Goal: Communication & Community: Answer question/provide support

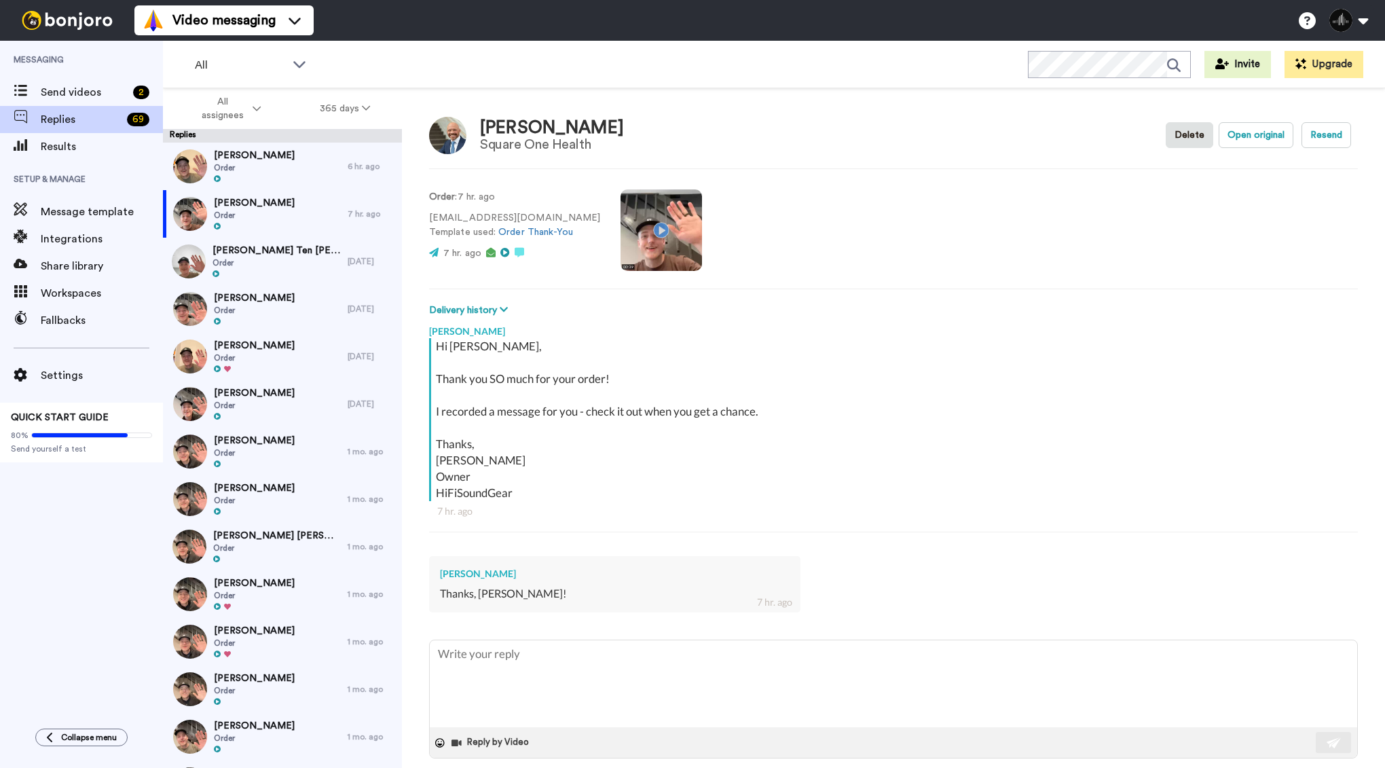
type textarea "x"
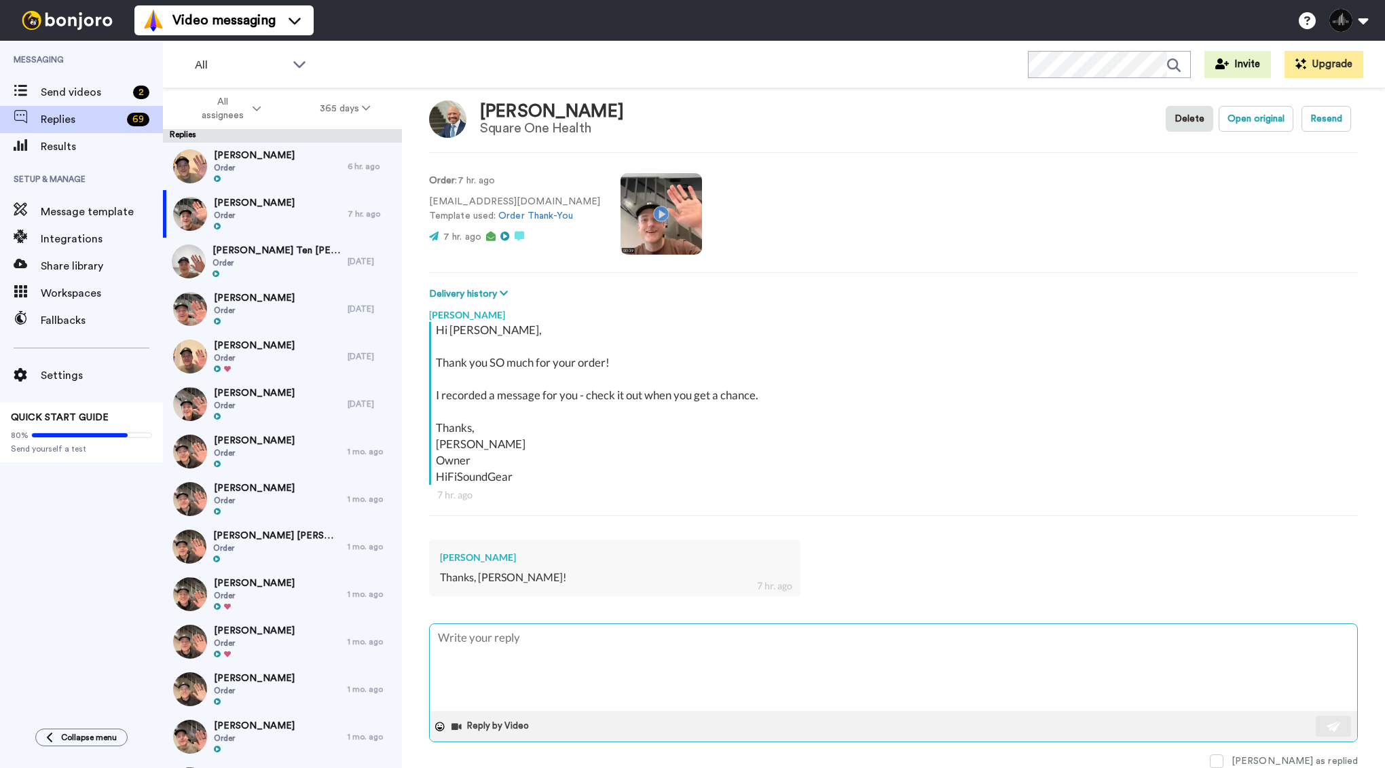
click at [492, 646] on textarea at bounding box center [893, 667] width 927 height 87
type textarea "A"
type textarea "x"
type textarea "Ab"
type textarea "x"
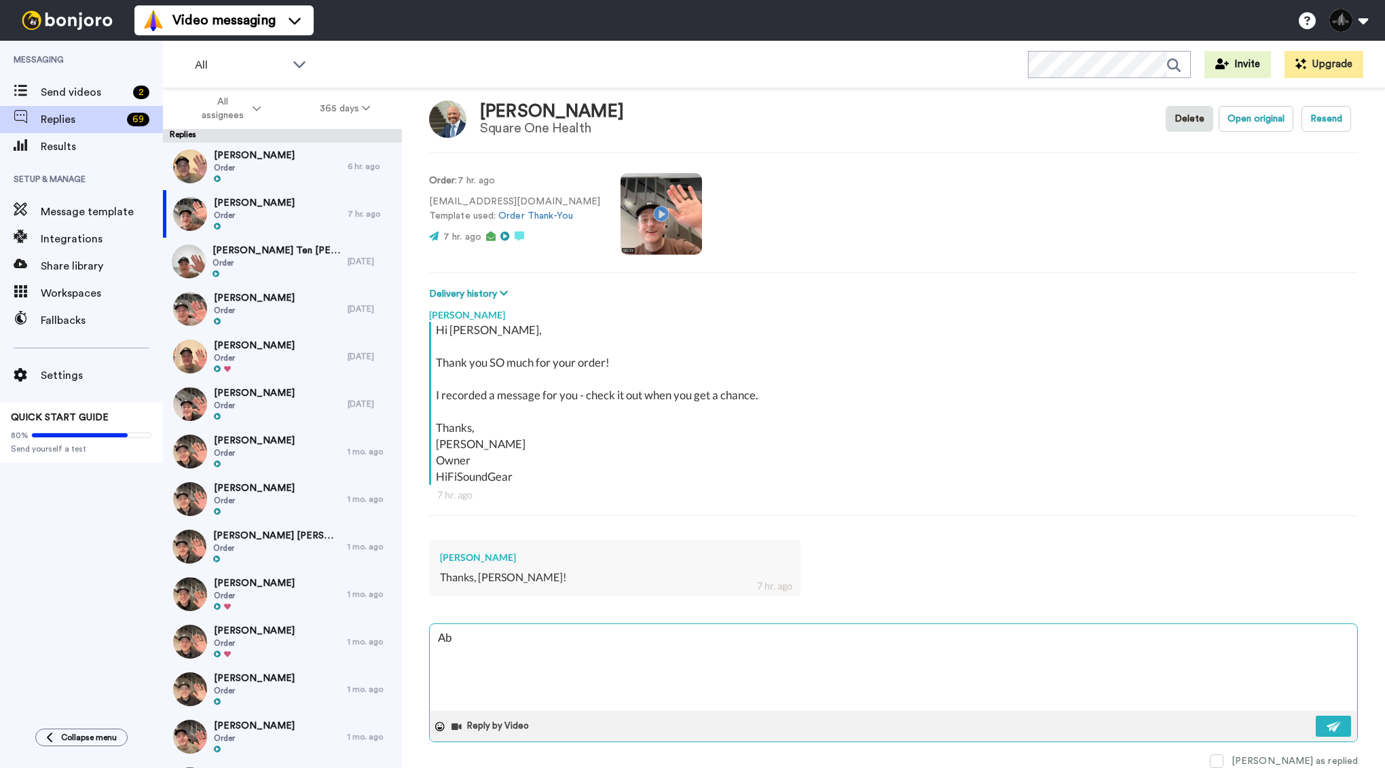
type textarea "Abs"
type textarea "x"
type textarea "Abso"
type textarea "x"
type textarea "Absol"
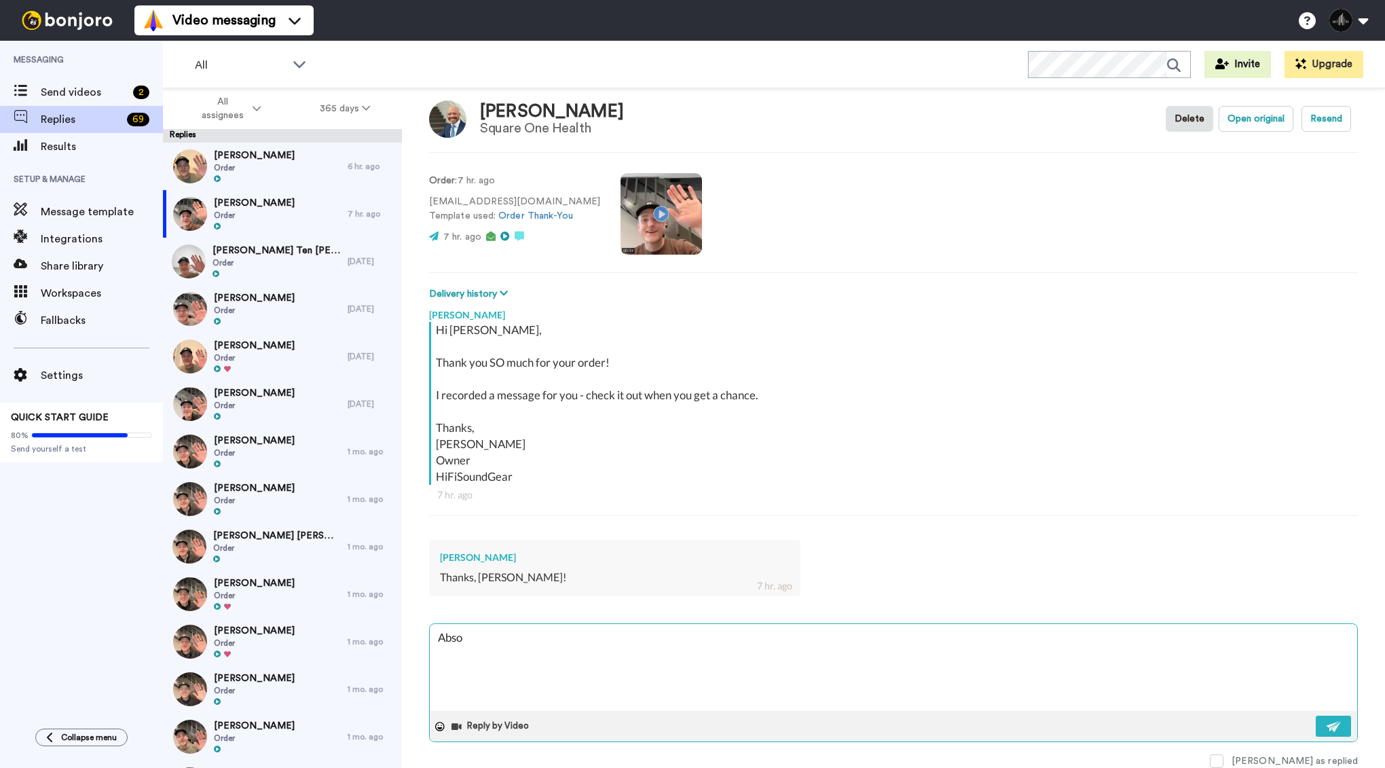
type textarea "x"
type textarea "Absolu"
type textarea "x"
type textarea "Absolut"
type textarea "x"
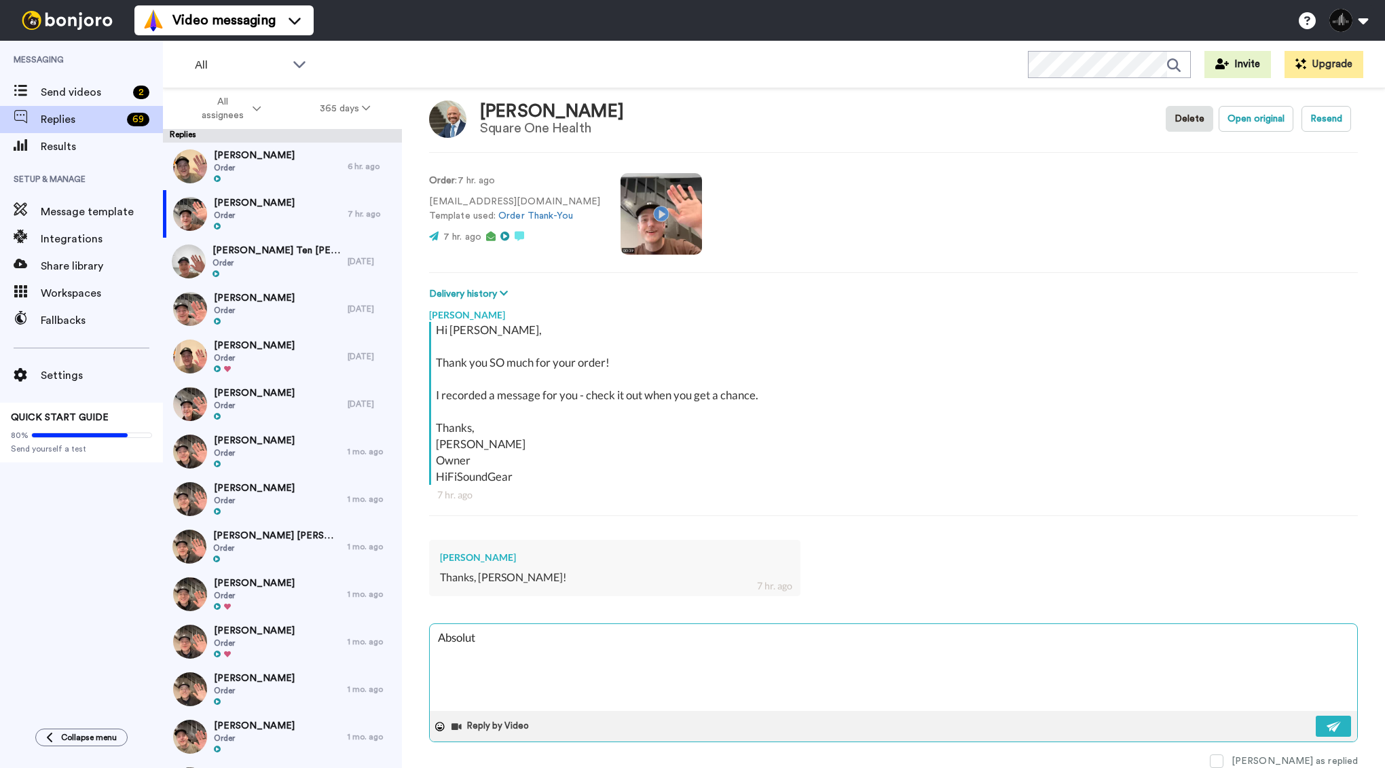
type textarea "Absolute"
type textarea "x"
type textarea "Absolutel"
type textarea "x"
type textarea "Absolutely"
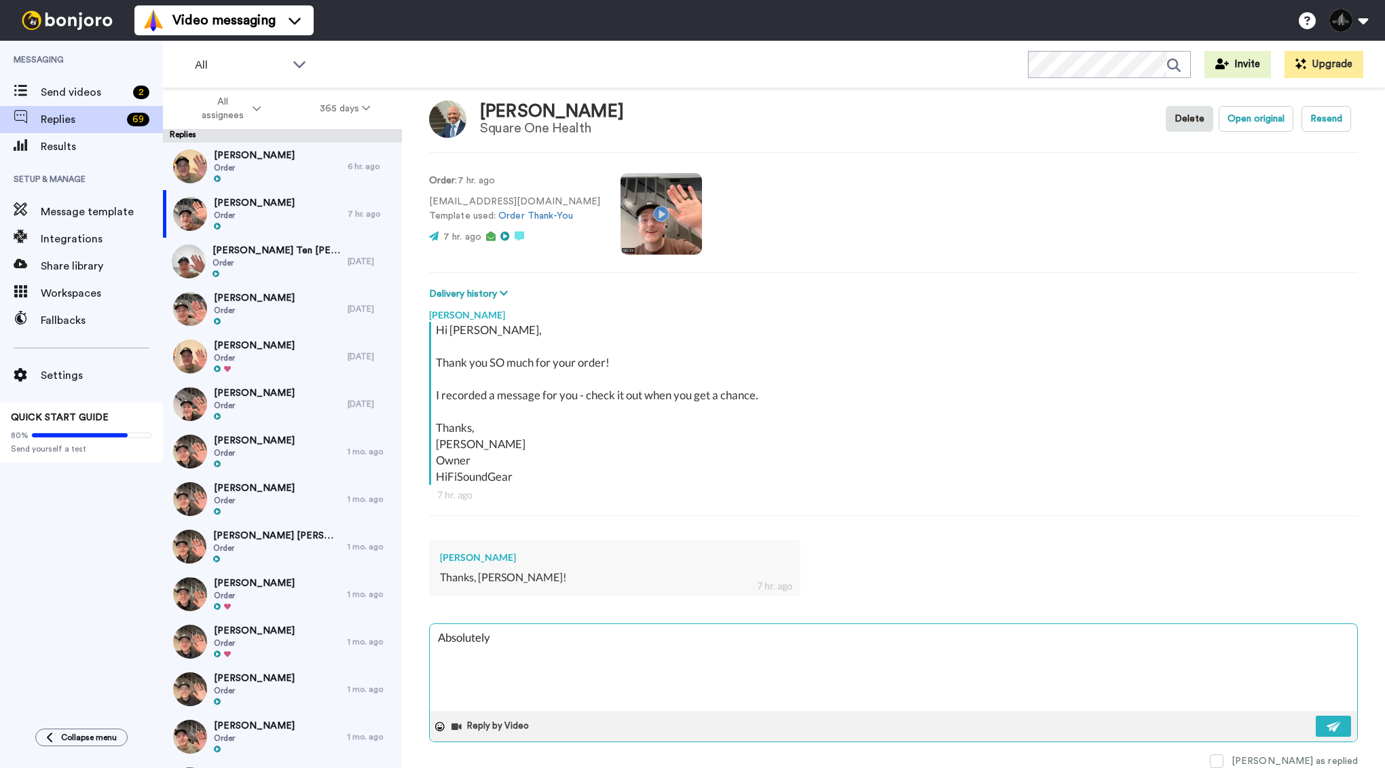
type textarea "x"
type textarea "Absolutely!"
type textarea "x"
type textarea "Absolutely!"
click at [1329, 724] on img at bounding box center [1334, 726] width 15 height 11
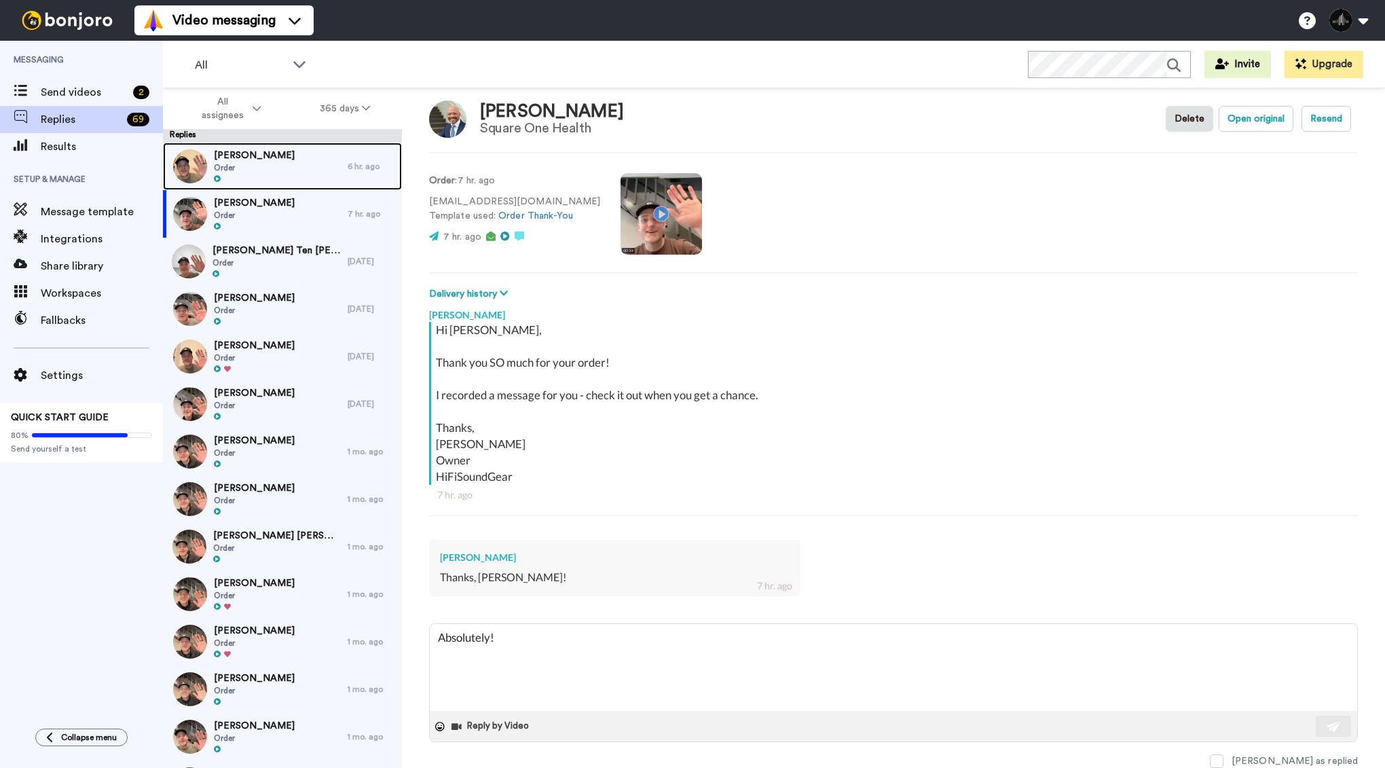
click at [295, 166] on div "Michael Senger Order" at bounding box center [255, 167] width 185 height 48
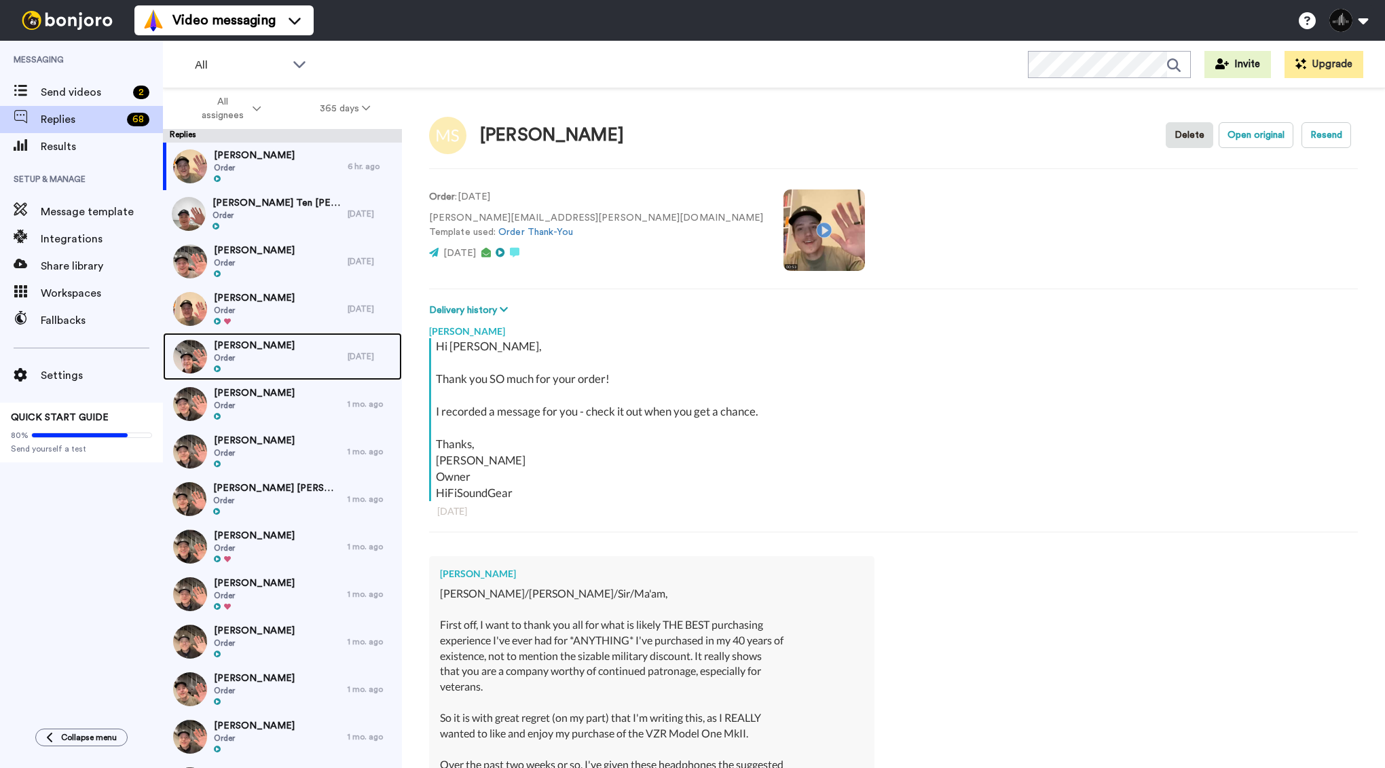
click at [301, 352] on div "Gavin O’Neill Order" at bounding box center [255, 357] width 185 height 48
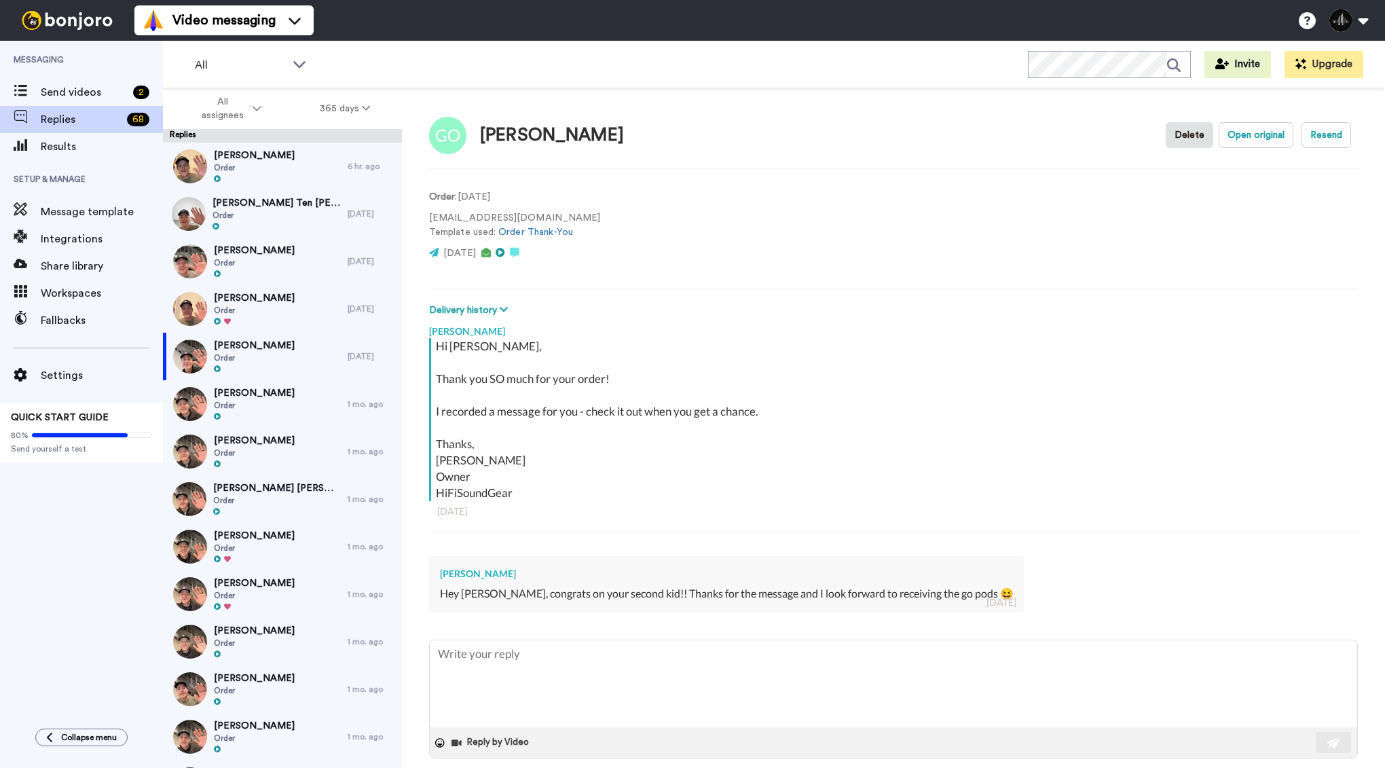
scroll to position [16, 0]
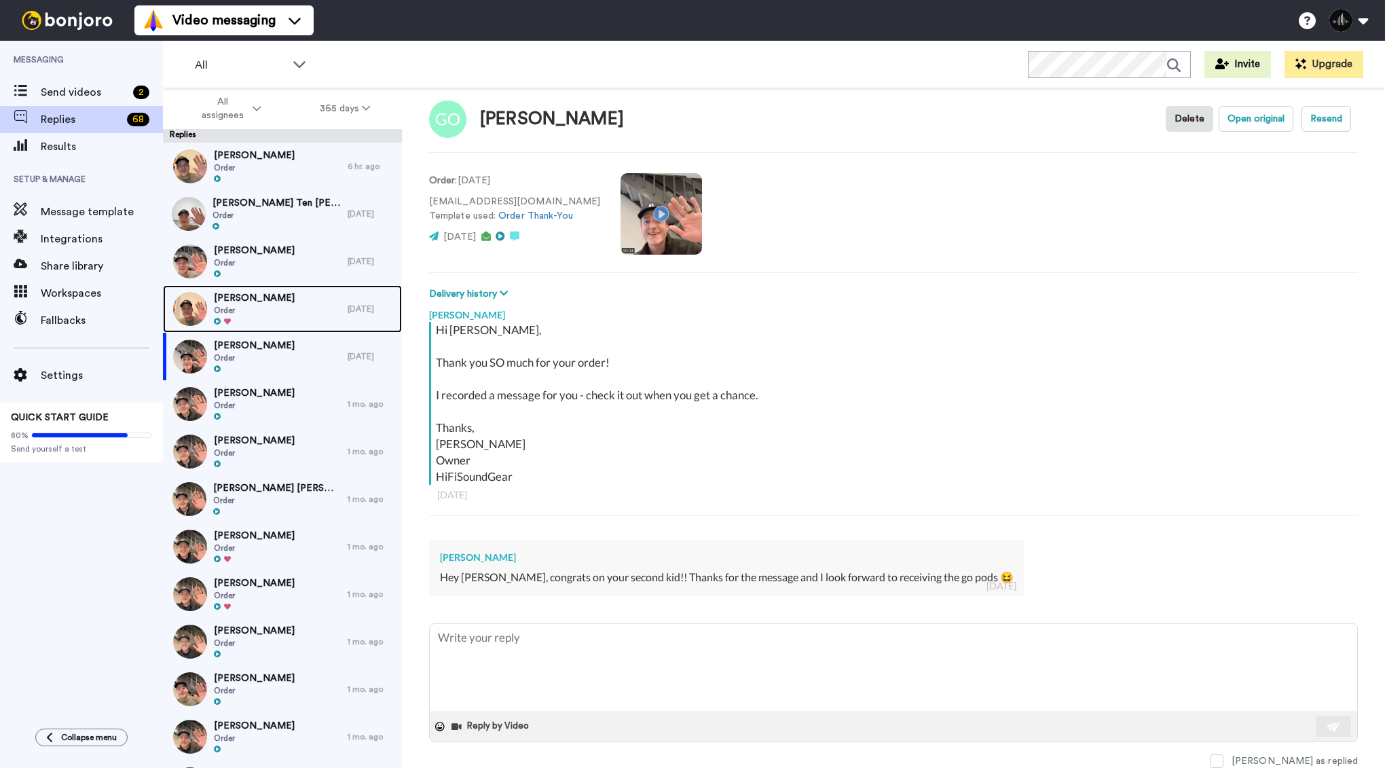
click at [278, 307] on span "Order" at bounding box center [254, 310] width 81 height 11
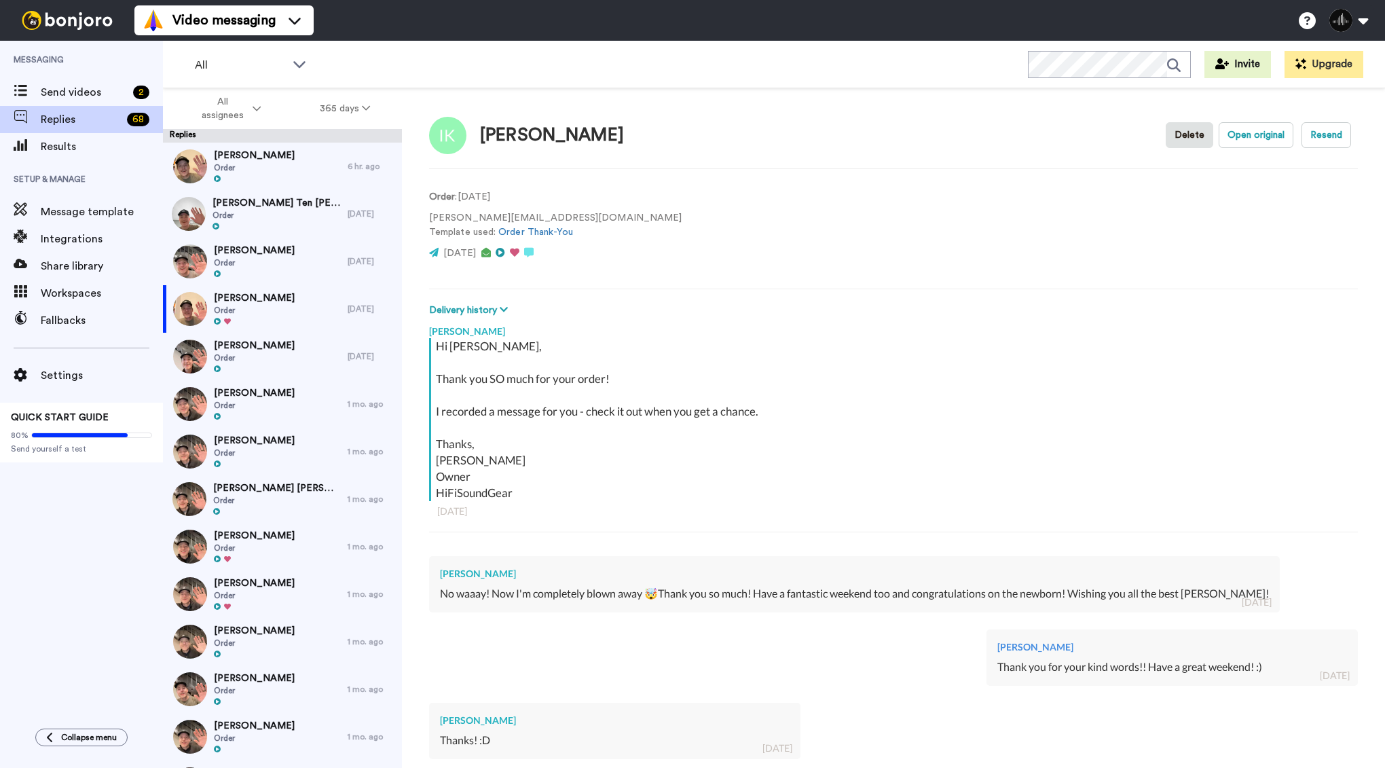
scroll to position [162, 0]
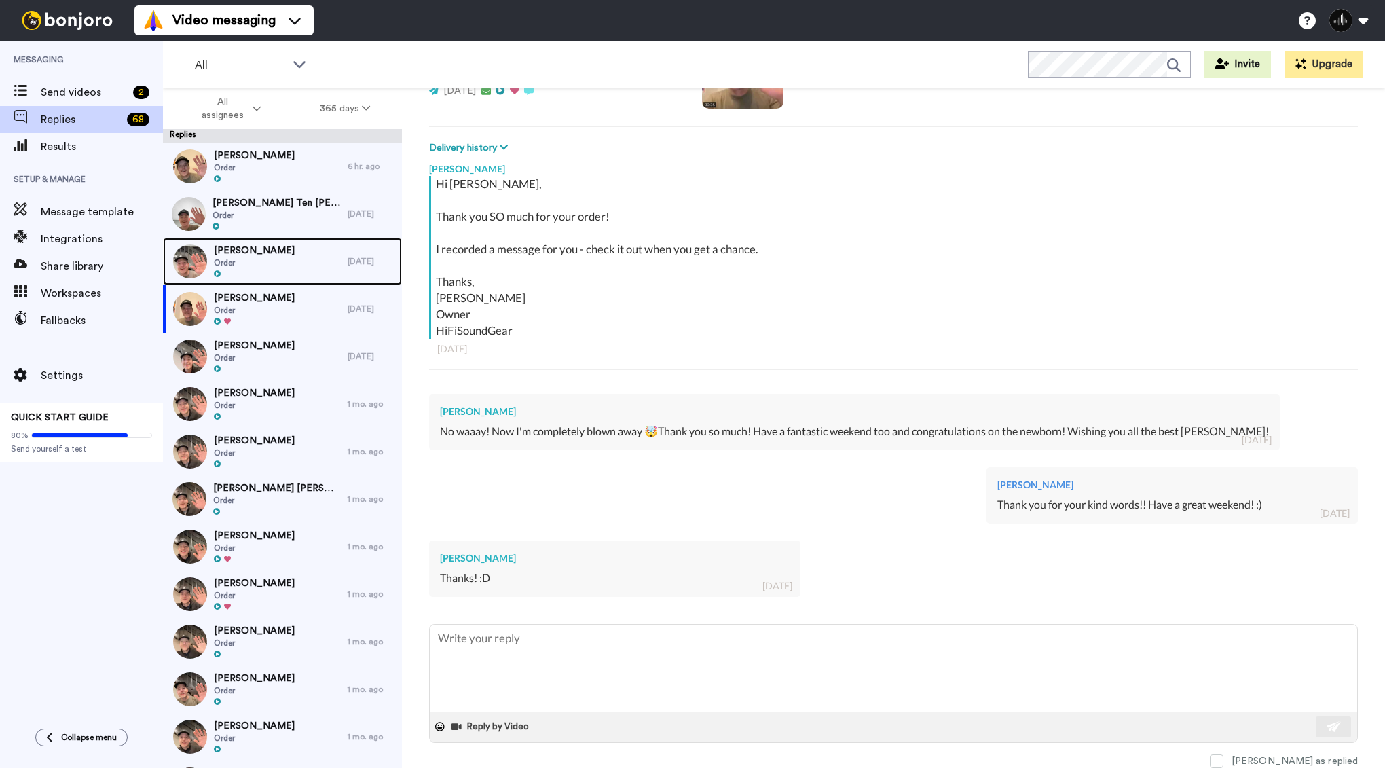
click at [291, 263] on div "Yho Han Kim Order" at bounding box center [255, 262] width 185 height 48
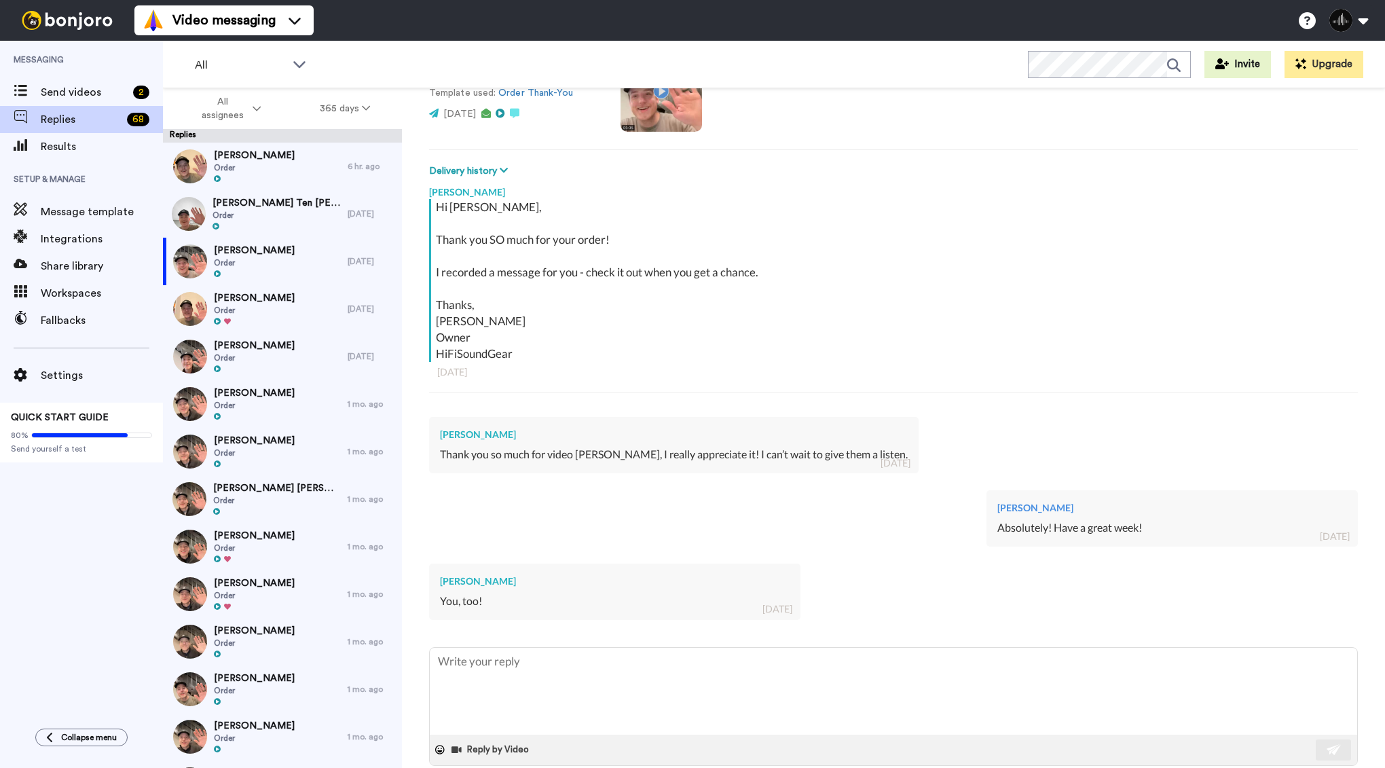
scroll to position [146, 0]
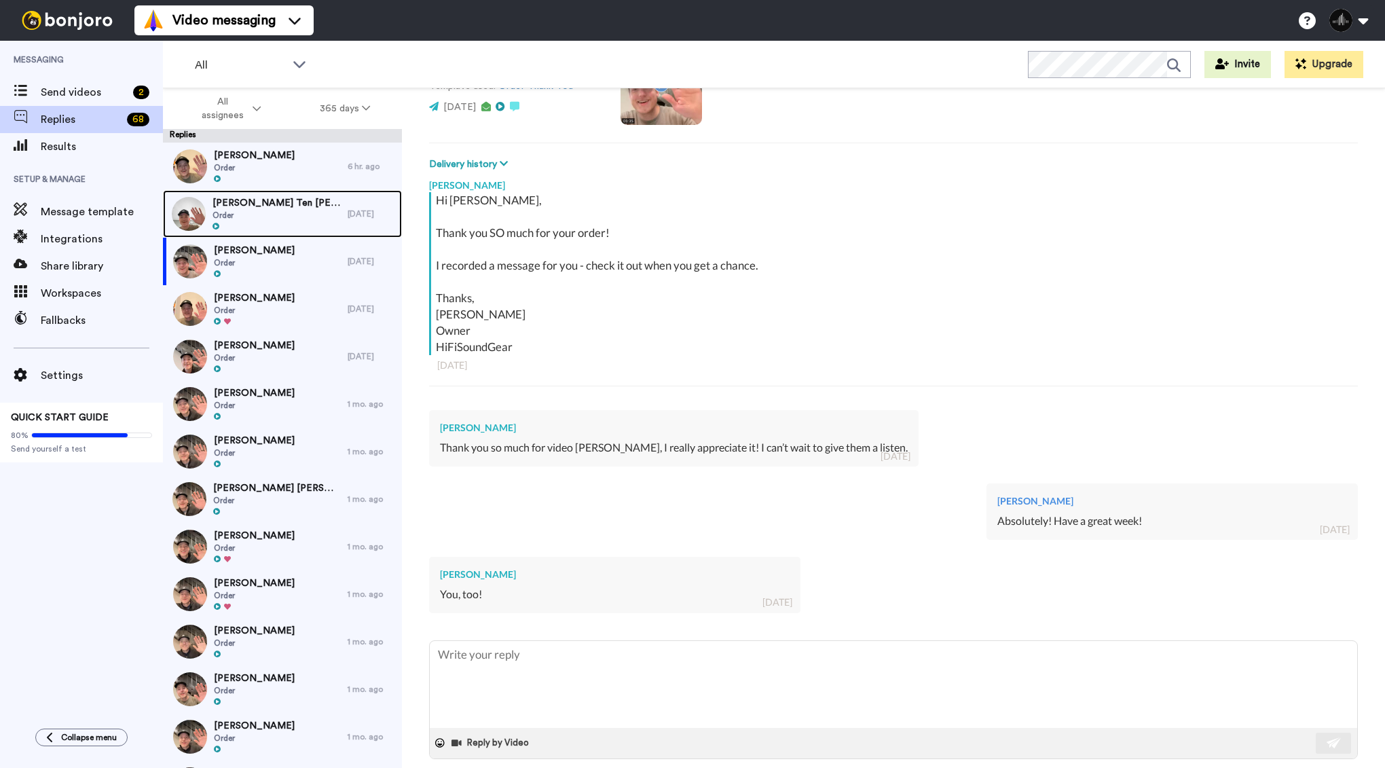
click at [259, 204] on span "[PERSON_NAME] Ten [PERSON_NAME]" at bounding box center [277, 203] width 128 height 14
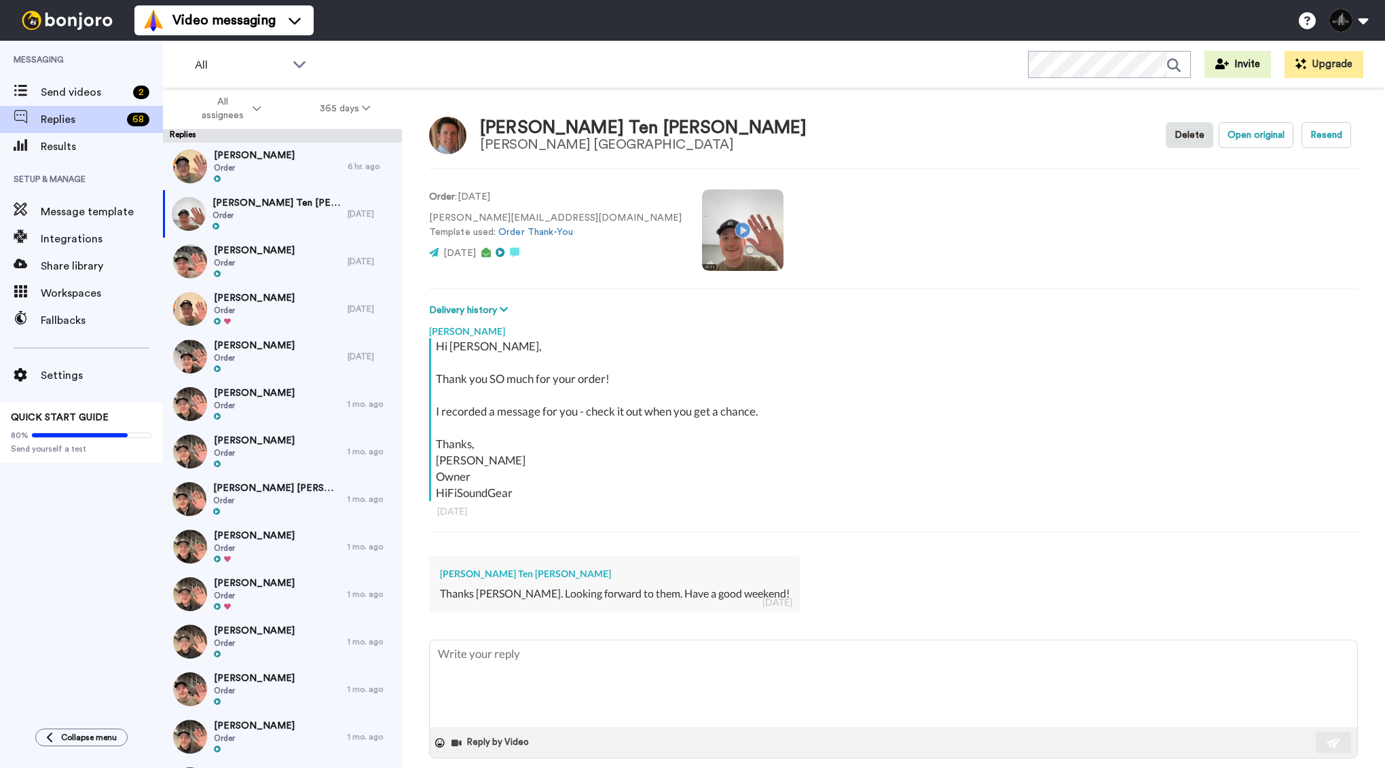
scroll to position [16, 0]
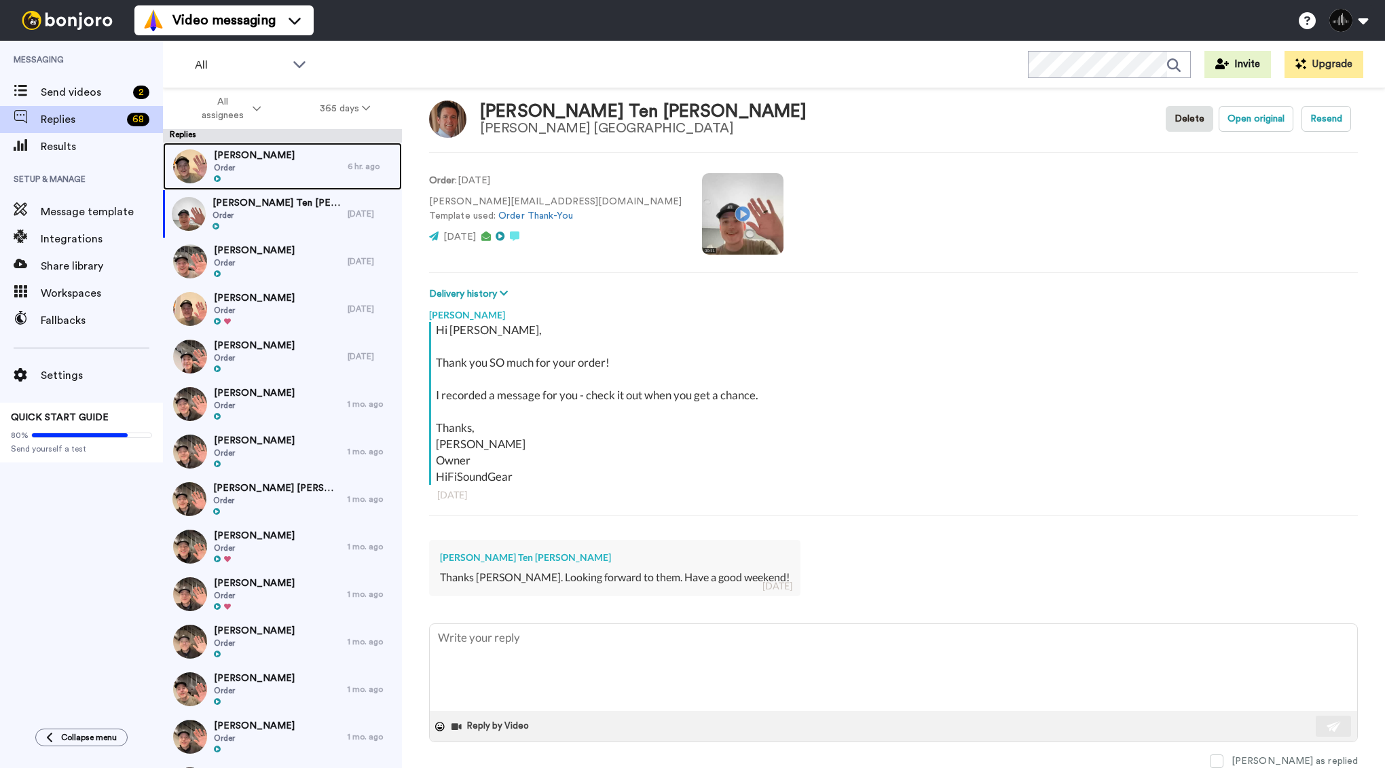
click at [299, 170] on div "Michael Senger Order" at bounding box center [255, 167] width 185 height 48
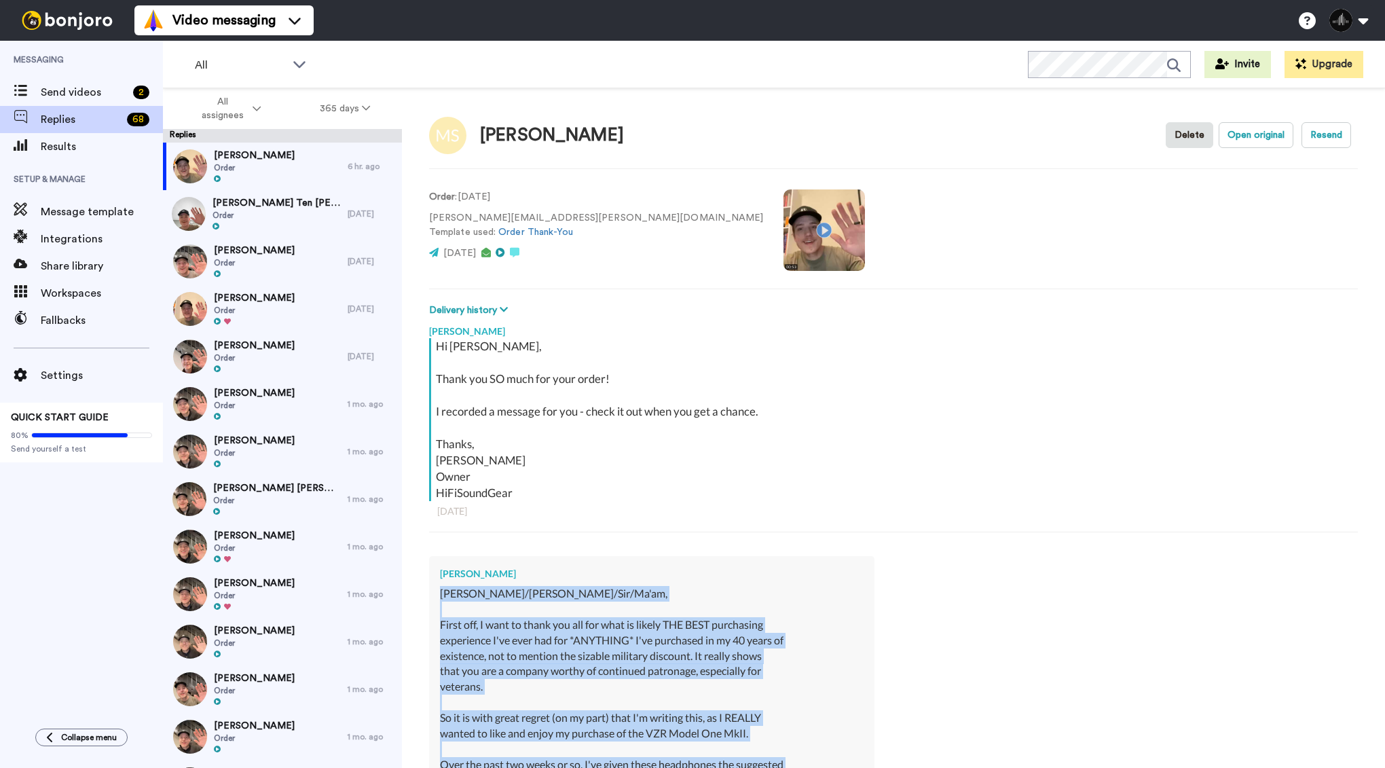
drag, startPoint x: 520, startPoint y: 579, endPoint x: 436, endPoint y: 591, distance: 85.1
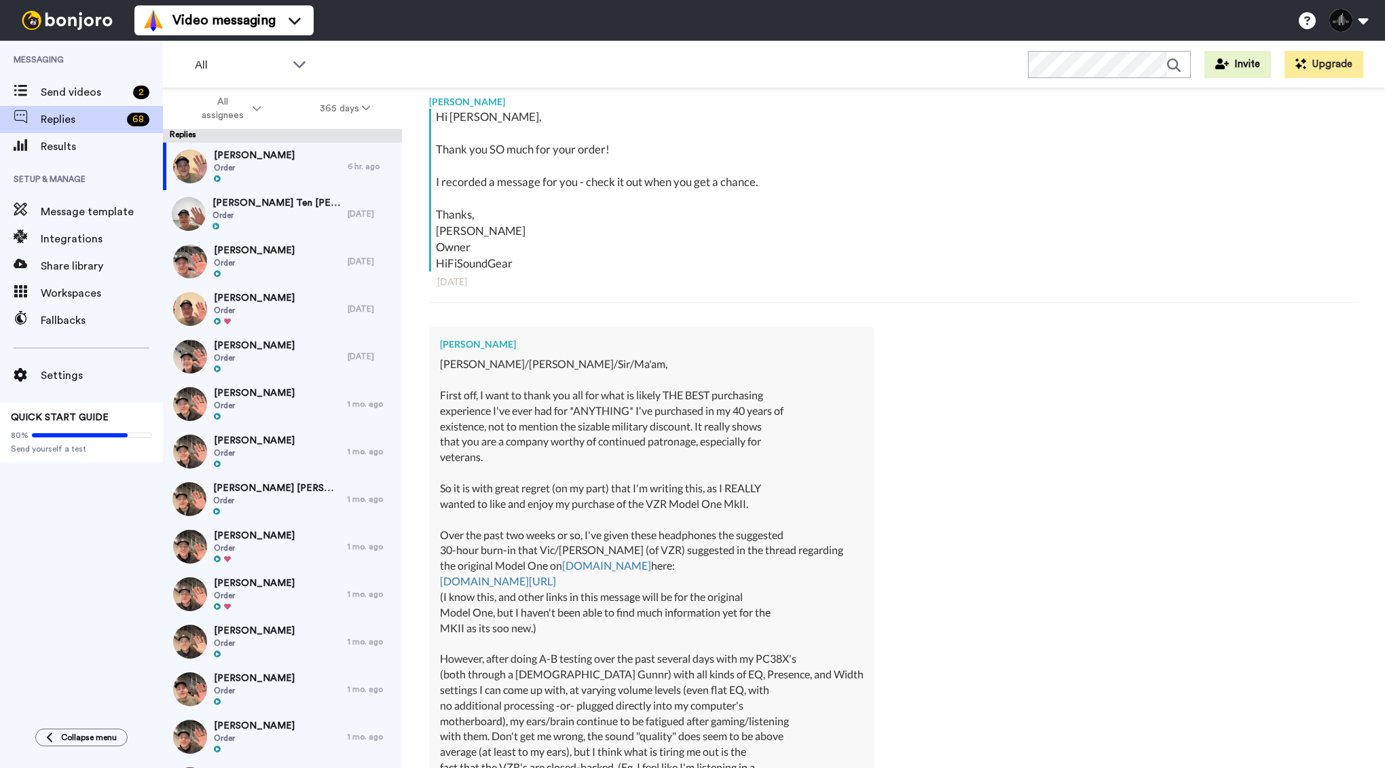
scroll to position [373, 0]
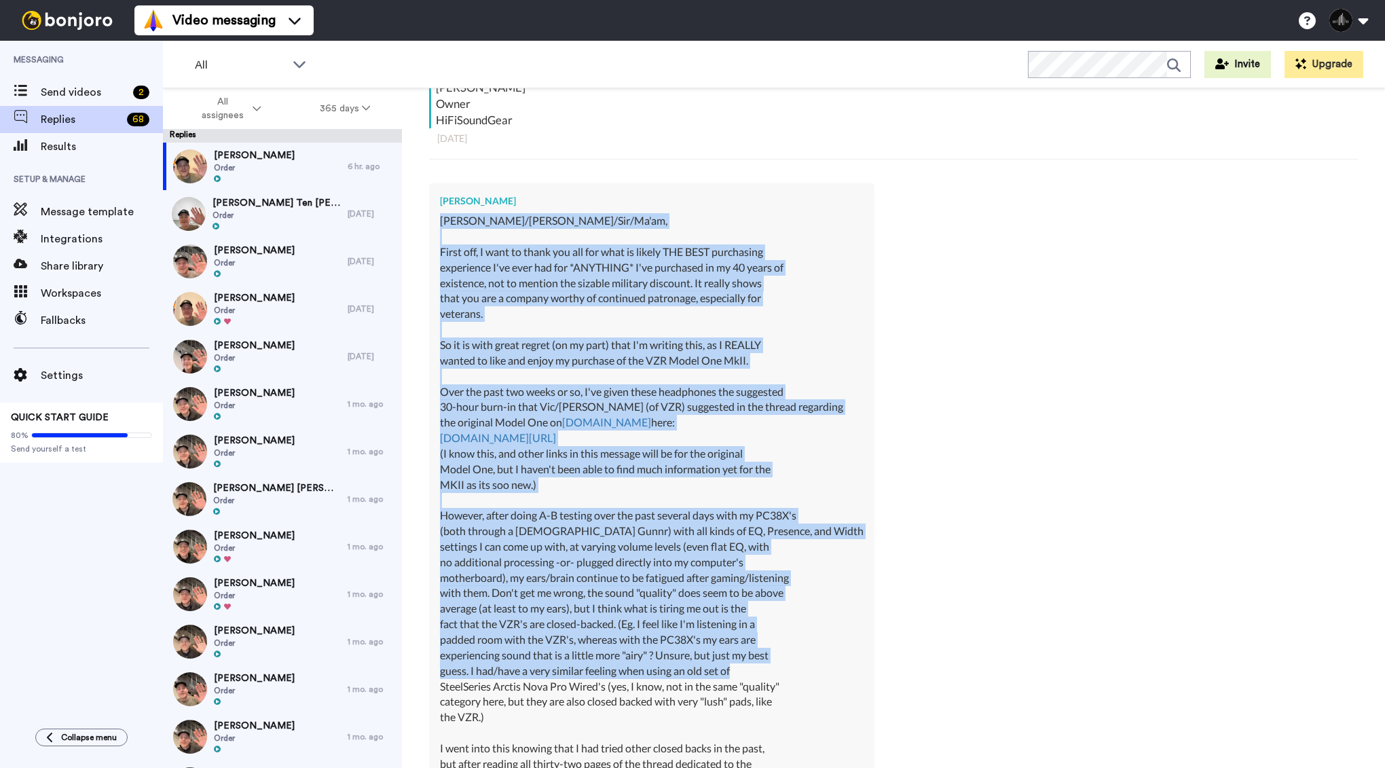
drag, startPoint x: 441, startPoint y: 217, endPoint x: 754, endPoint y: 664, distance: 546.0
click at [754, 664] on div "Adam/Alexa/Sir/Ma'am, First off, I want to thank you all for what is likely THE…" at bounding box center [652, 624] width 424 height 822
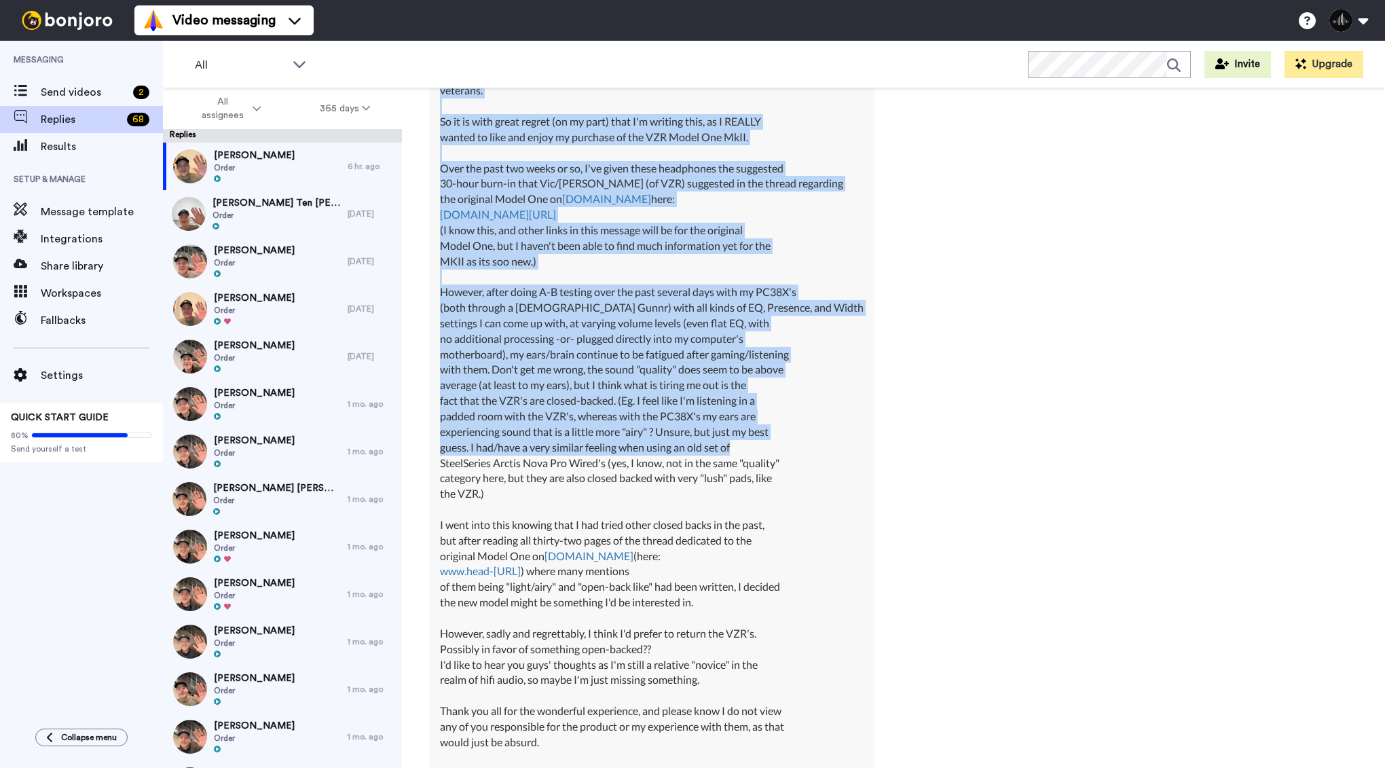
scroll to position [726, 0]
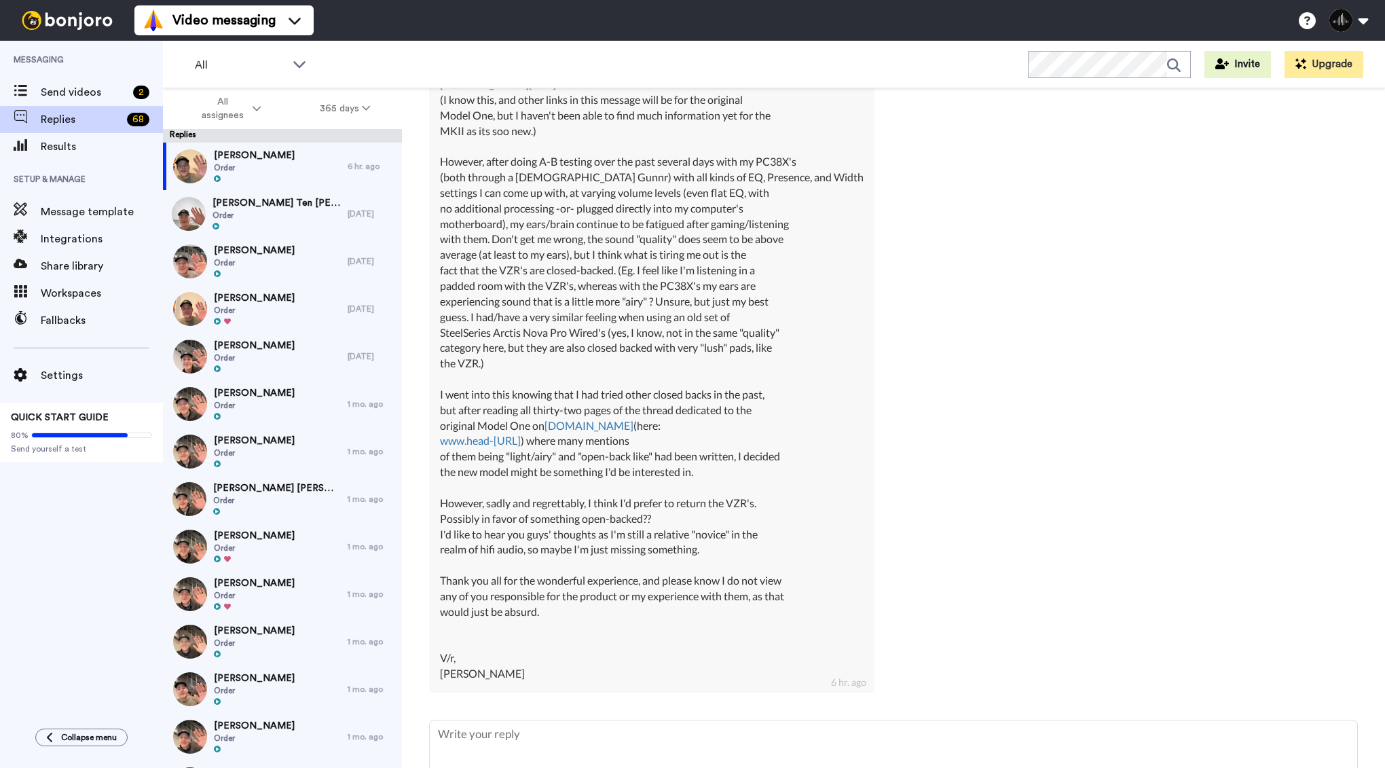
click at [504, 672] on div "Adam/Alexa/Sir/Ma'am, First off, I want to thank you all for what is likely THE…" at bounding box center [652, 270] width 424 height 822
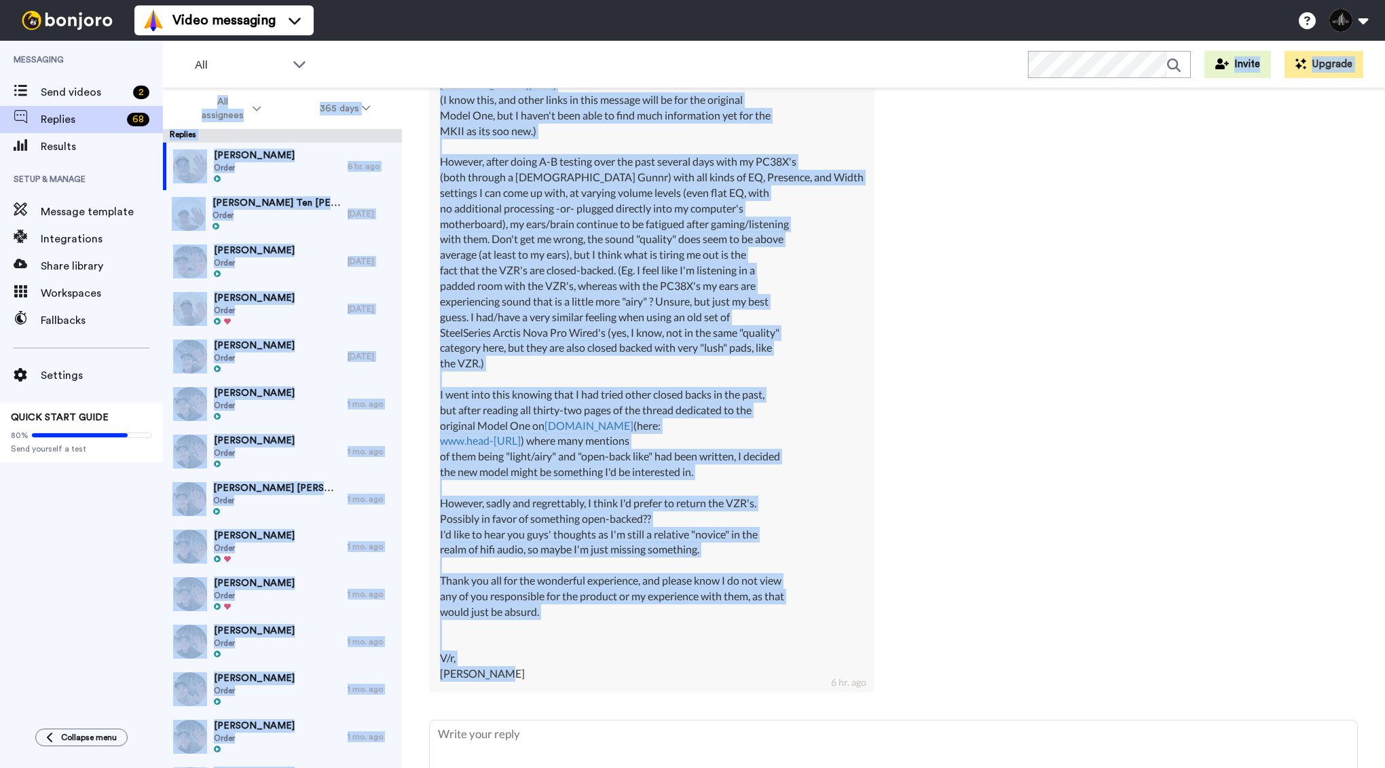
scroll to position [0, 0]
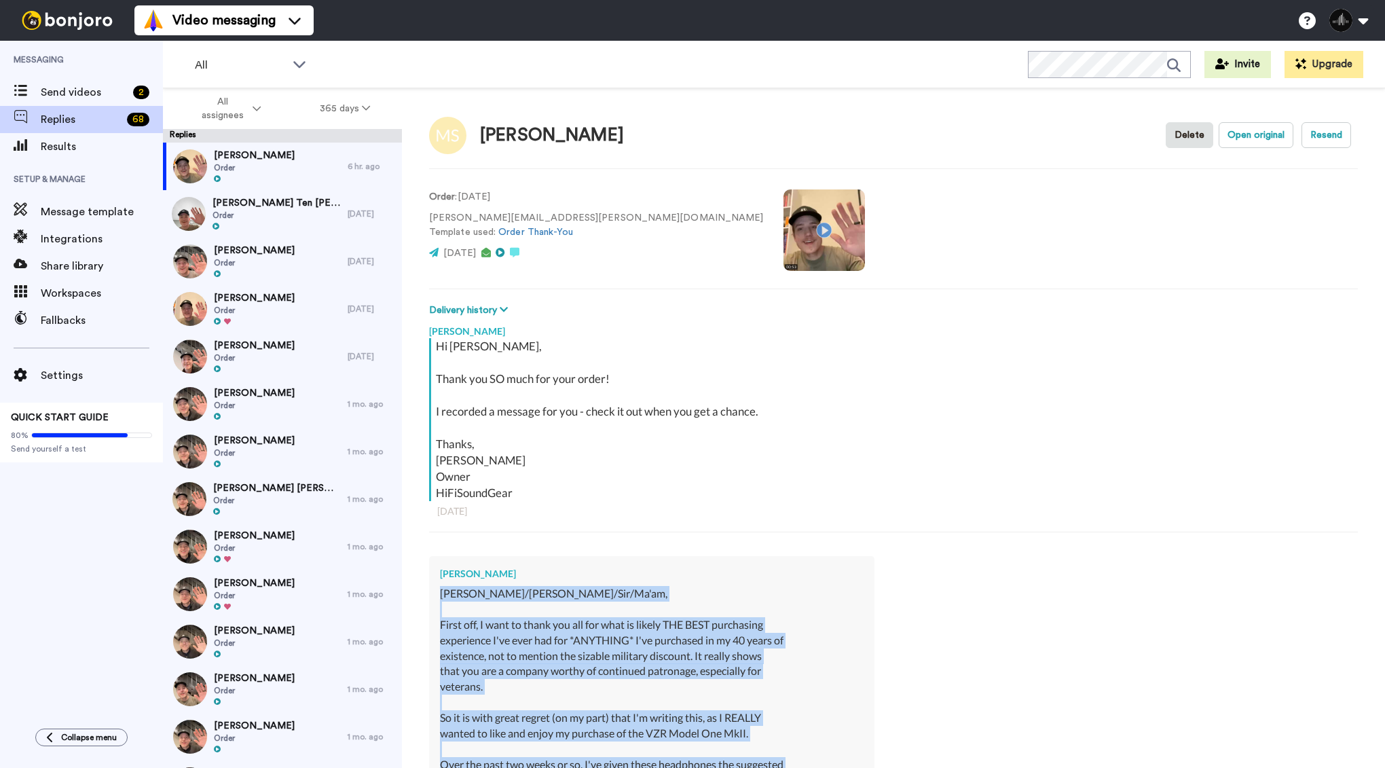
drag, startPoint x: 498, startPoint y: 633, endPoint x: 439, endPoint y: 592, distance: 71.8
copy div "Adam/Alexa/Sir/Ma'am, First off, I want to thank you all for what is likely THE…"
type textarea "x"
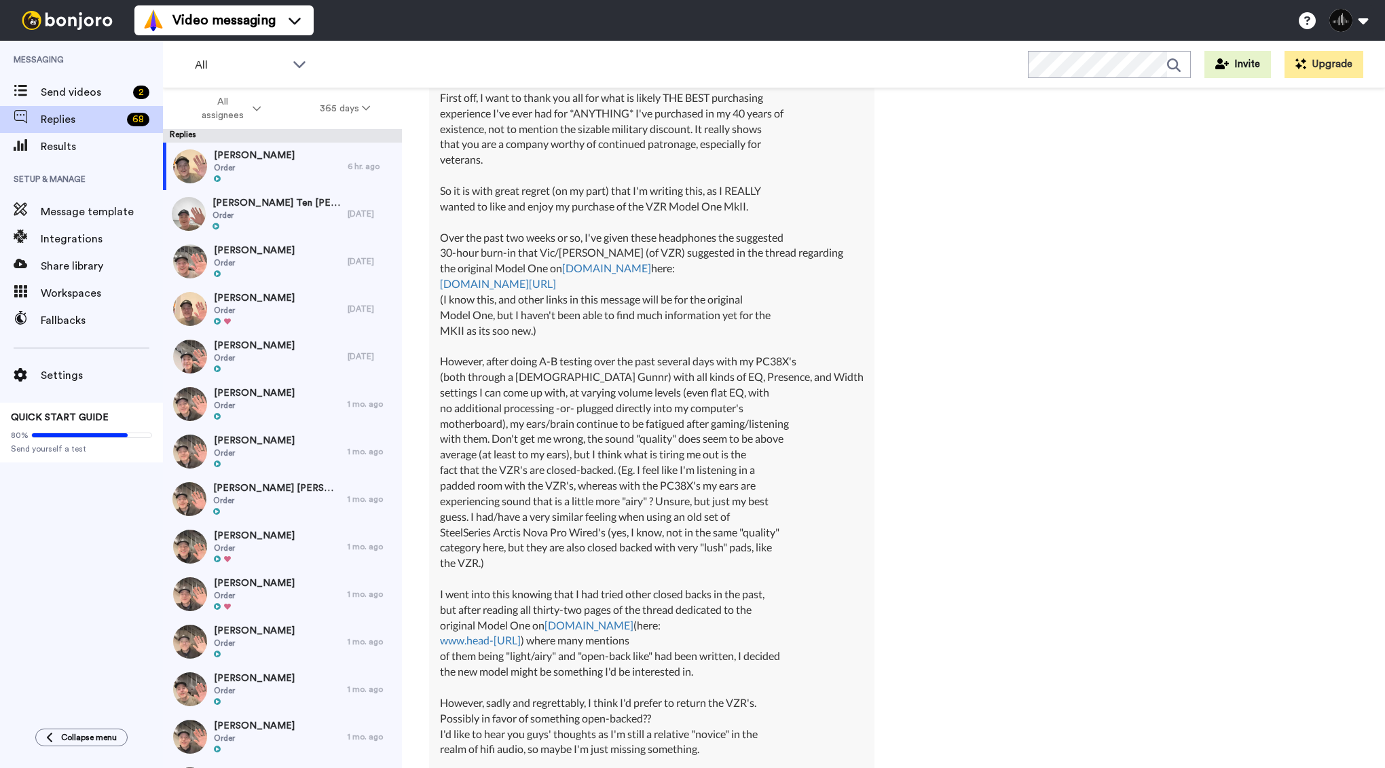
scroll to position [823, 0]
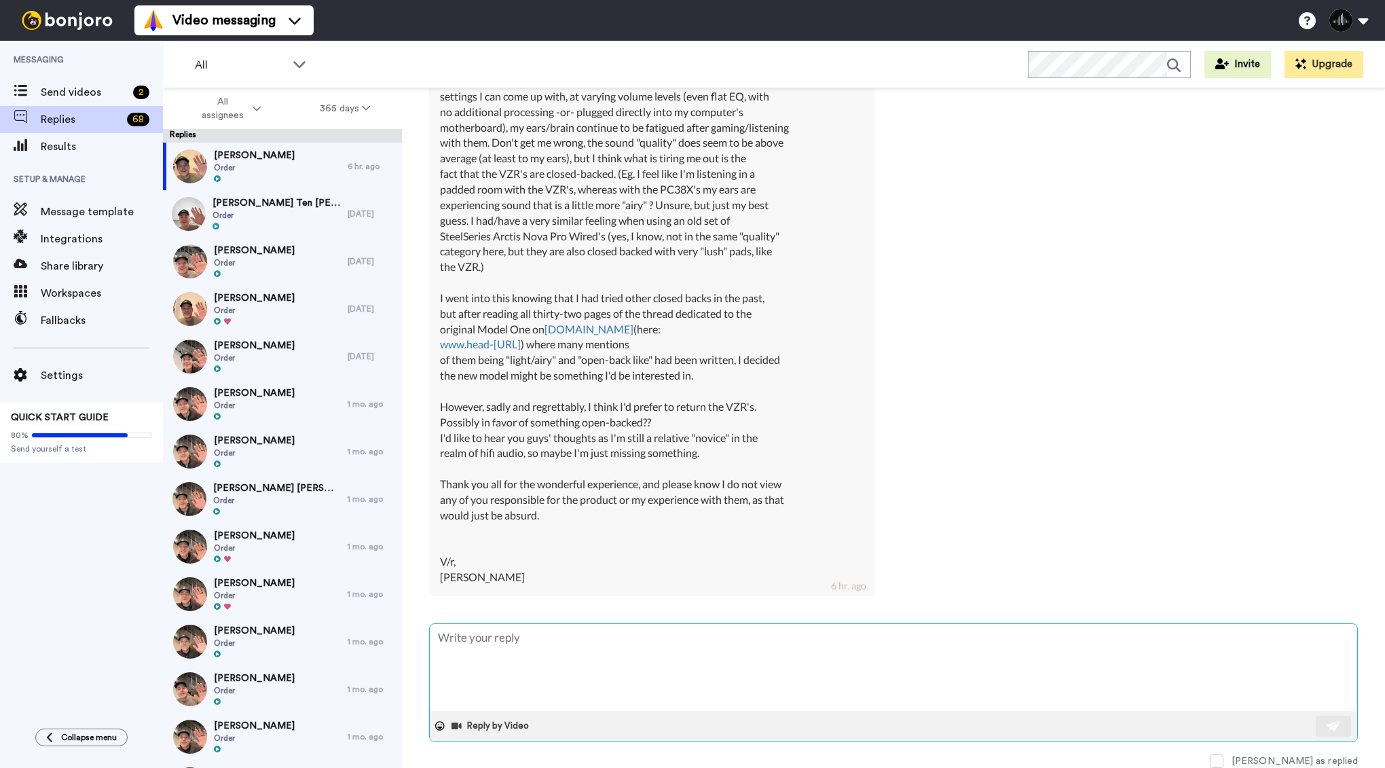
click at [517, 660] on textarea at bounding box center [893, 667] width 927 height 87
type textarea "x"
type textarea "M"
type textarea "x"
type textarea "Mi"
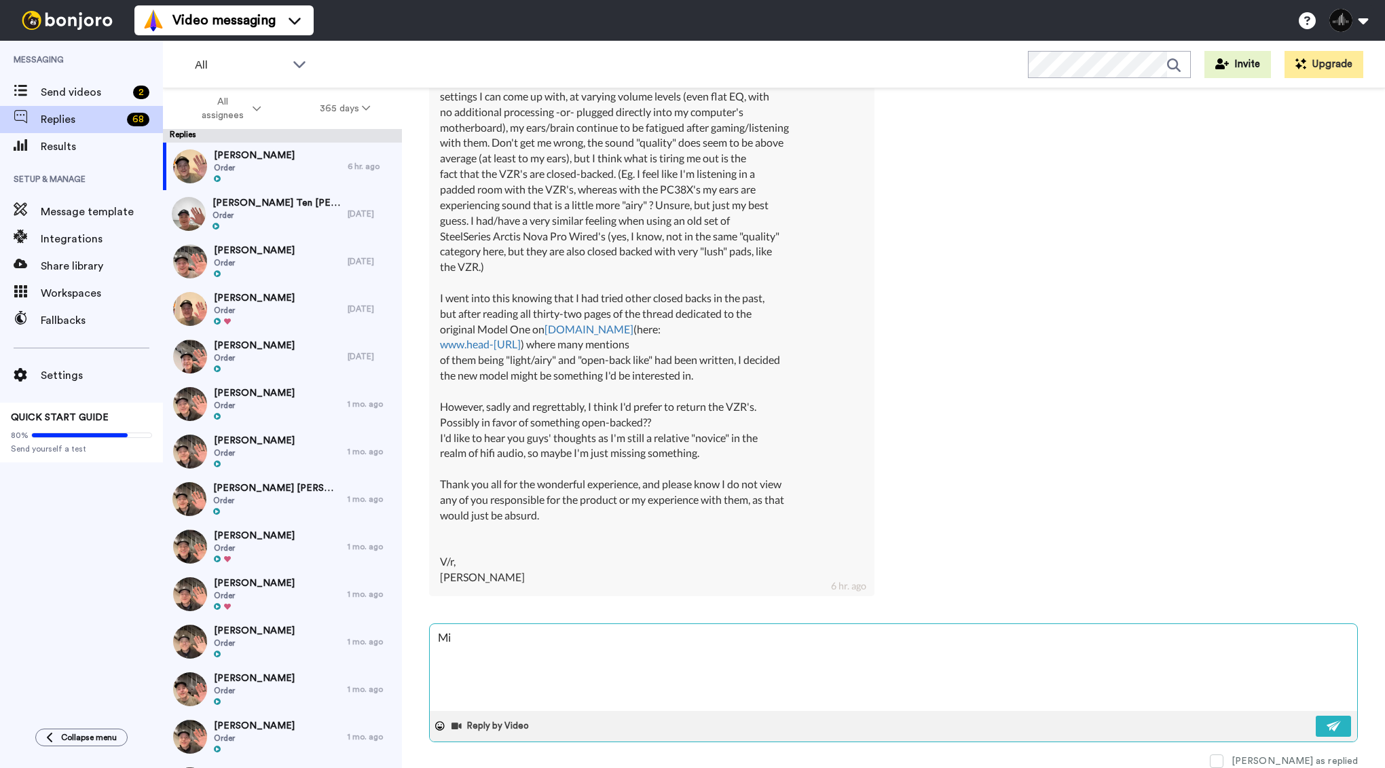
type textarea "x"
type textarea "Mik"
type textarea "x"
type textarea "[PERSON_NAME]"
type textarea "x"
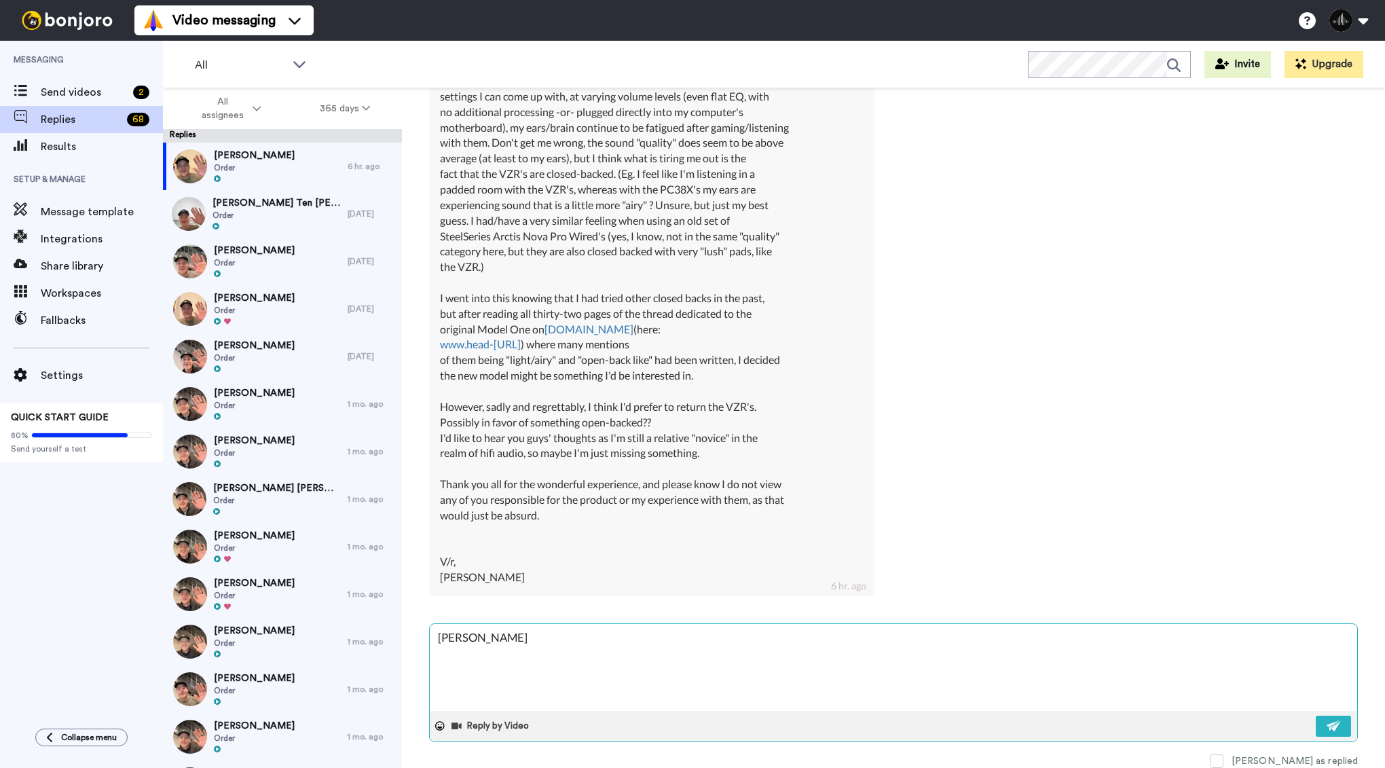
type textarea "[PERSON_NAME],"
type textarea "x"
type textarea "[PERSON_NAME],"
type textarea "x"
type textarea "[PERSON_NAME],"
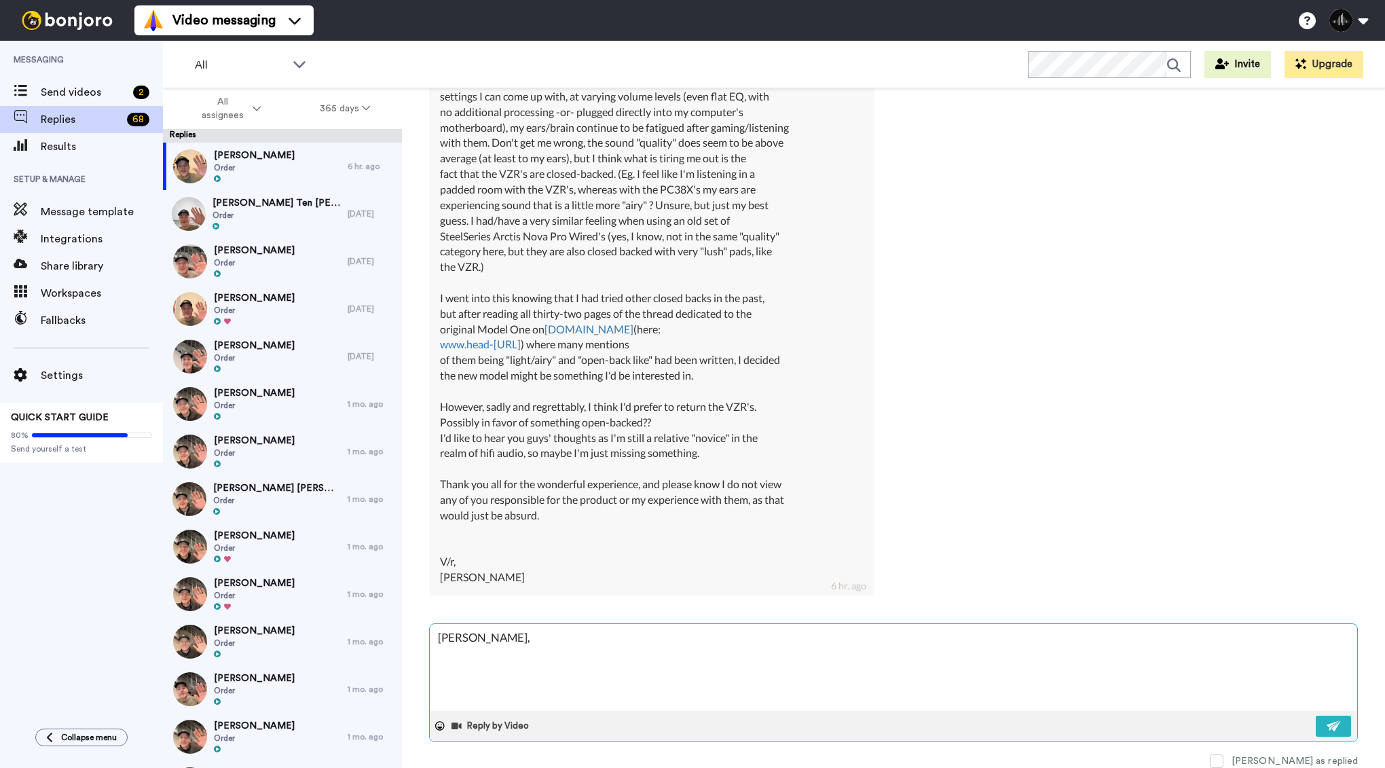
type textarea "x"
type textarea "[PERSON_NAME], T"
type textarea "x"
type textarea "[PERSON_NAME], Th"
type textarea "x"
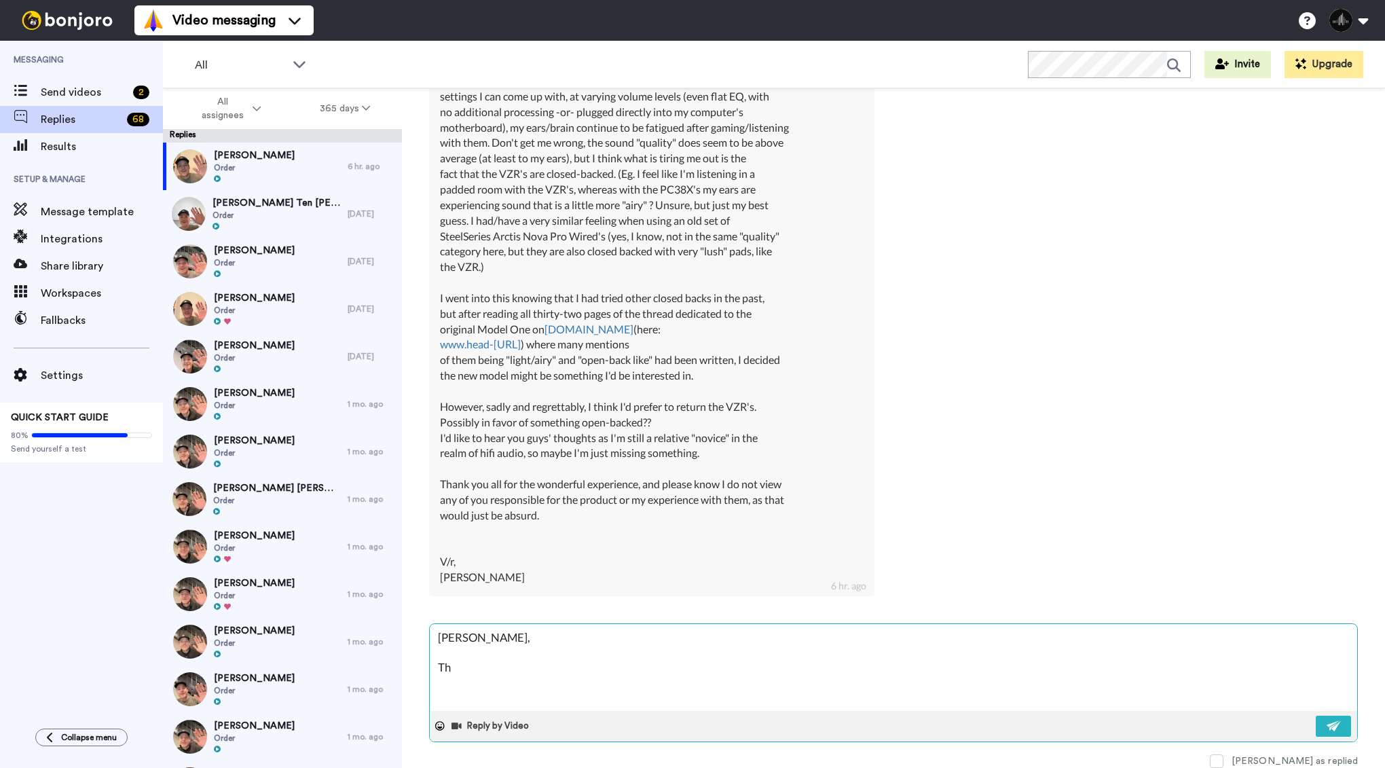
type textarea "[PERSON_NAME], Tha"
type textarea "x"
type textarea "[PERSON_NAME], Than"
type textarea "x"
type textarea "[PERSON_NAME], Thank"
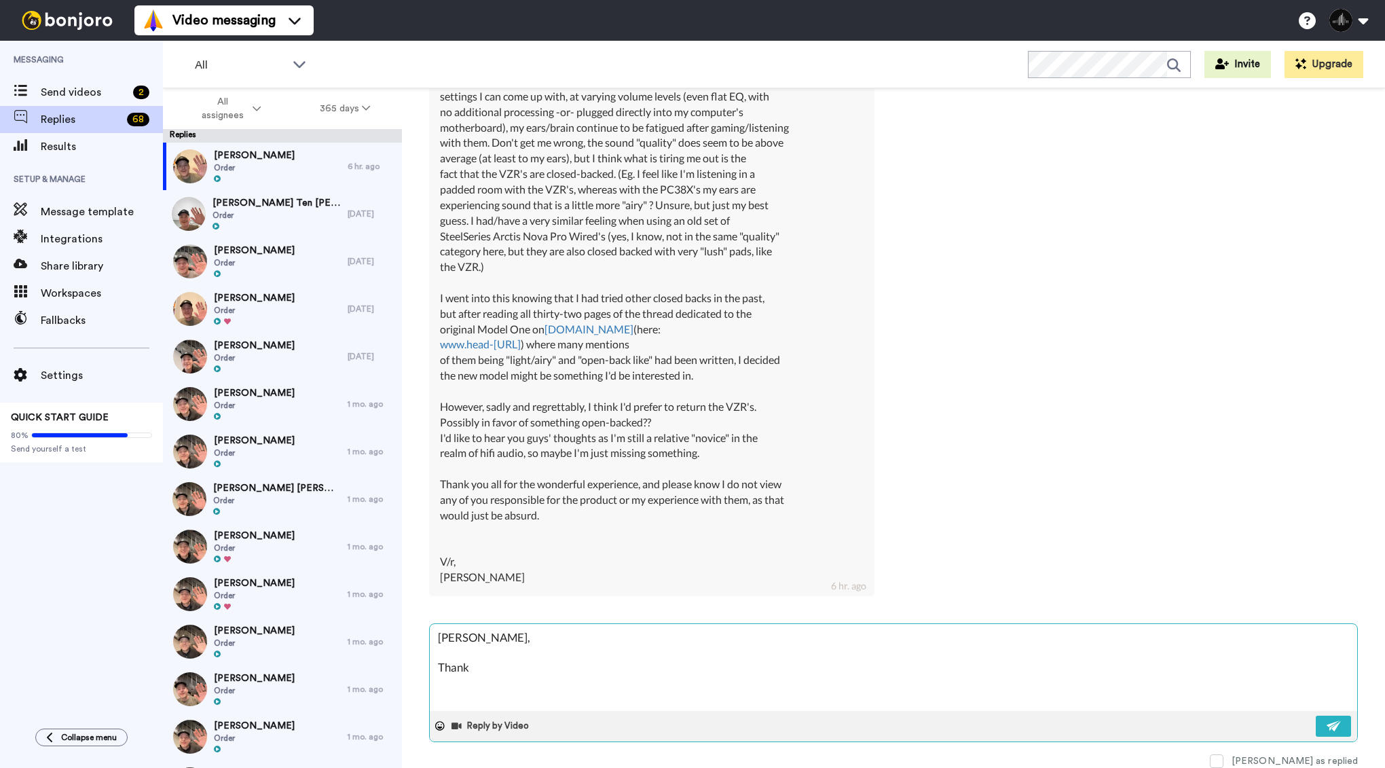
type textarea "x"
type textarea "[PERSON_NAME], Thanks"
type textarea "x"
type textarea "[PERSON_NAME], Thanks"
type textarea "x"
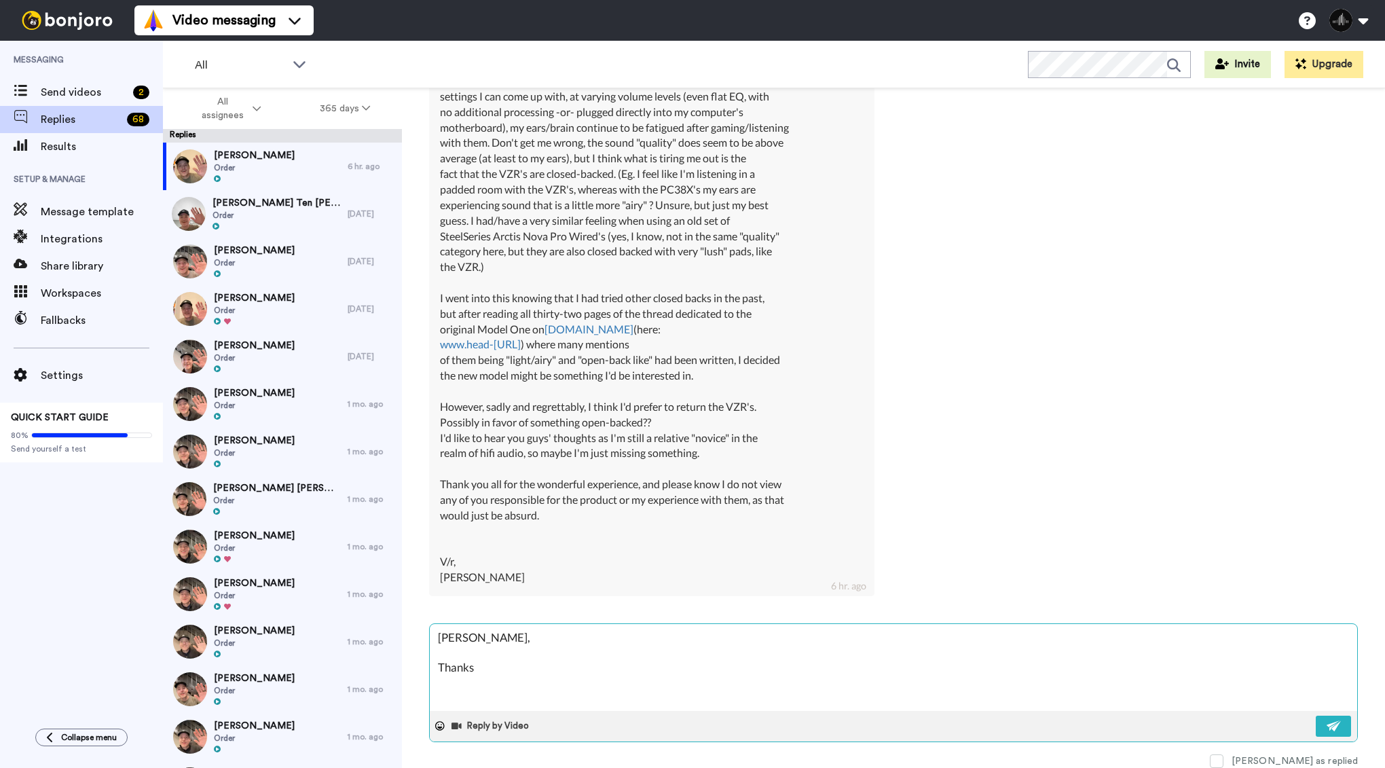
type textarea "[PERSON_NAME], Thanks f"
type textarea "x"
type textarea "[PERSON_NAME], Thanks fo"
type textarea "x"
type textarea "[PERSON_NAME], Thanks for"
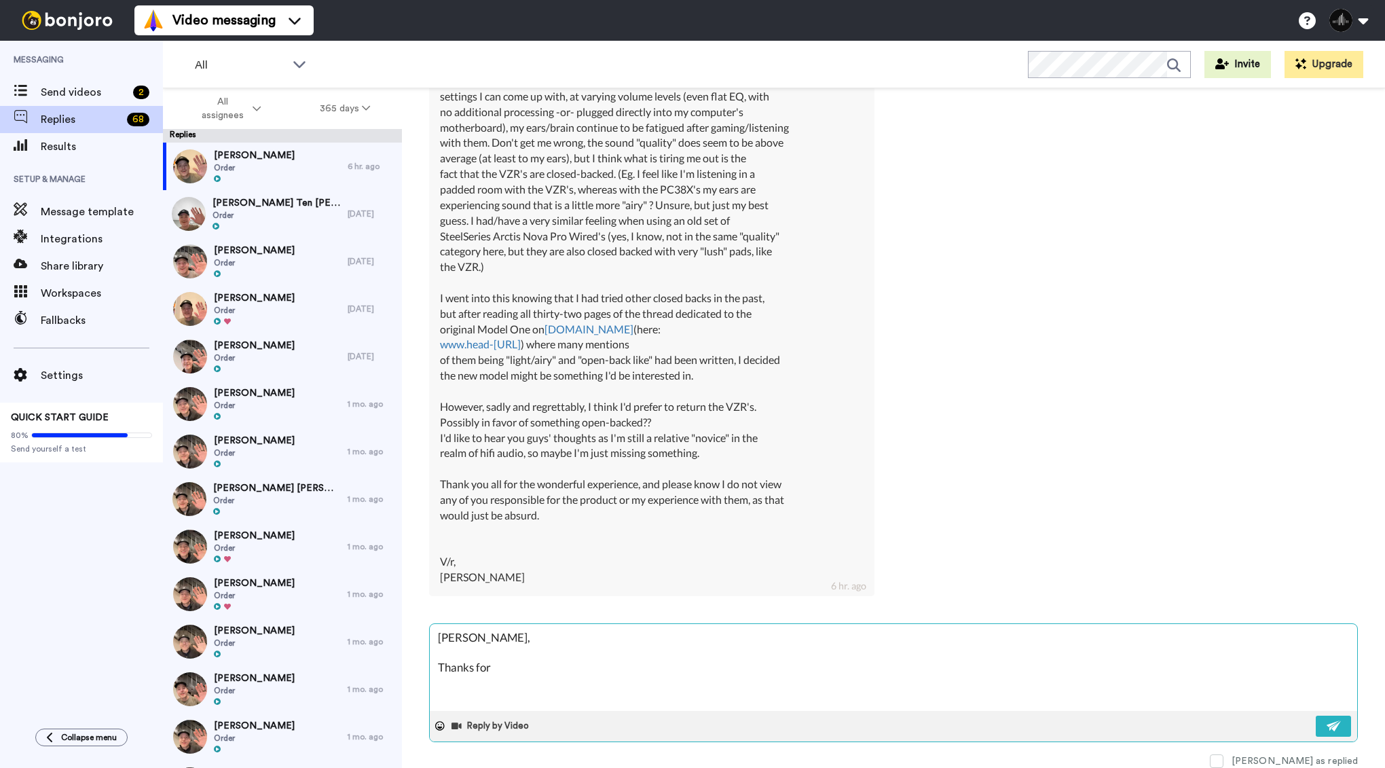
type textarea "x"
type textarea "[PERSON_NAME], Thanks for"
type textarea "x"
type textarea "[PERSON_NAME], Thanks for t"
type textarea "x"
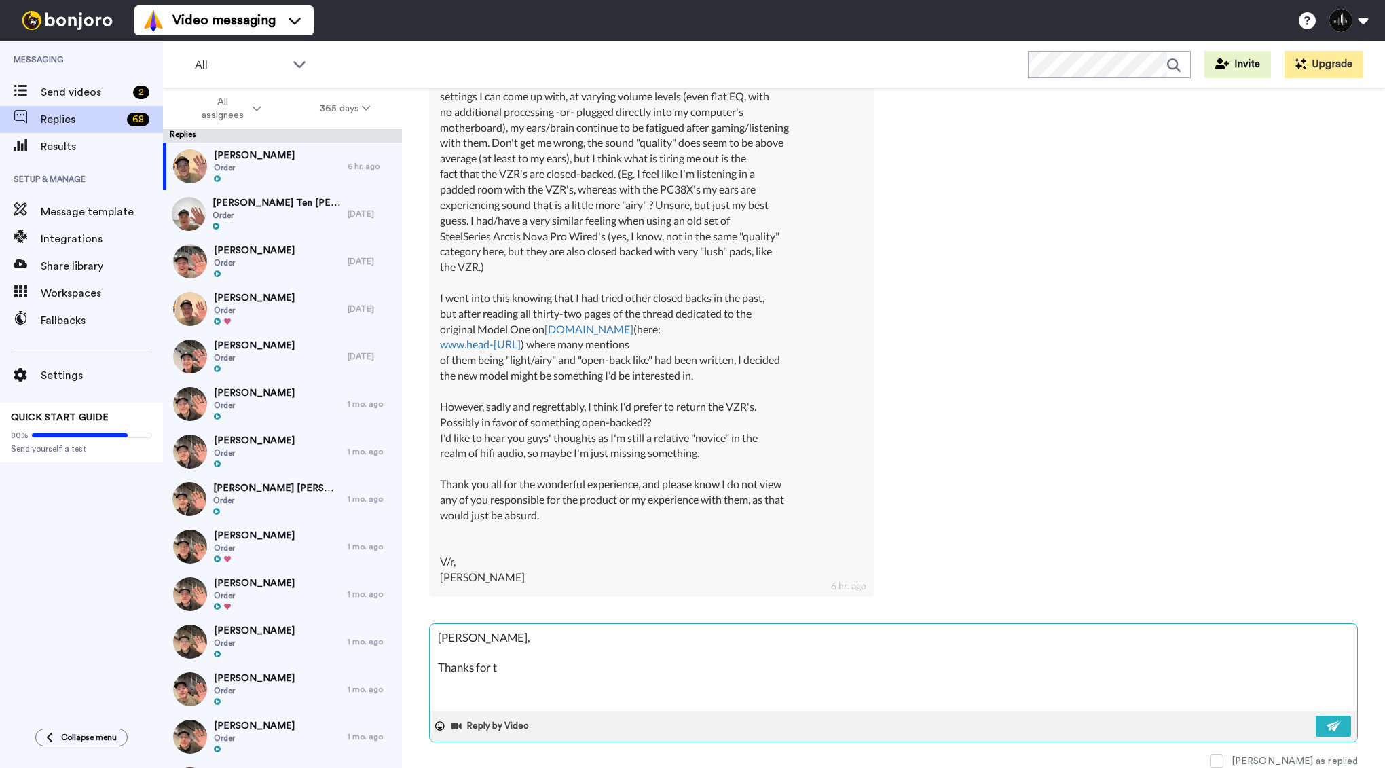
type textarea "[PERSON_NAME], Thanks for th"
type textarea "x"
type textarea "[PERSON_NAME], Thanks for the"
type textarea "x"
type textarea "[PERSON_NAME], Thanks for the"
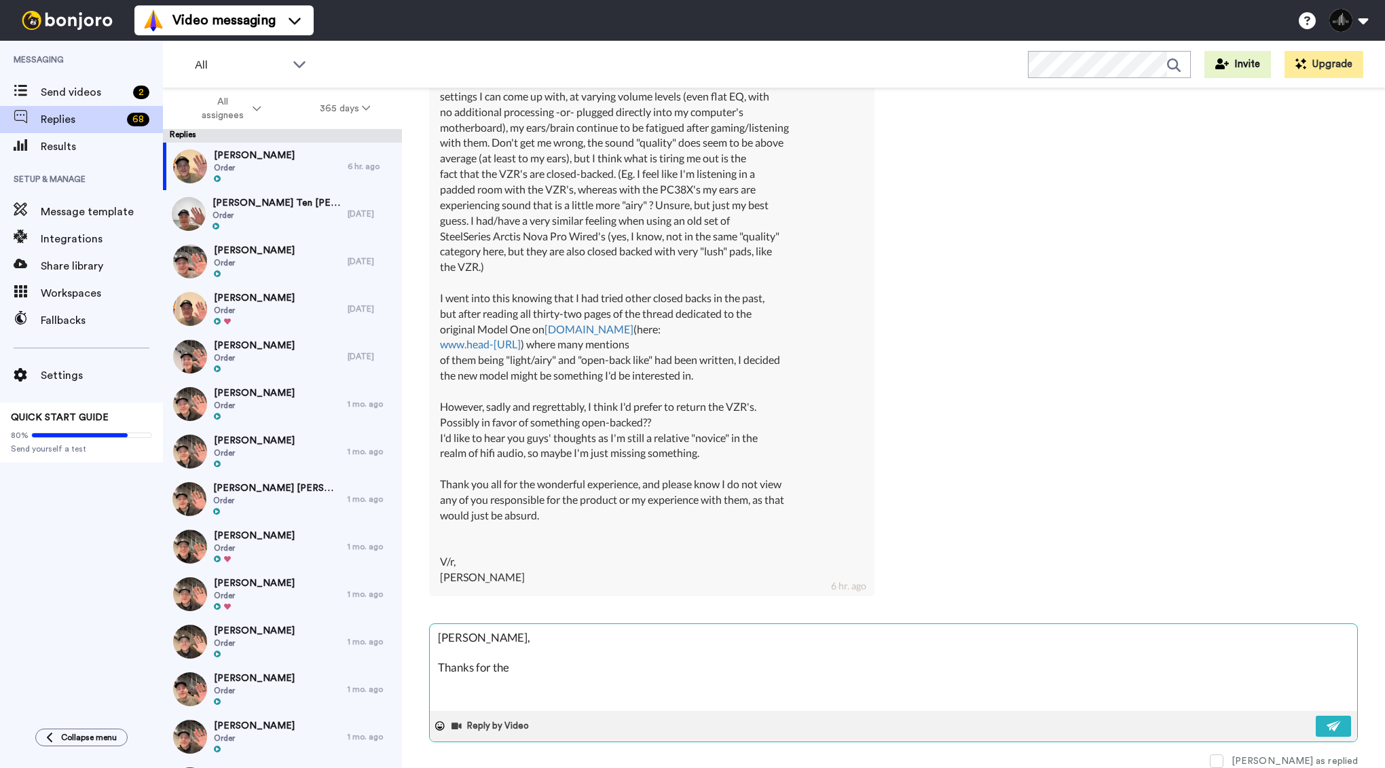
type textarea "x"
type textarea "[PERSON_NAME], Thanks for the m"
type textarea "x"
type textarea "[PERSON_NAME], Thanks for the me"
type textarea "x"
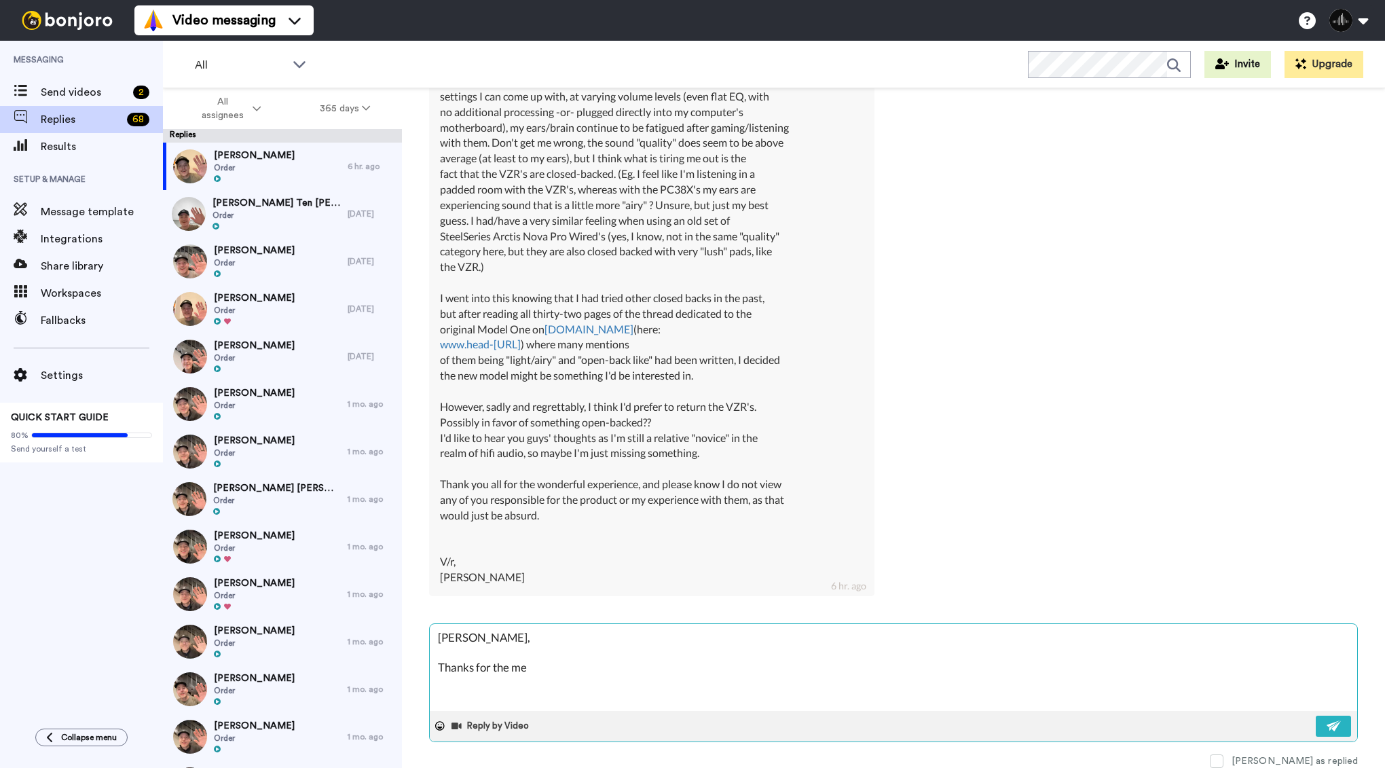
type textarea "[PERSON_NAME], Thanks for the mes"
type textarea "x"
type textarea "[PERSON_NAME], Thanks for the mess"
type textarea "x"
type textarea "[PERSON_NAME], Thanks for the messa"
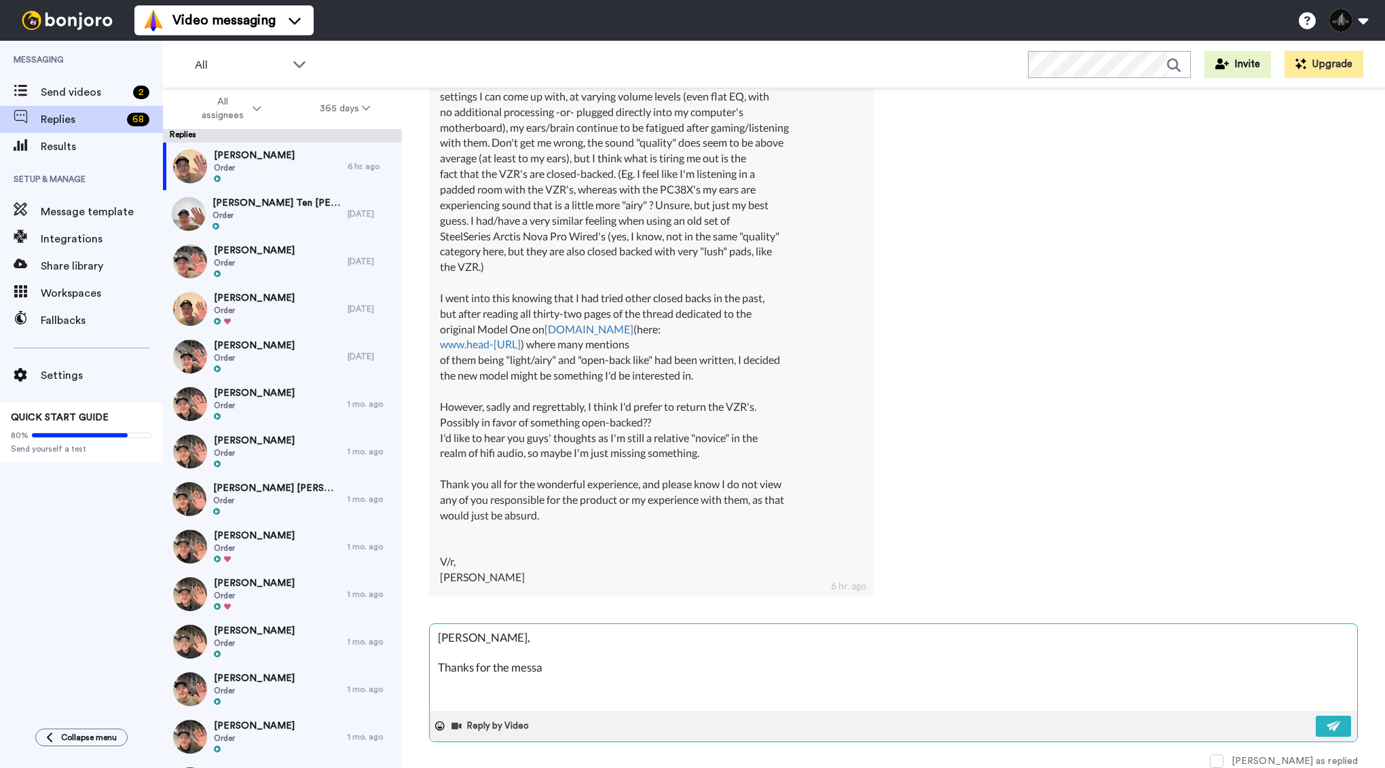
type textarea "x"
type textarea "[PERSON_NAME], Thanks for the messag"
type textarea "x"
type textarea "[PERSON_NAME], Thanks for the message"
type textarea "x"
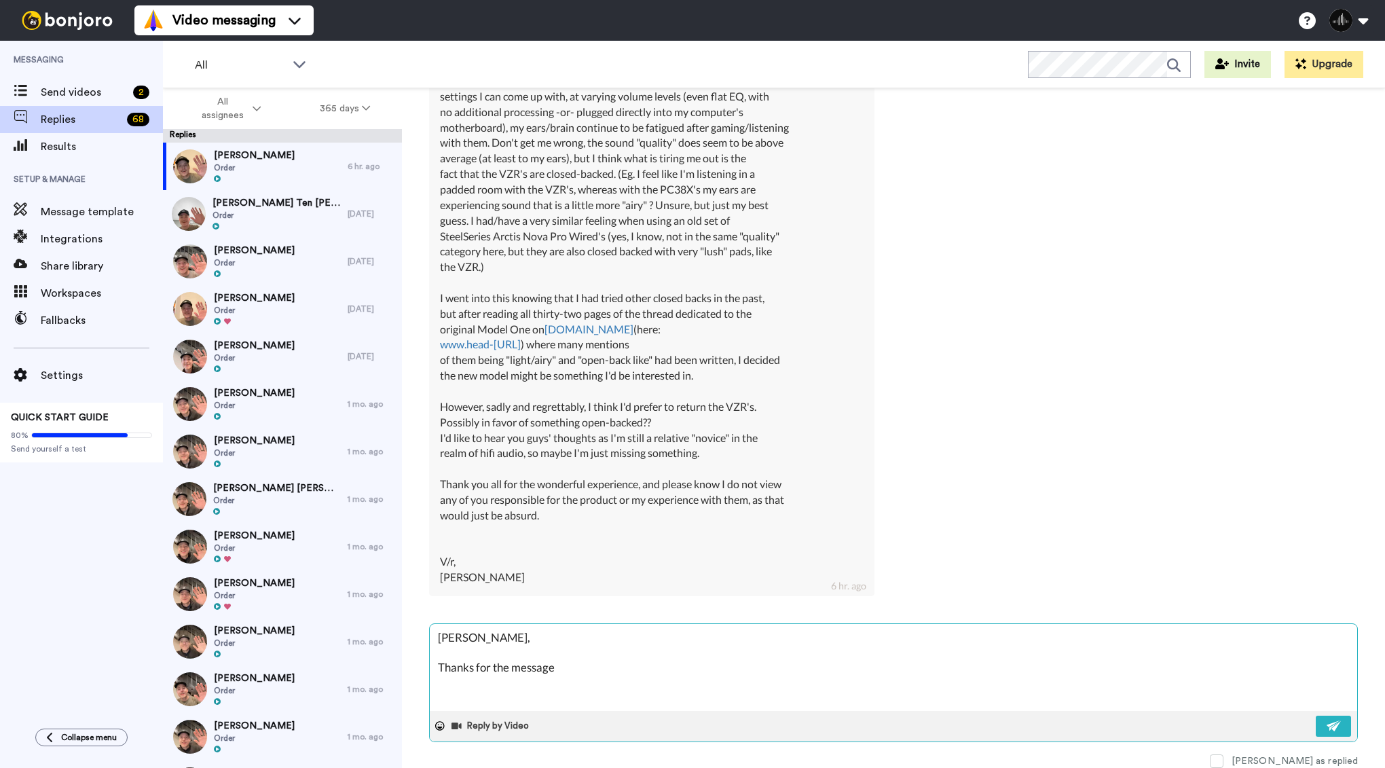
type textarea "[PERSON_NAME], Thanks for the message!"
type textarea "x"
type textarea "[PERSON_NAME], Thanks for the message!"
type textarea "x"
type textarea "[PERSON_NAME], Thanks for the message! A"
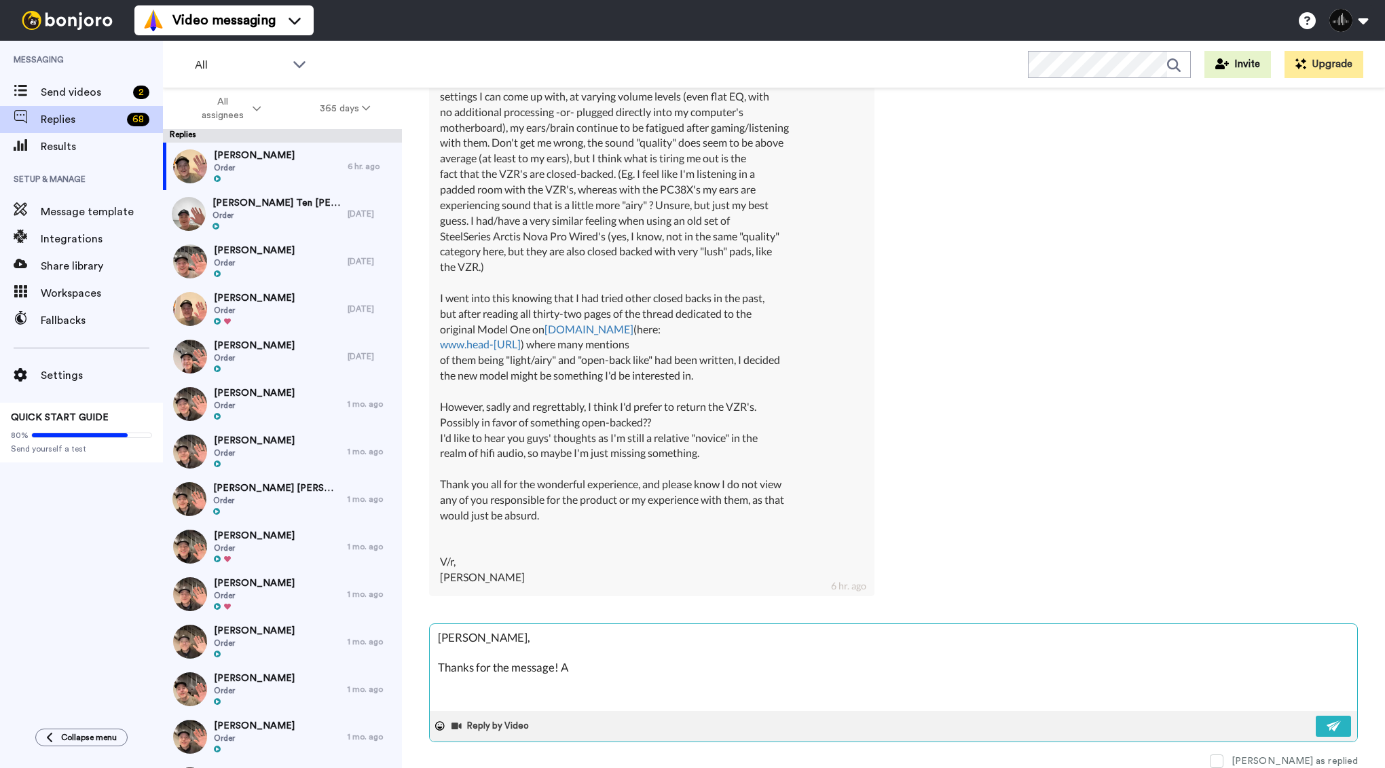
type textarea "x"
type textarea "[PERSON_NAME], Thanks for the message! Al"
type textarea "x"
type textarea "[PERSON_NAME], Thanks for the message! Ale"
type textarea "x"
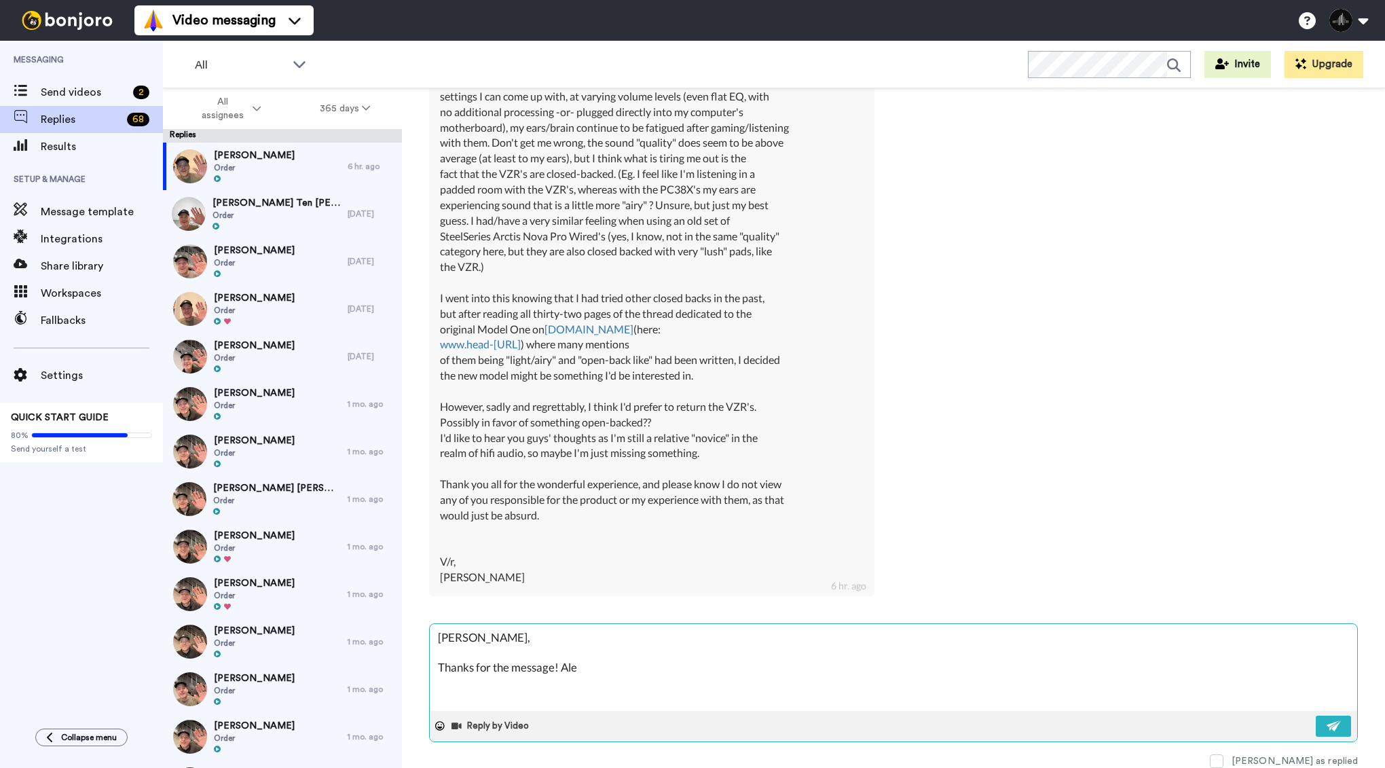
type textarea "[PERSON_NAME], Thanks for the message! [PERSON_NAME]"
type textarea "x"
type textarea "[PERSON_NAME], Thanks for the message! Alexa"
type textarea "x"
type textarea "[PERSON_NAME], Thanks for the message! Alexa"
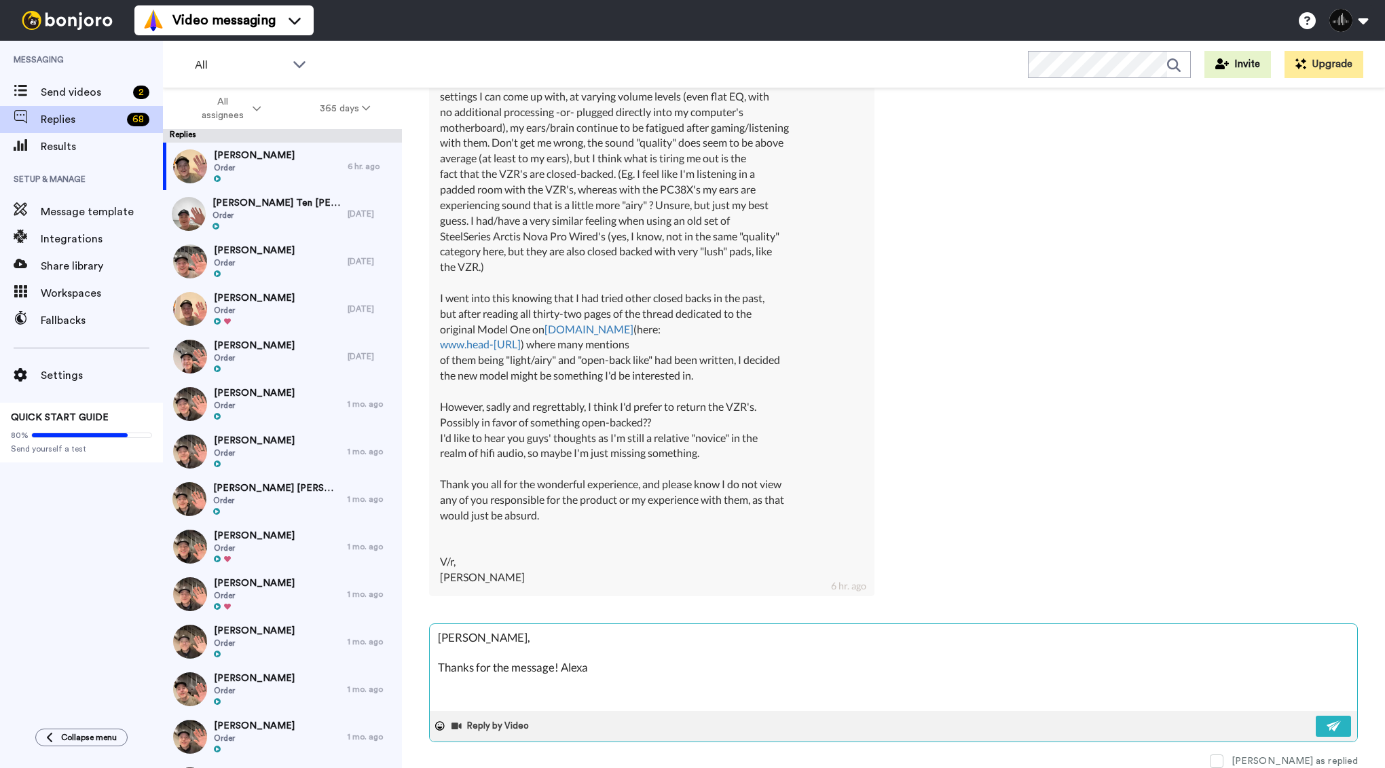
type textarea "x"
type textarea "[PERSON_NAME], Thanks for the message! [PERSON_NAME]"
type textarea "x"
type textarea "[PERSON_NAME], Thanks for the message! Alexa wi"
type textarea "x"
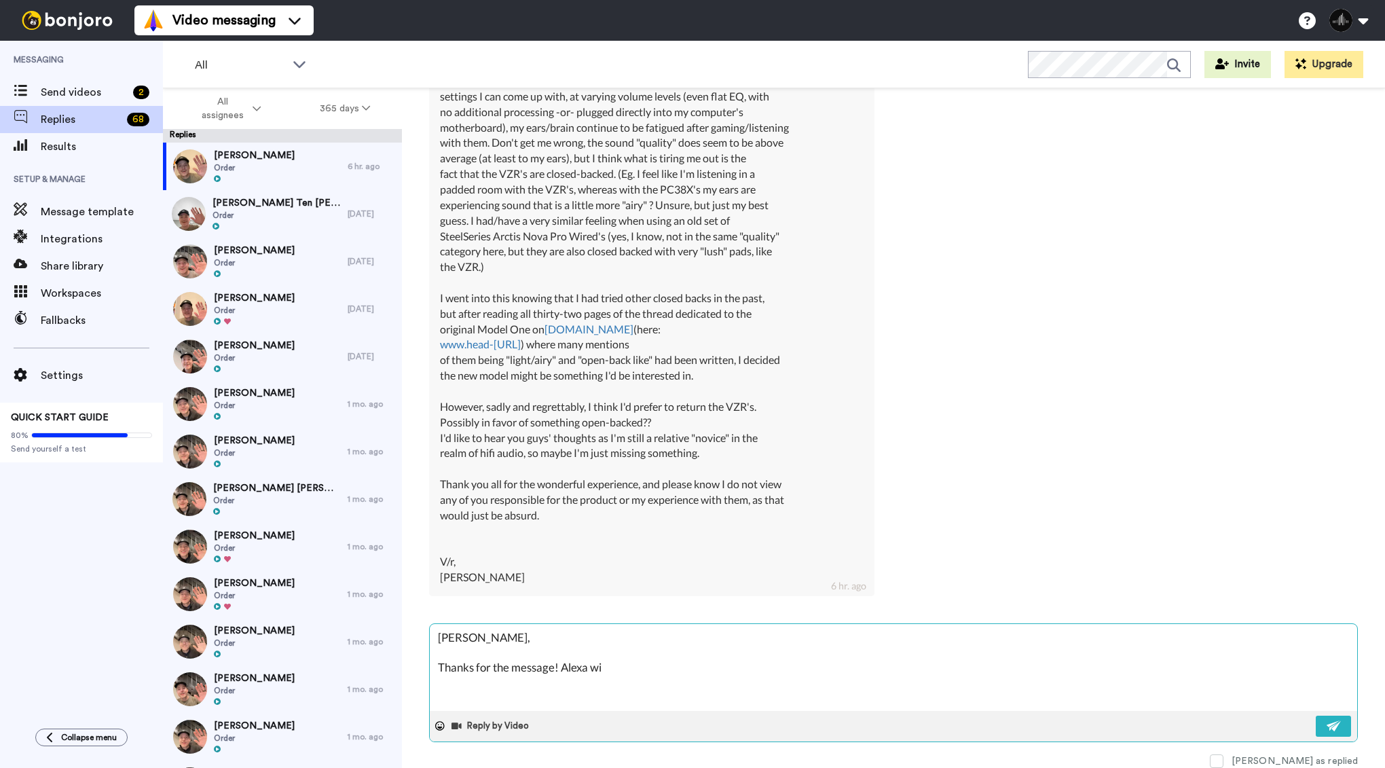
type textarea "[PERSON_NAME], Thanks for the message! [PERSON_NAME]"
type textarea "x"
type textarea "[PERSON_NAME], Thanks for the message! Alexa will"
type textarea "x"
type textarea "[PERSON_NAME], Thanks for the message! Alexa will"
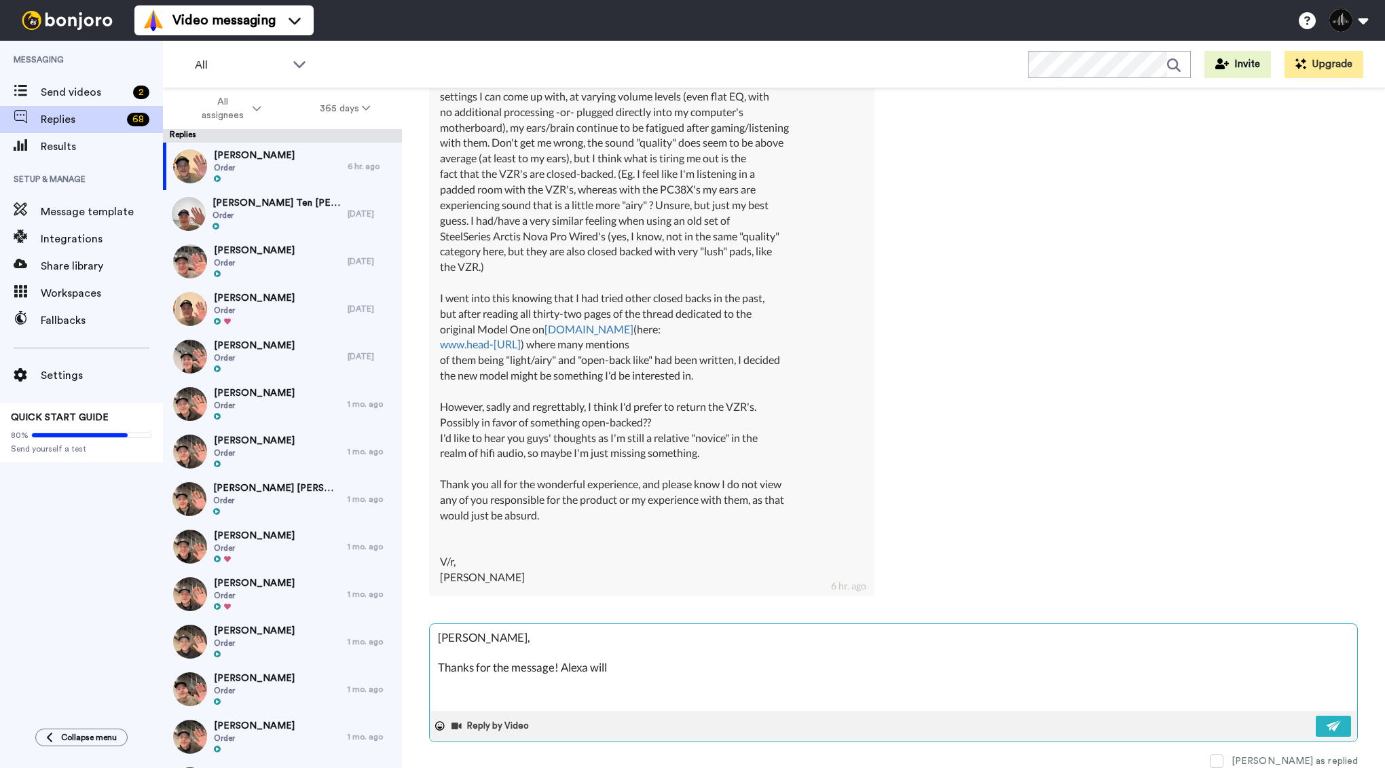
type textarea "x"
type textarea "[PERSON_NAME], Thanks for the message! Alexa will g"
type textarea "x"
type textarea "[PERSON_NAME], Thanks for the message! Alexa will ge"
type textarea "x"
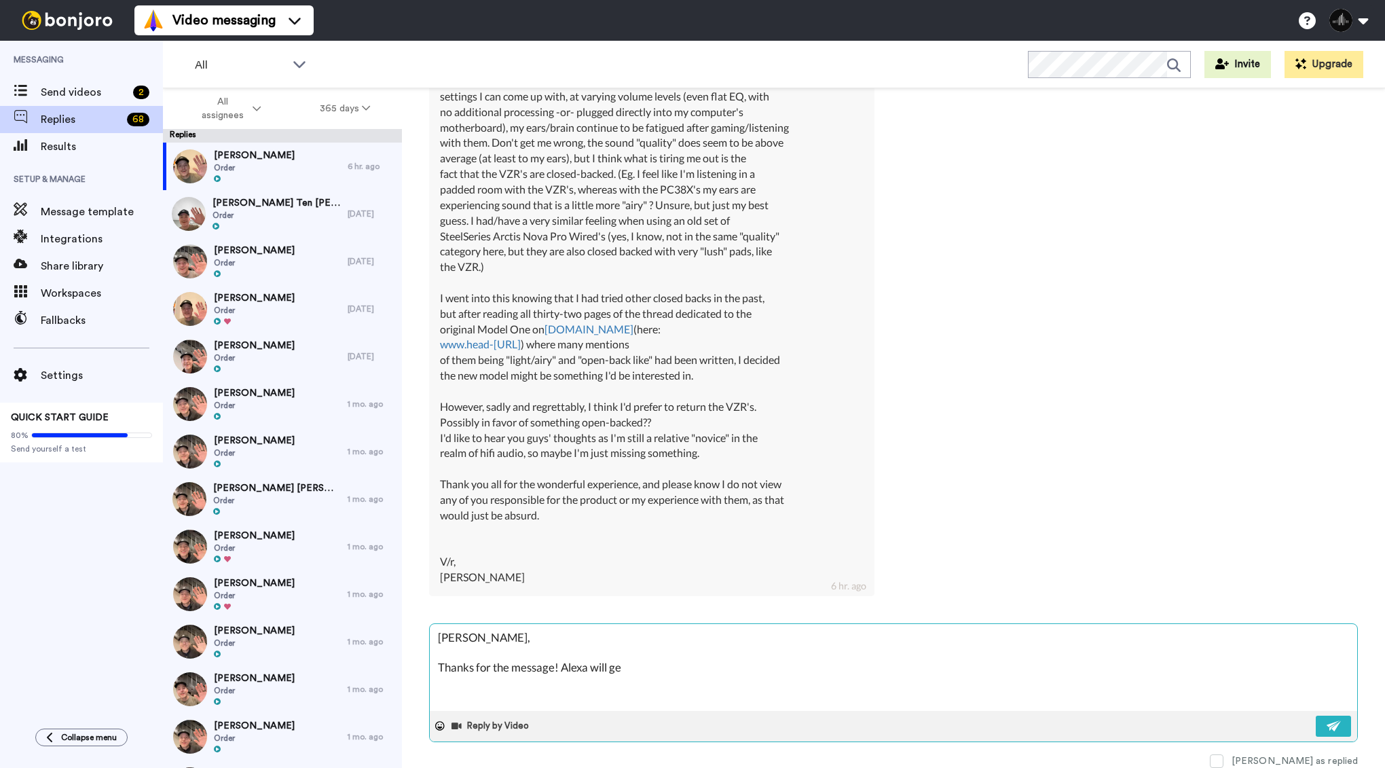
type textarea "[PERSON_NAME], Thanks for the message! Alexa will get"
type textarea "x"
type textarea "[PERSON_NAME], Thanks for the message! Alexa will get"
type textarea "x"
type textarea "[PERSON_NAME], Thanks for the message! [PERSON_NAME] will get a"
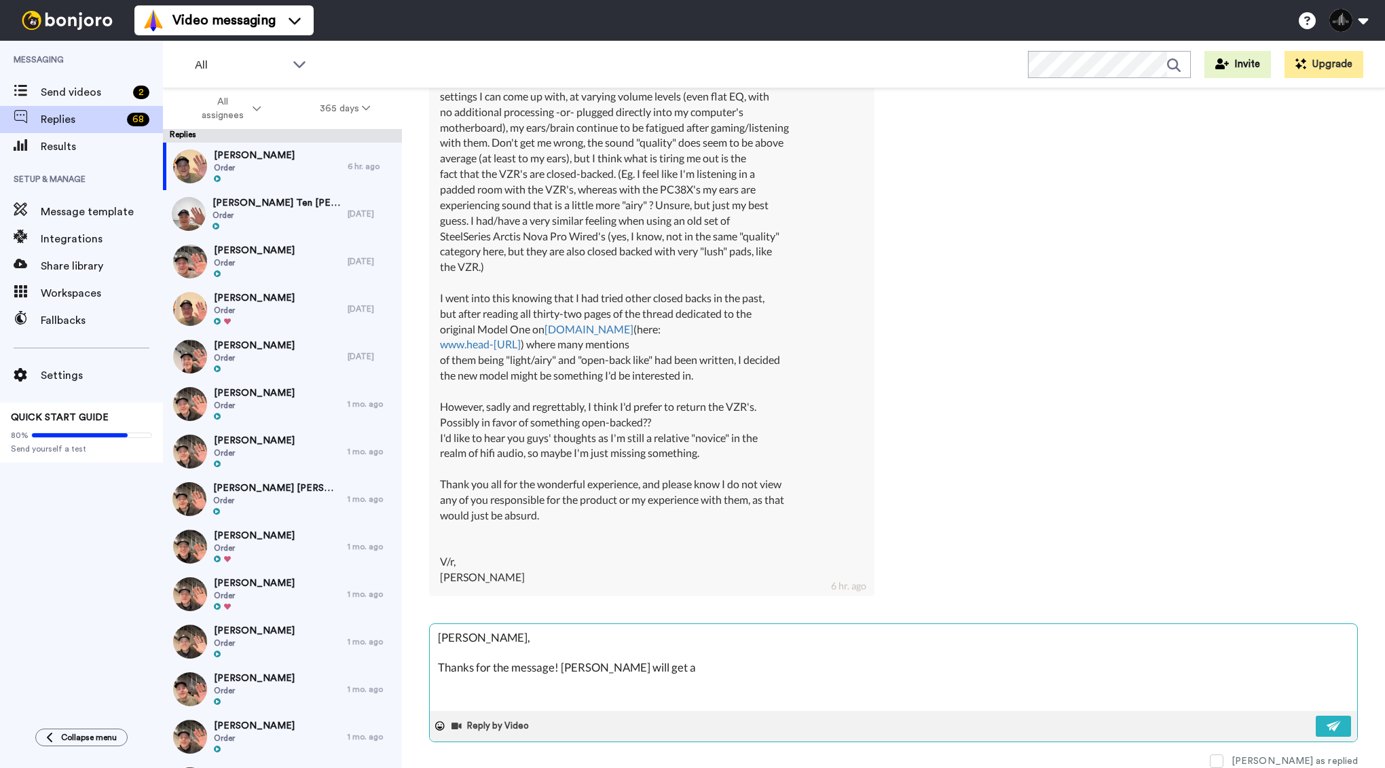
type textarea "x"
type textarea "[PERSON_NAME], Thanks for the message! [PERSON_NAME] will get a"
type textarea "x"
type textarea "[PERSON_NAME], Thanks for the message! [PERSON_NAME] will get a r"
type textarea "x"
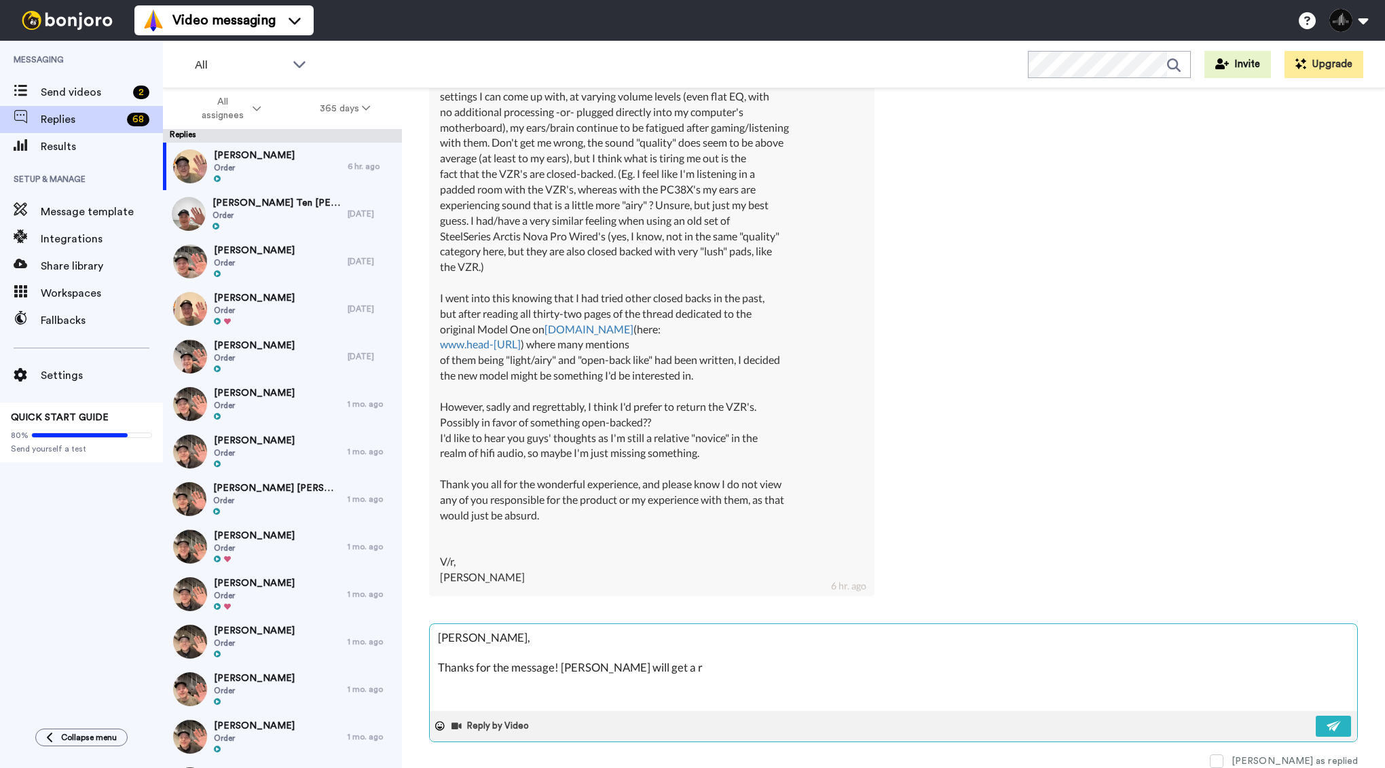
type textarea "[PERSON_NAME], Thanks for the message! [PERSON_NAME] will get a re"
type textarea "x"
type textarea "[PERSON_NAME], Thanks for the message! [PERSON_NAME] will get a ret"
type textarea "x"
type textarea "[PERSON_NAME], Thanks for the message! [PERSON_NAME] will get a retu"
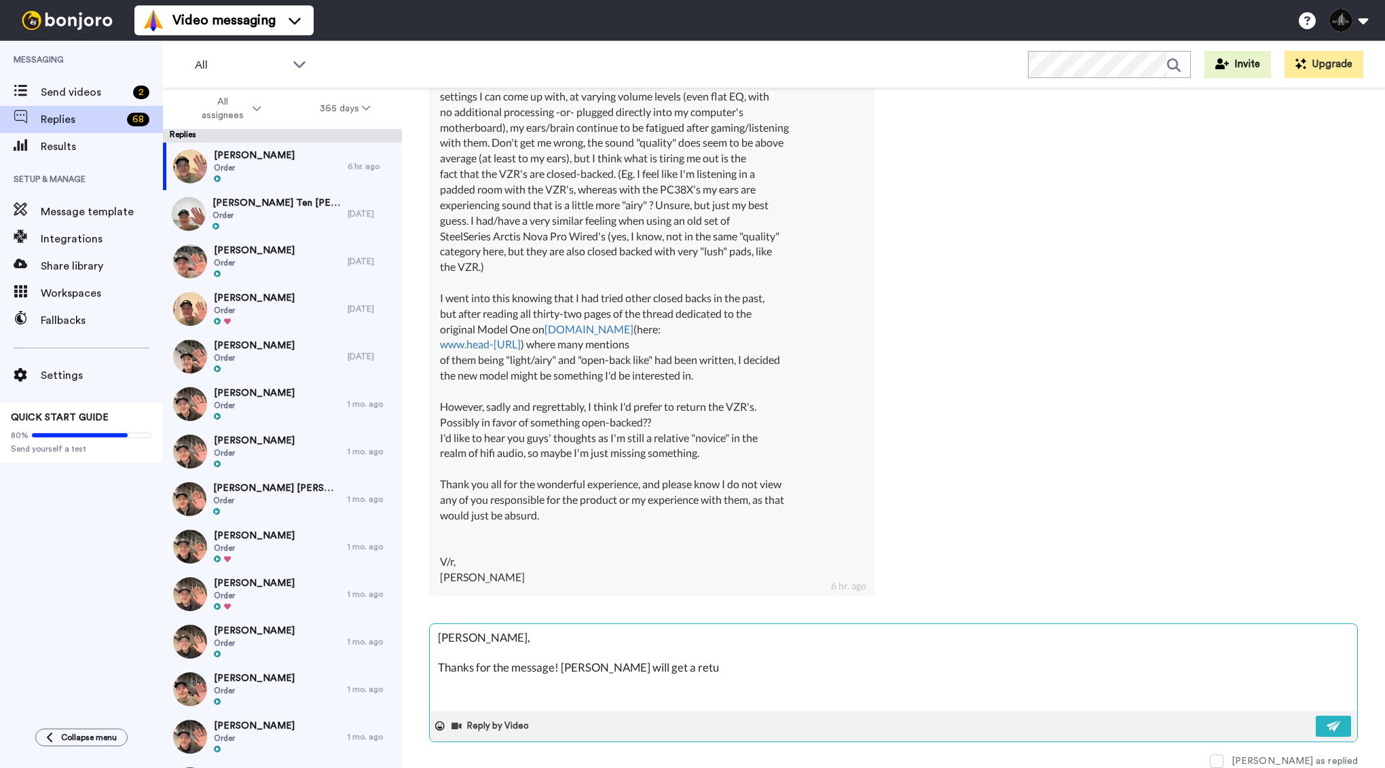
type textarea "x"
type textarea "[PERSON_NAME], Thanks for the message! [PERSON_NAME] will get a retur"
type textarea "x"
type textarea "[PERSON_NAME], Thanks for the message! [PERSON_NAME] will get a return"
type textarea "x"
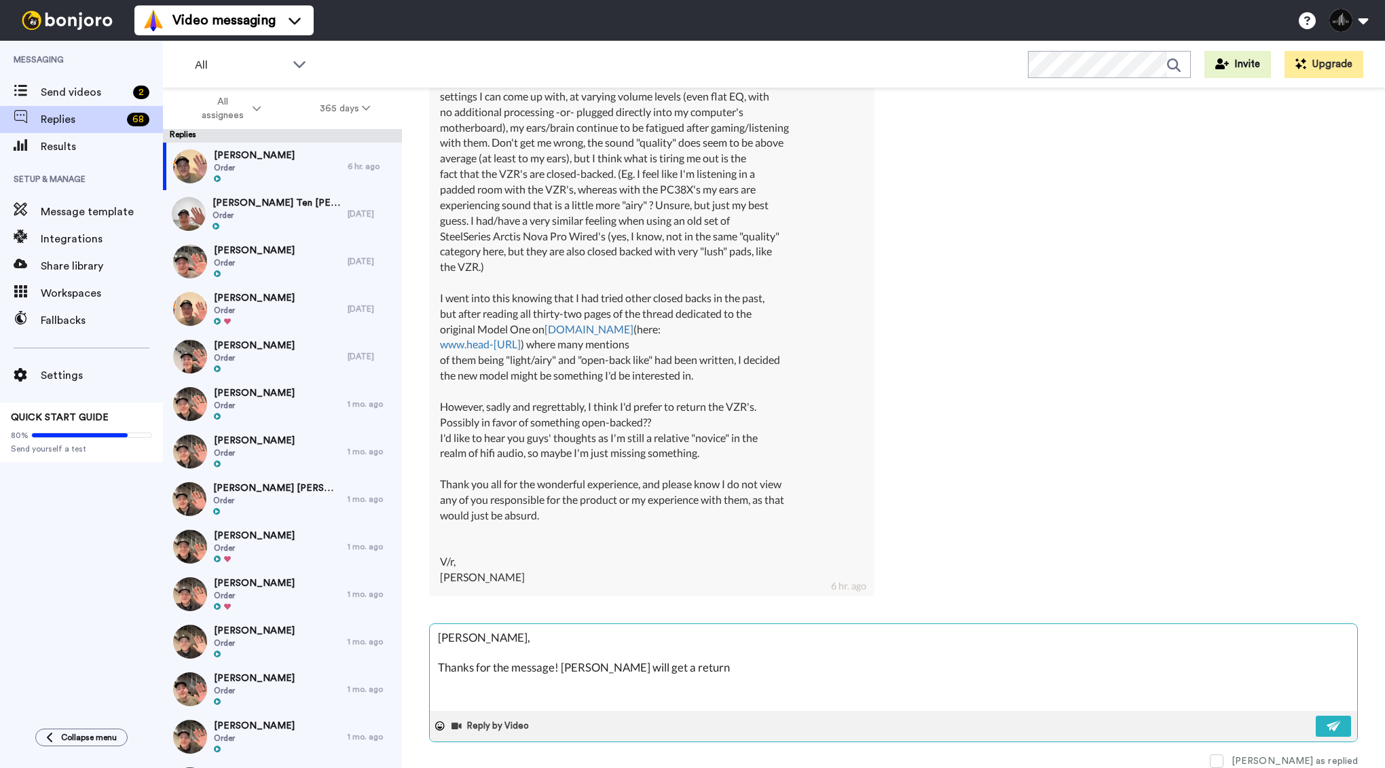
type textarea "[PERSON_NAME], Thanks for the message! [PERSON_NAME] will get a return"
type textarea "x"
type textarea "[PERSON_NAME], Thanks for the message! [PERSON_NAME] will get a return l"
type textarea "x"
type textarea "[PERSON_NAME], Thanks for the message! [PERSON_NAME] will get a return la"
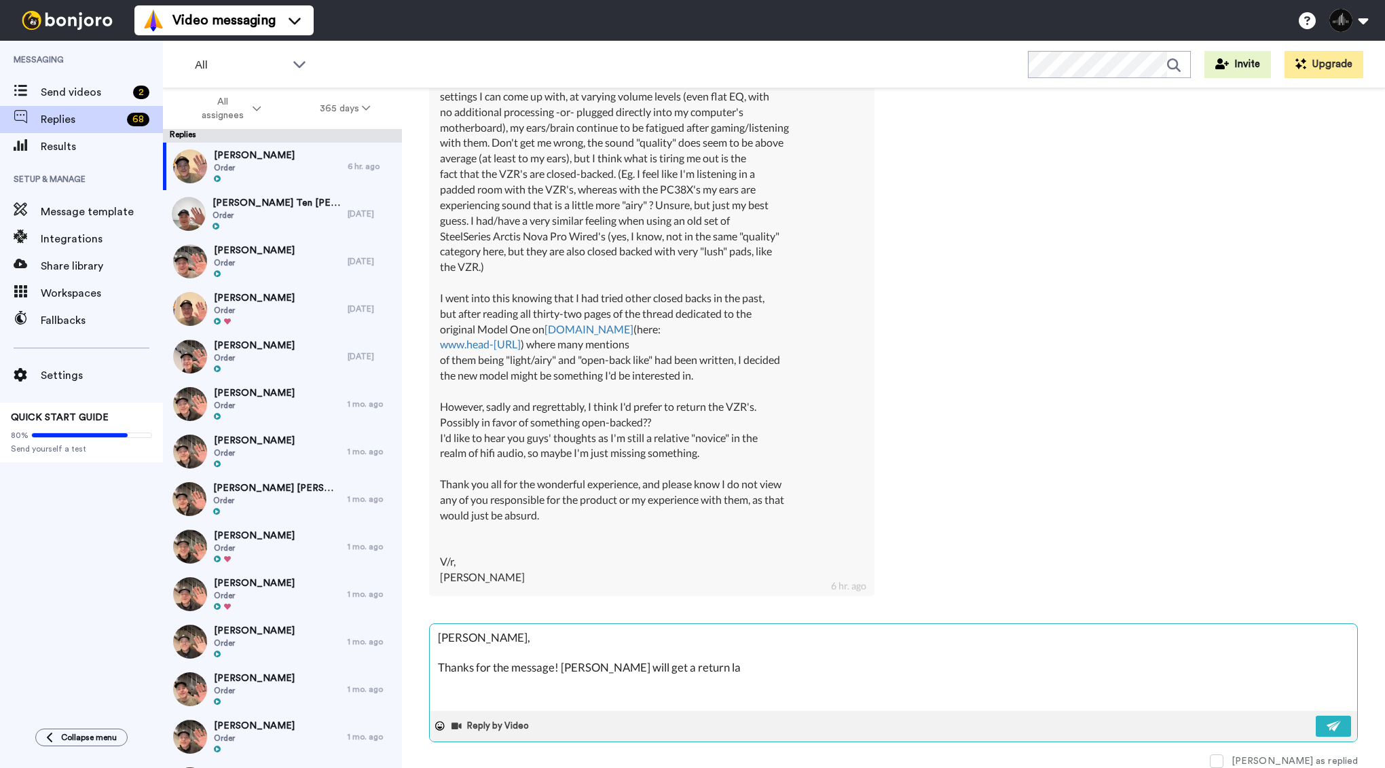
type textarea "x"
type textarea "[PERSON_NAME], Thanks for the message! [PERSON_NAME] will get a return lab"
type textarea "x"
type textarea "[PERSON_NAME], Thanks for the message! [PERSON_NAME] will get a return labe"
type textarea "x"
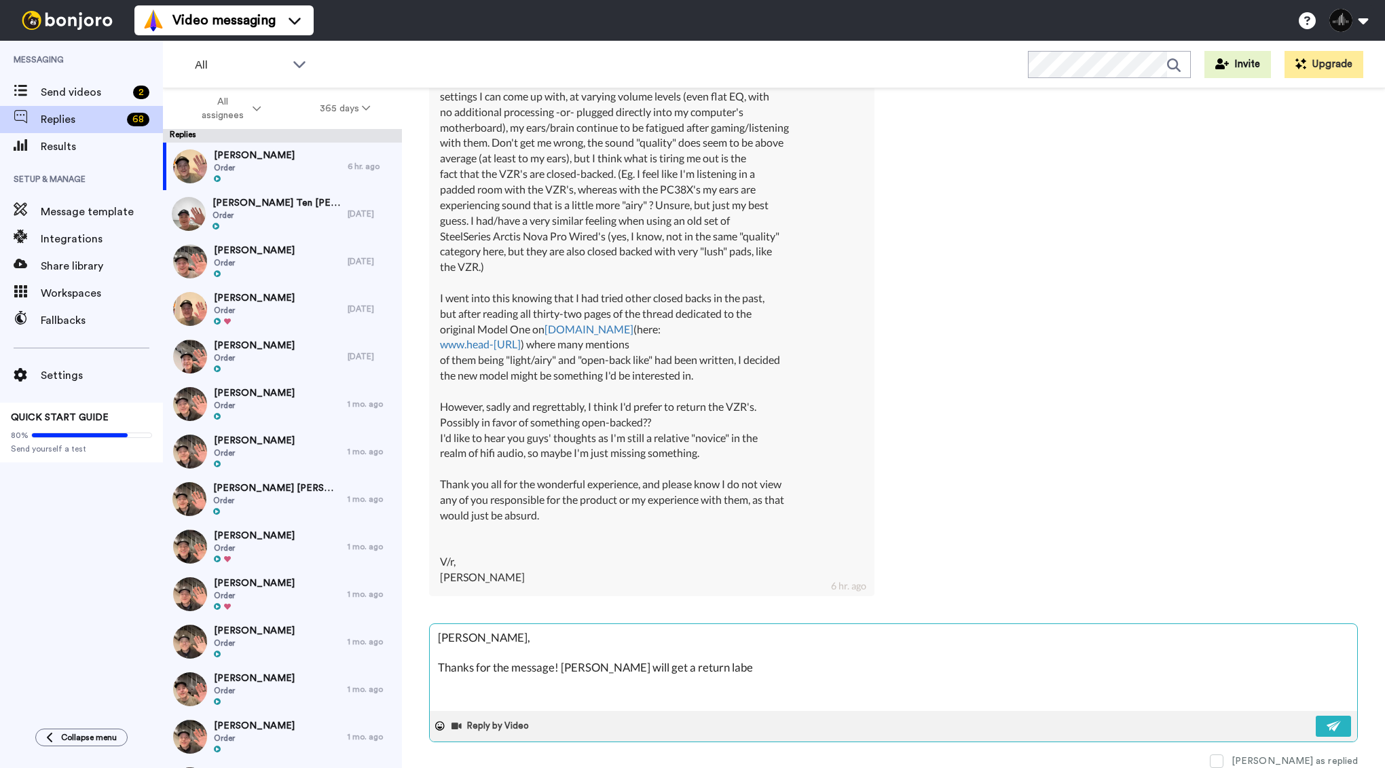
type textarea "[PERSON_NAME], Thanks for the message! [PERSON_NAME] will get a return label"
type textarea "x"
type textarea "[PERSON_NAME], Thanks for the message! [PERSON_NAME] will get a return label d"
type textarea "x"
type textarea "[PERSON_NAME], Thanks for the message! [PERSON_NAME] will get a return label dr"
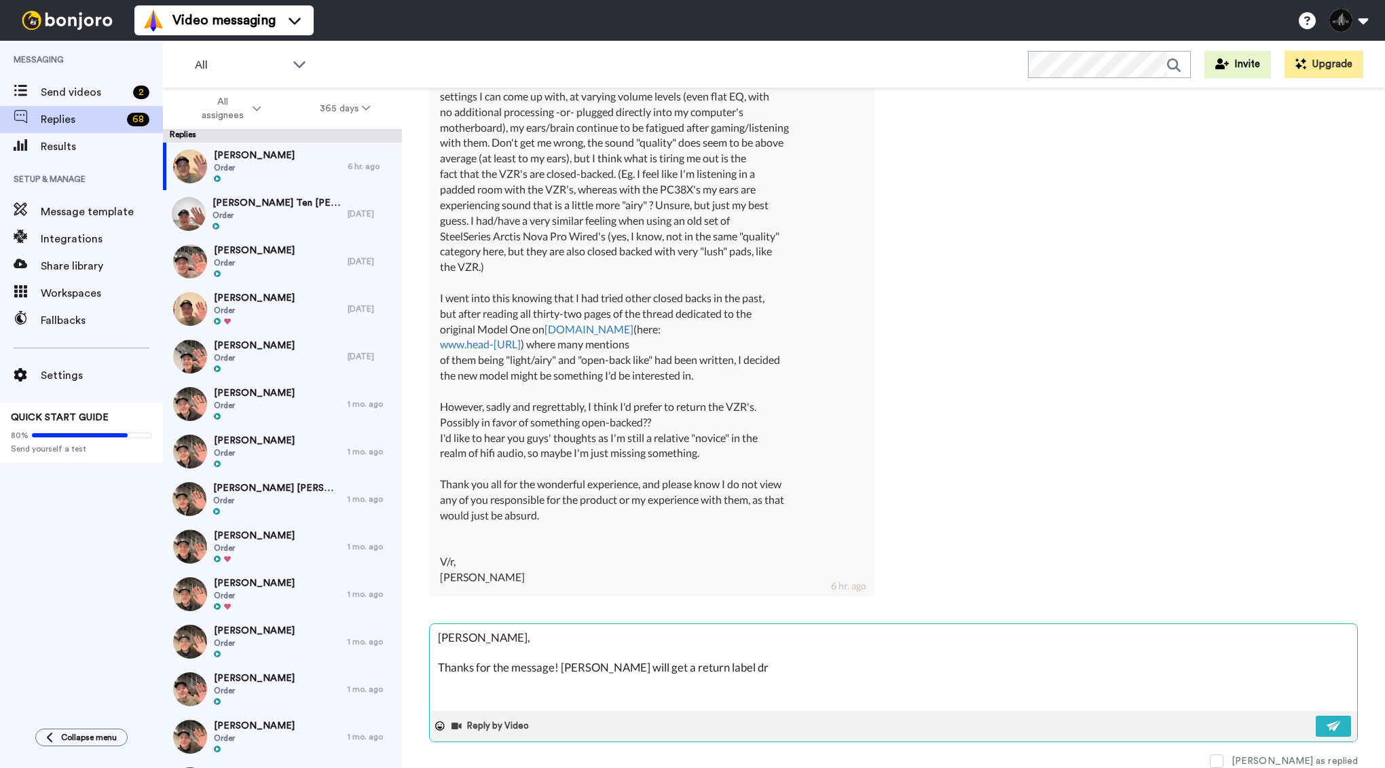
type textarea "x"
type textarea "[PERSON_NAME], Thanks for the message! [PERSON_NAME] will get a return label dra"
type textarea "x"
type textarea "[PERSON_NAME], Thanks for the message! [PERSON_NAME] will get a return label dr…"
type textarea "x"
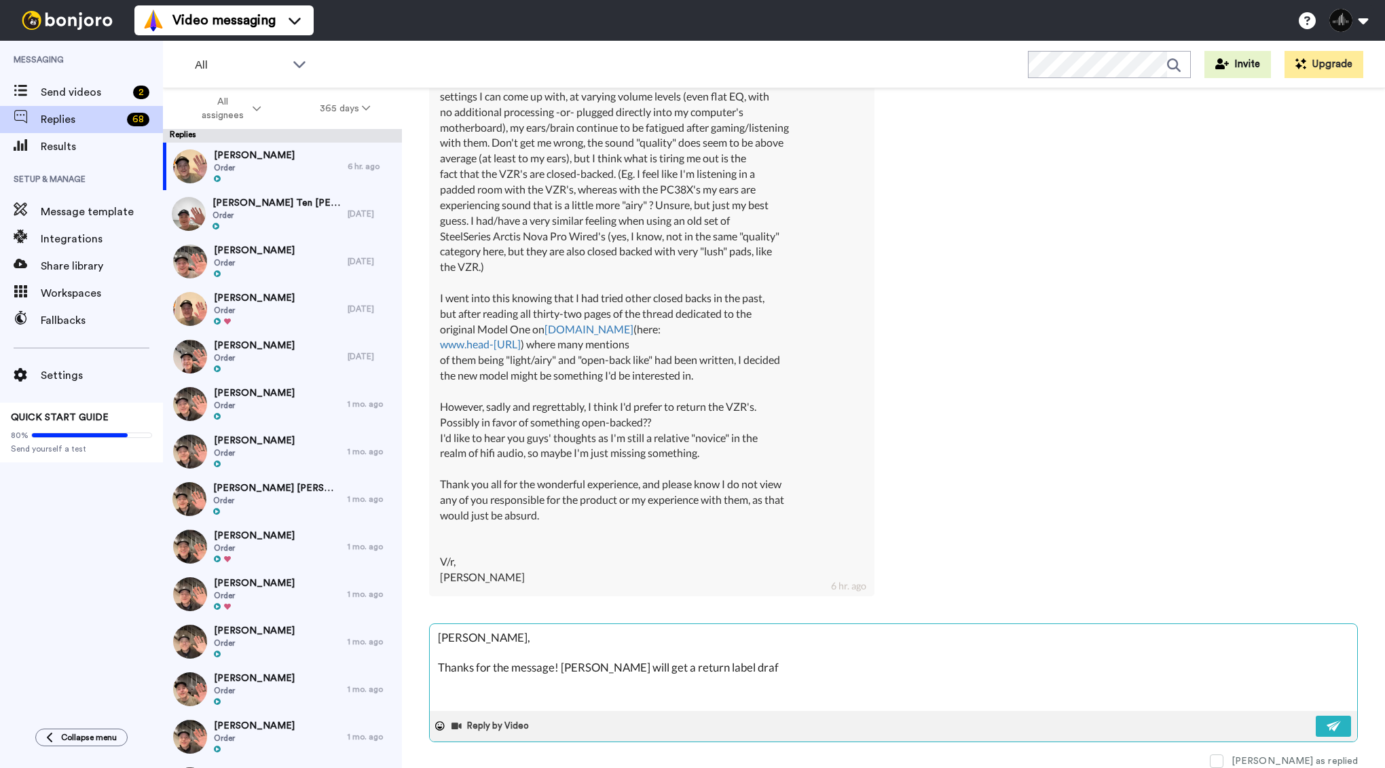
type textarea "[PERSON_NAME], Thanks for the message! [PERSON_NAME] will get a return label dr…"
type textarea "x"
type textarea "[PERSON_NAME], Thanks for the message! [PERSON_NAME] will get a return label dr…"
type textarea "x"
type textarea "[PERSON_NAME], Thanks for the message! [PERSON_NAME] will get a return label dr…"
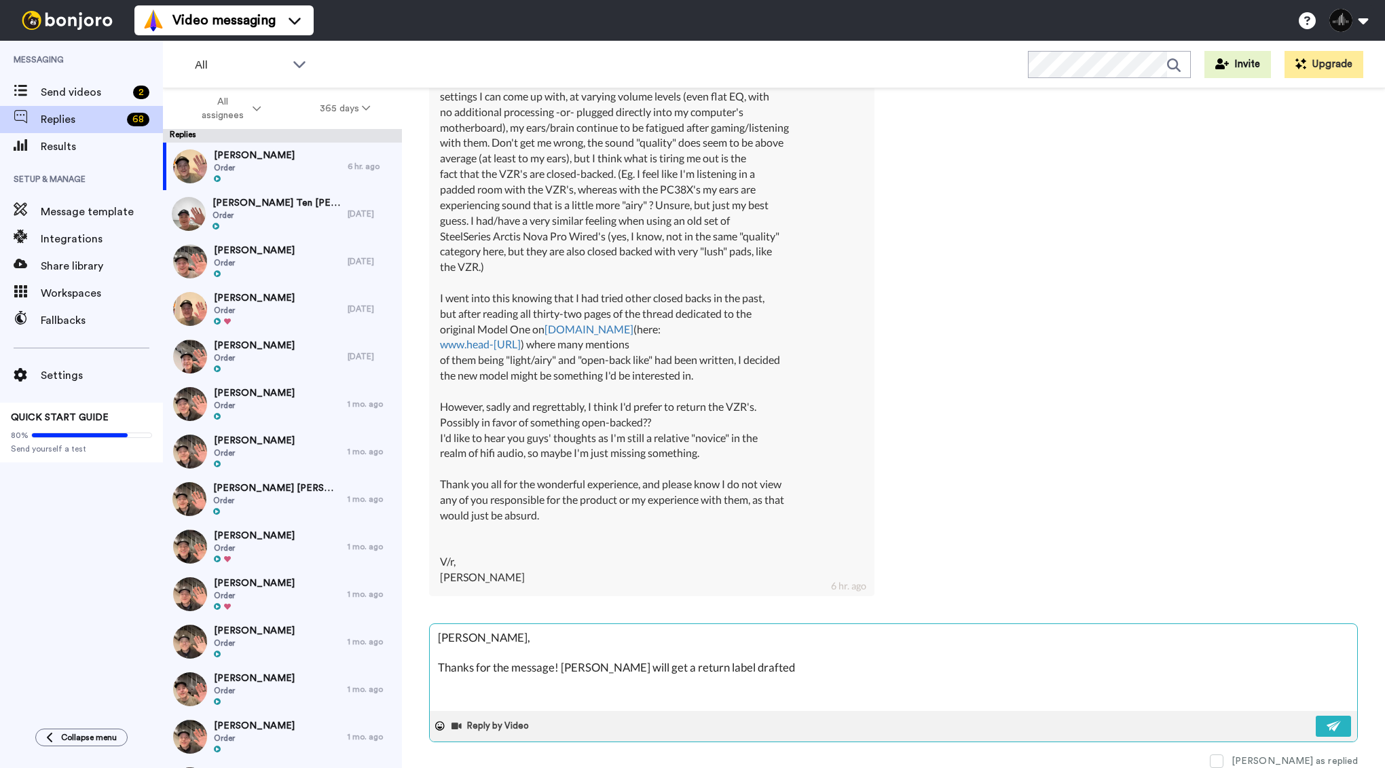
type textarea "x"
type textarea "[PERSON_NAME], Thanks for the message! [PERSON_NAME] will get a return label dr…"
type textarea "x"
type textarea "[PERSON_NAME], Thanks for the message! [PERSON_NAME] will get a return label dr…"
type textarea "x"
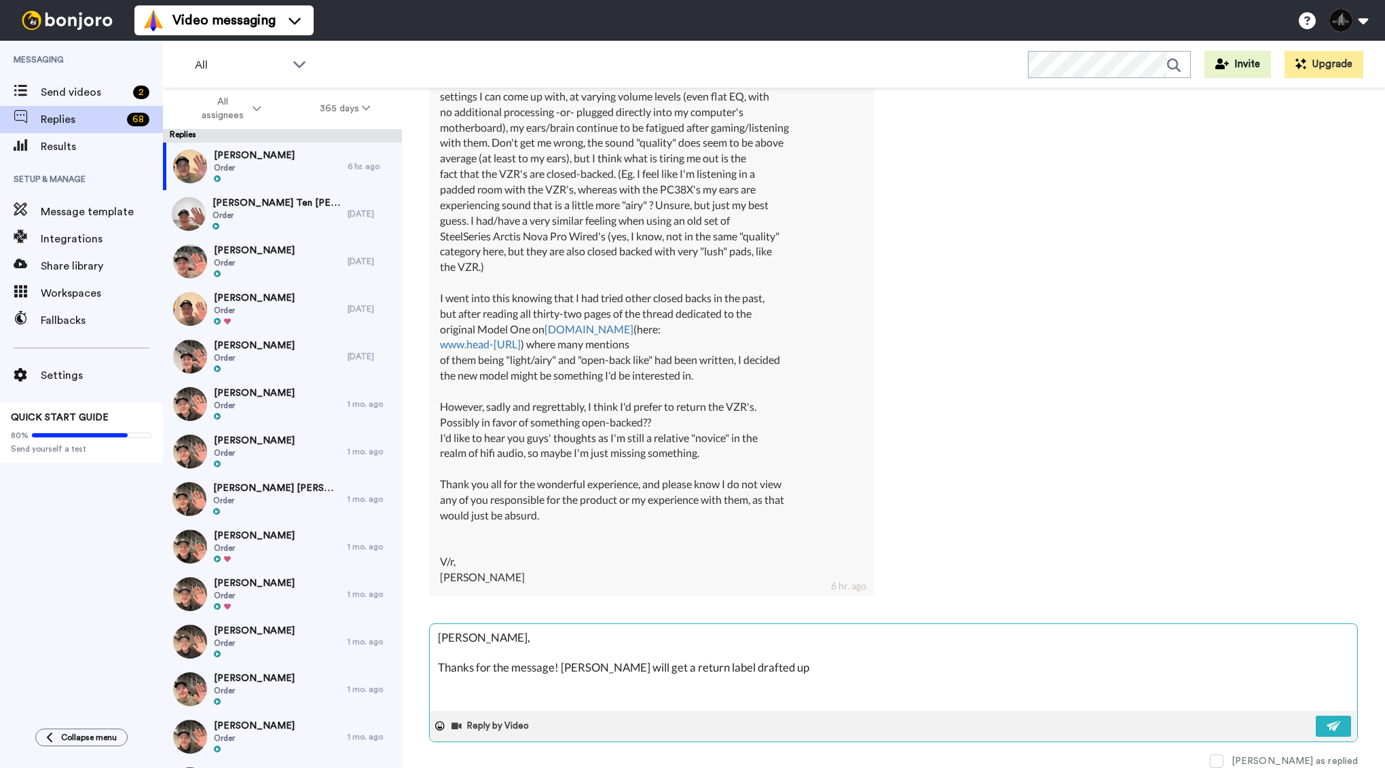
type textarea "[PERSON_NAME], Thanks for the message! [PERSON_NAME] will get a return label dr…"
type textarea "x"
type textarea "[PERSON_NAME], Thanks for the message! [PERSON_NAME] will get a return label dr…"
type textarea "x"
type textarea "[PERSON_NAME], Thanks for the message! [PERSON_NAME] will get a return label dr…"
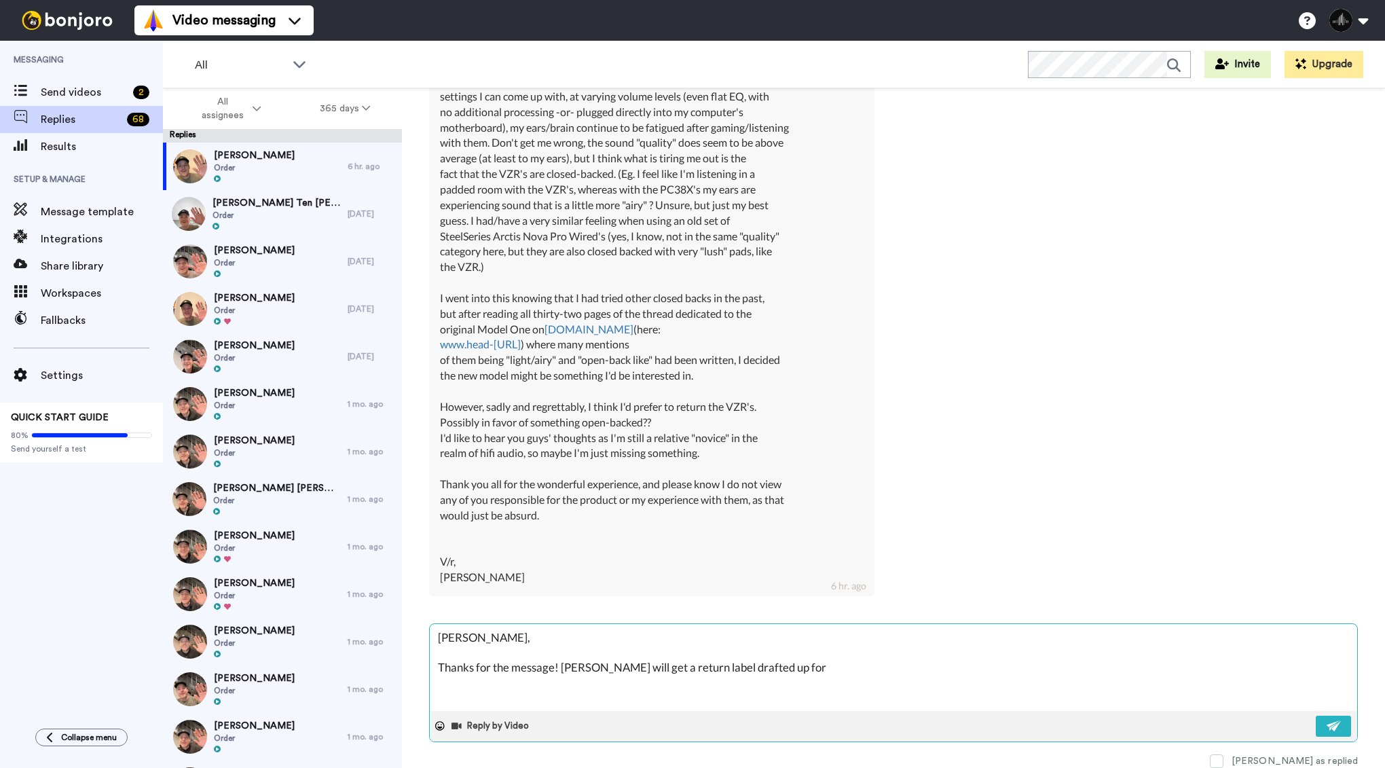
type textarea "x"
type textarea "[PERSON_NAME], Thanks for the message! [PERSON_NAME] will get a return label dr…"
type textarea "x"
type textarea "[PERSON_NAME], Thanks for the message! [PERSON_NAME] will get a return label dr…"
type textarea "x"
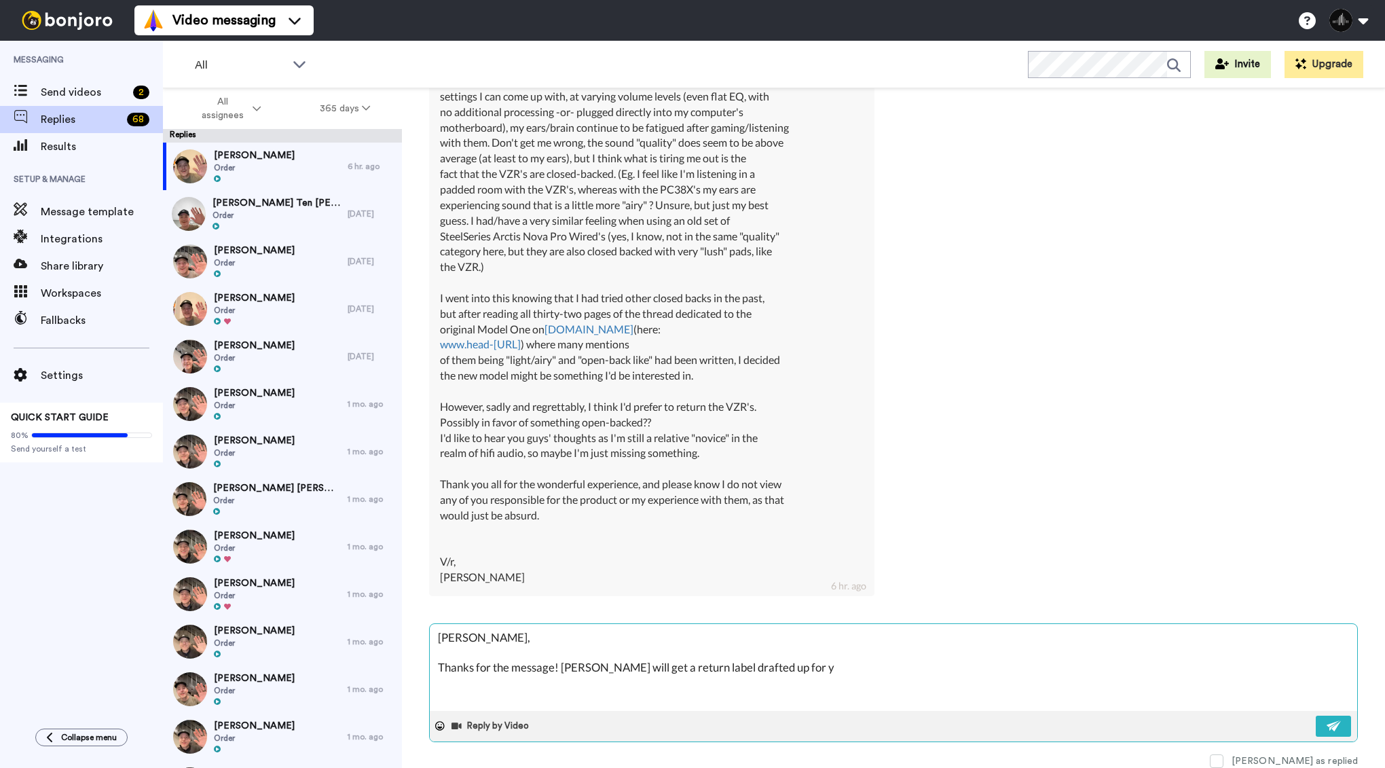
type textarea "[PERSON_NAME], Thanks for the message! [PERSON_NAME] will get a return label dr…"
type textarea "x"
type textarea "[PERSON_NAME], Thanks for the message! [PERSON_NAME] will get a return label dr…"
type textarea "x"
type textarea "[PERSON_NAME], Thanks for the message! [PERSON_NAME] will get a return label dr…"
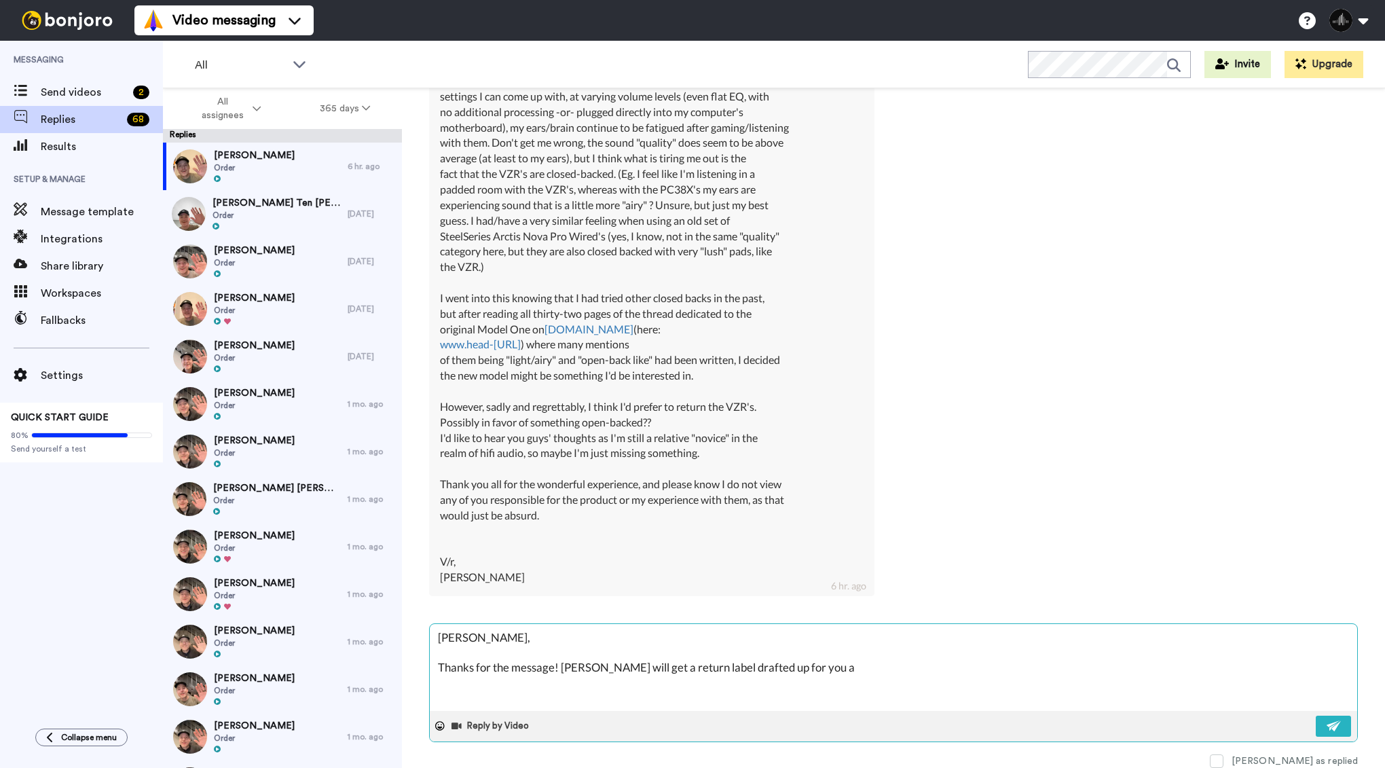
type textarea "x"
type textarea "[PERSON_NAME], Thanks for the message! [PERSON_NAME] will get a return label dr…"
type textarea "x"
type textarea "[PERSON_NAME], Thanks for the message! [PERSON_NAME] will get a return label dr…"
type textarea "x"
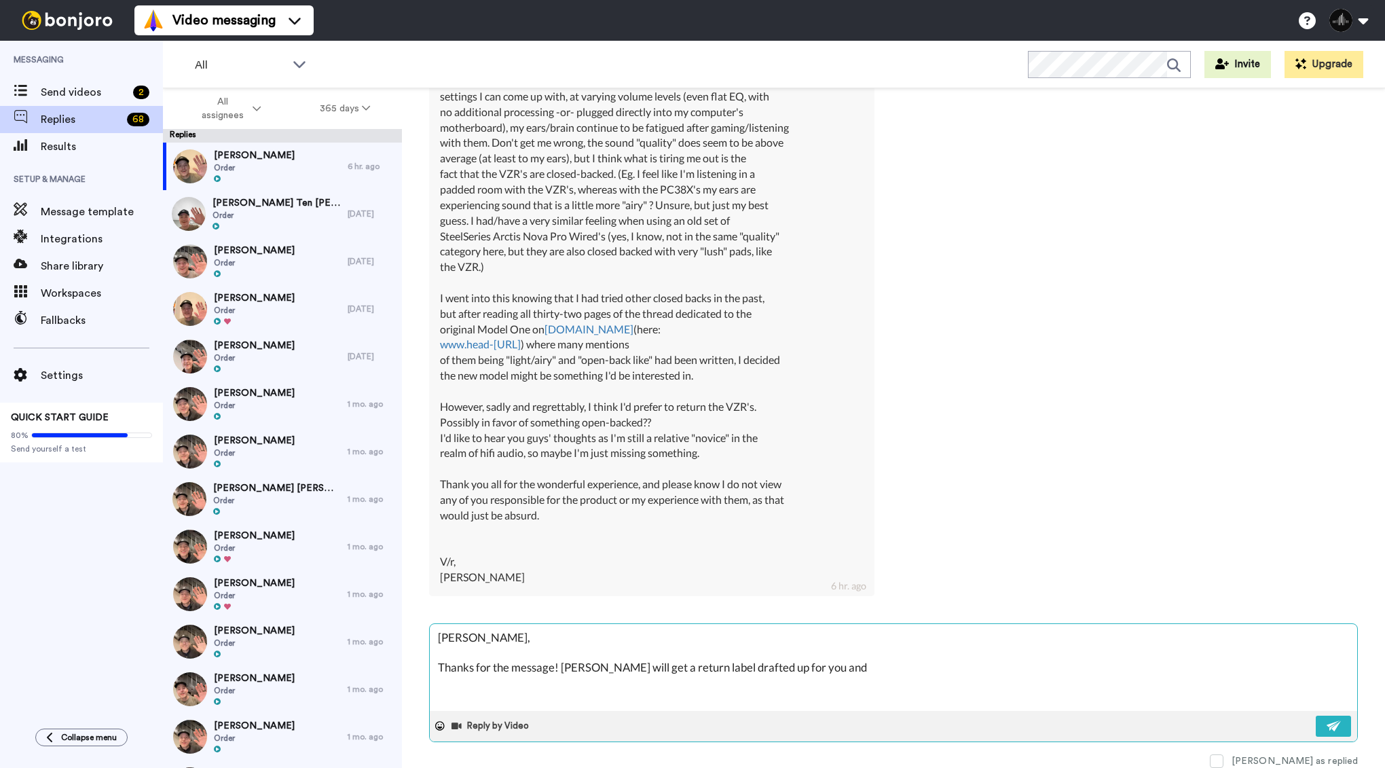
type textarea "[PERSON_NAME], Thanks for the message! [PERSON_NAME] will get a return label dr…"
type textarea "x"
type textarea "[PERSON_NAME], Thanks for the message! [PERSON_NAME] will get a return label dr…"
type textarea "x"
type textarea "[PERSON_NAME], Thanks for the message! [PERSON_NAME] will get a return label dr…"
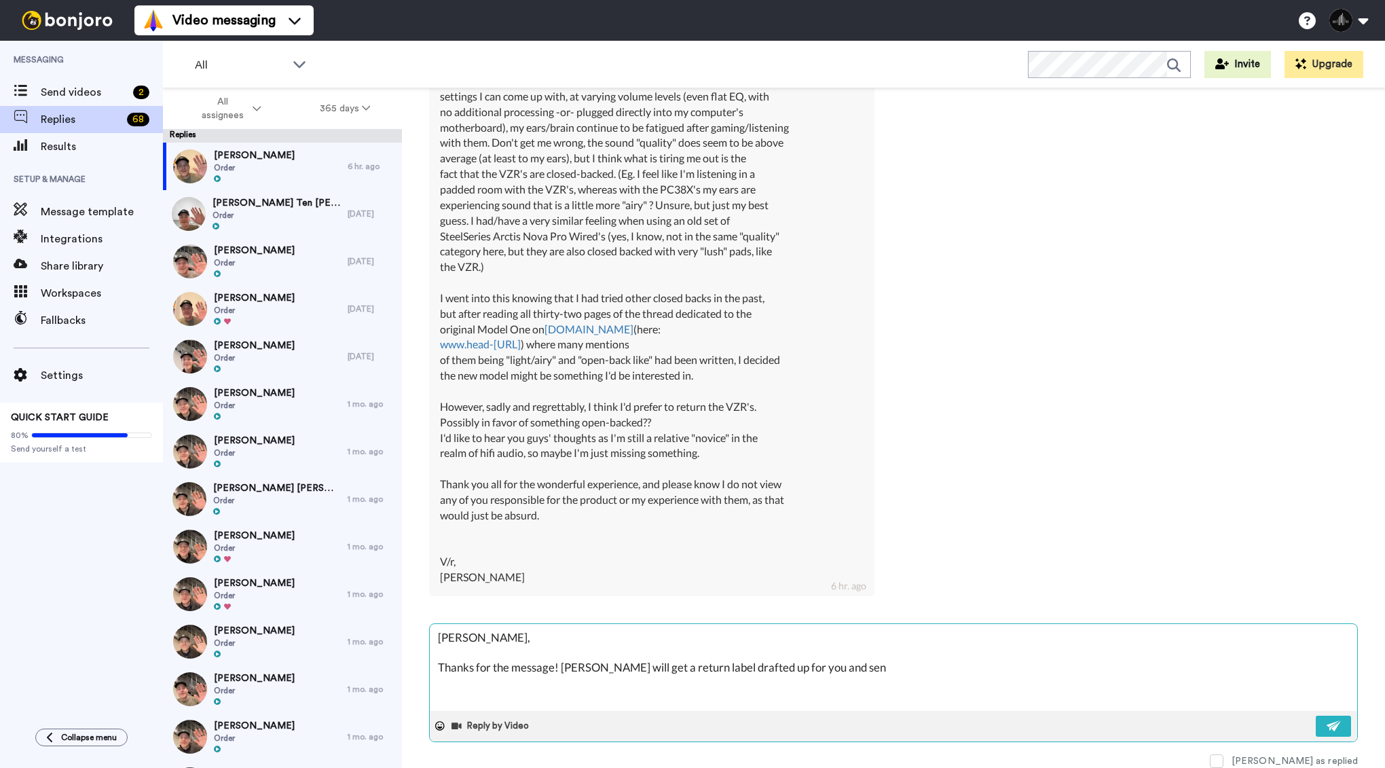
type textarea "x"
type textarea "[PERSON_NAME], Thanks for the message! [PERSON_NAME] will get a return label dr…"
type textarea "x"
type textarea "[PERSON_NAME], Thanks for the message! [PERSON_NAME] will get a return label dr…"
type textarea "x"
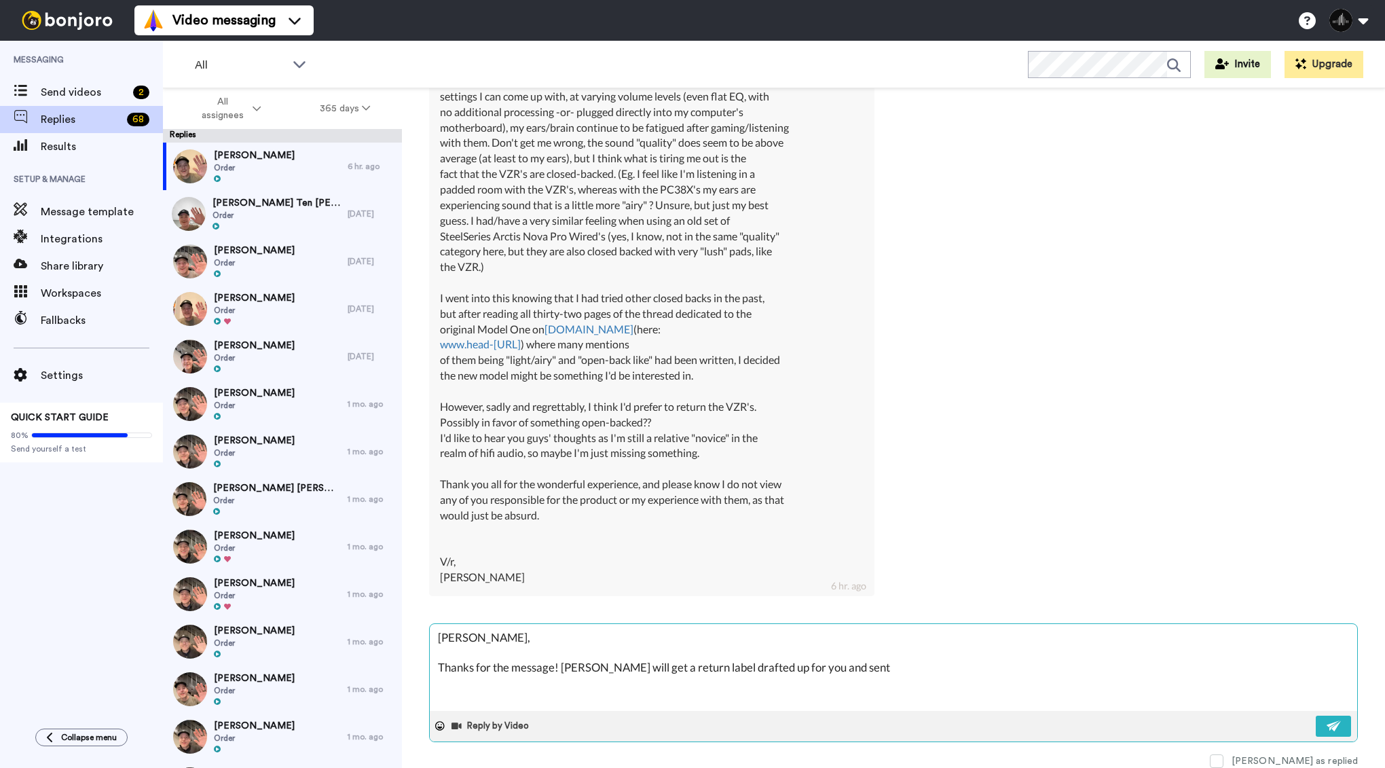
type textarea "[PERSON_NAME], Thanks for the message! [PERSON_NAME] will get a return label dr…"
type textarea "x"
type textarea "[PERSON_NAME], Thanks for the message! [PERSON_NAME] will get a return label dr…"
type textarea "x"
type textarea "[PERSON_NAME], Thanks for the message! [PERSON_NAME] will get a return label dr…"
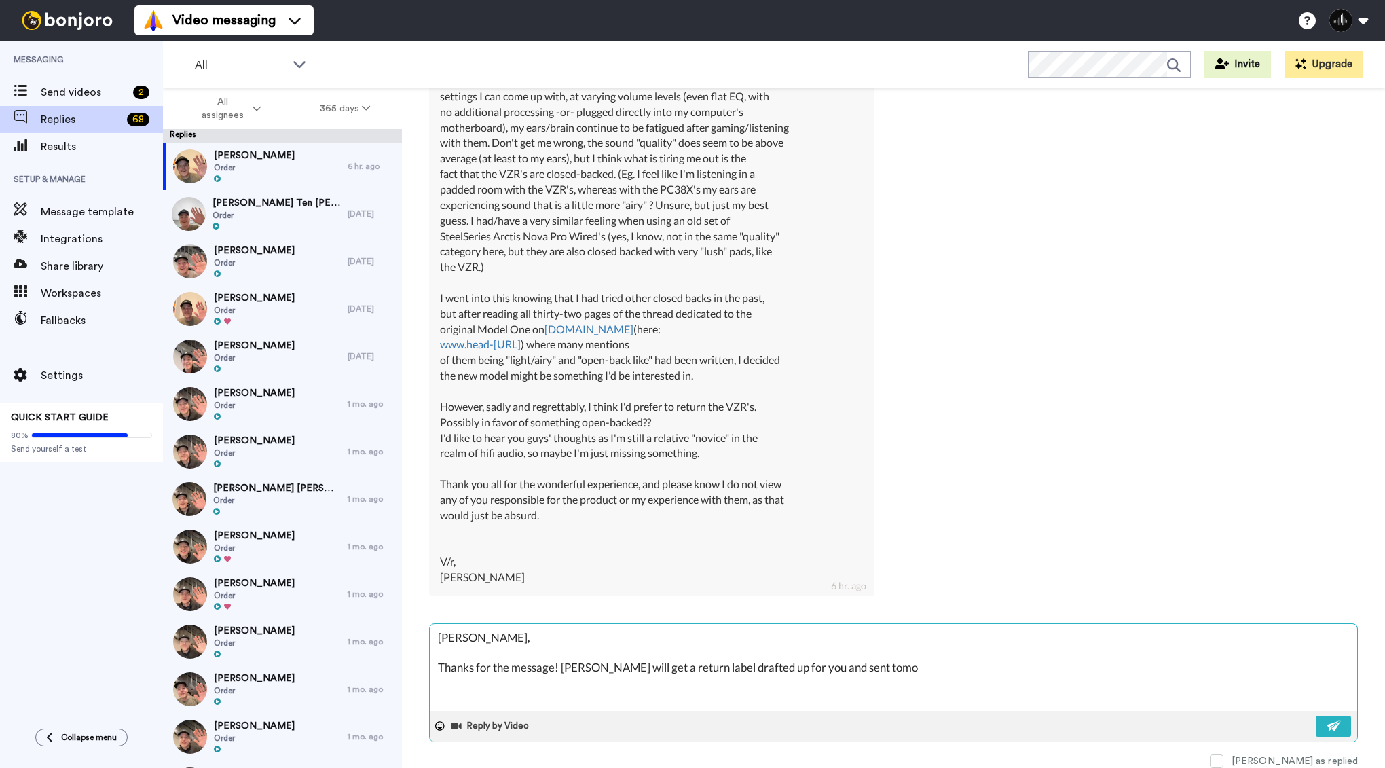
type textarea "x"
type textarea "[PERSON_NAME], Thanks for the message! [PERSON_NAME] will get a return label dr…"
type textarea "x"
type textarea "[PERSON_NAME], Thanks for the message! [PERSON_NAME] will get a return label dr…"
type textarea "x"
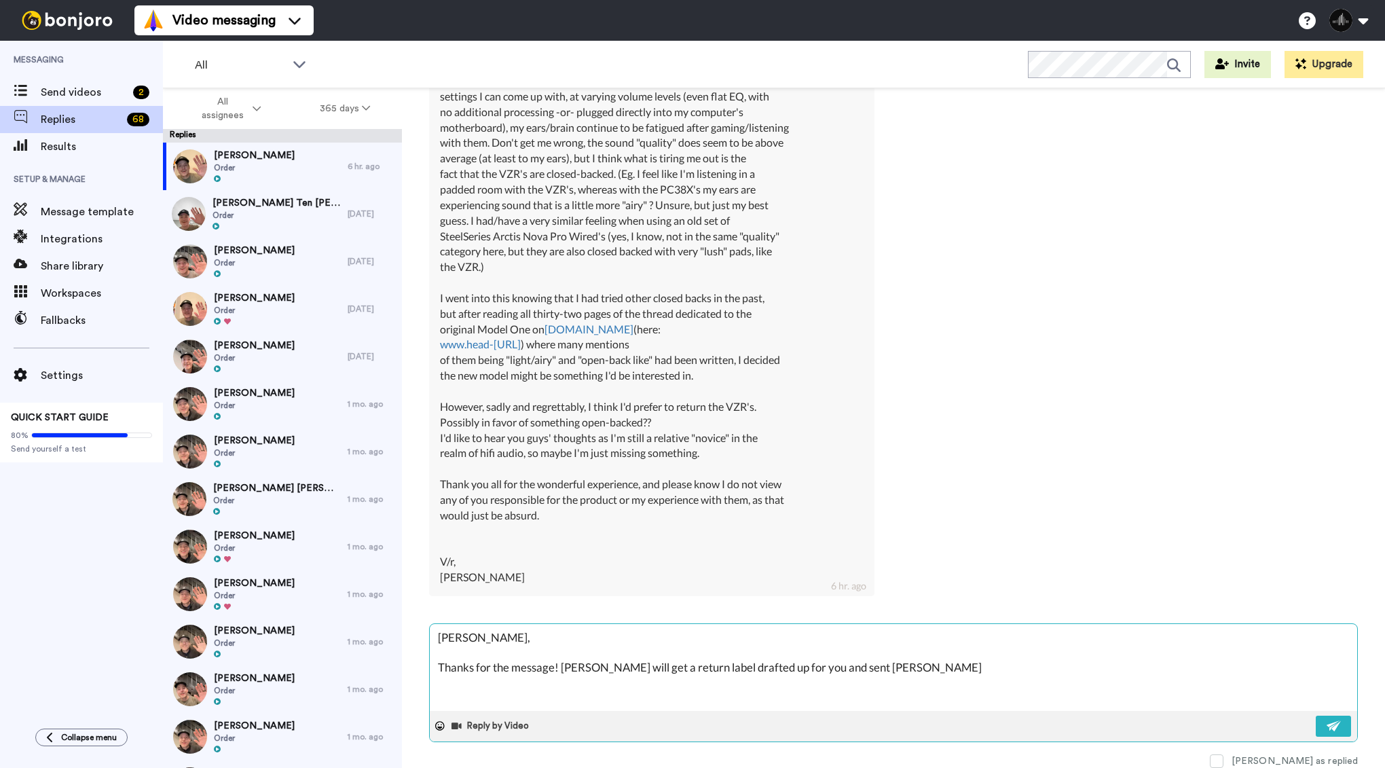
type textarea "[PERSON_NAME], Thanks for the message! [PERSON_NAME] will get a return label dr…"
type textarea "x"
type textarea "[PERSON_NAME], Thanks for the message! [PERSON_NAME] will get a return label dr…"
type textarea "x"
type textarea "[PERSON_NAME], Thanks for the message! [PERSON_NAME] will get a return label dr…"
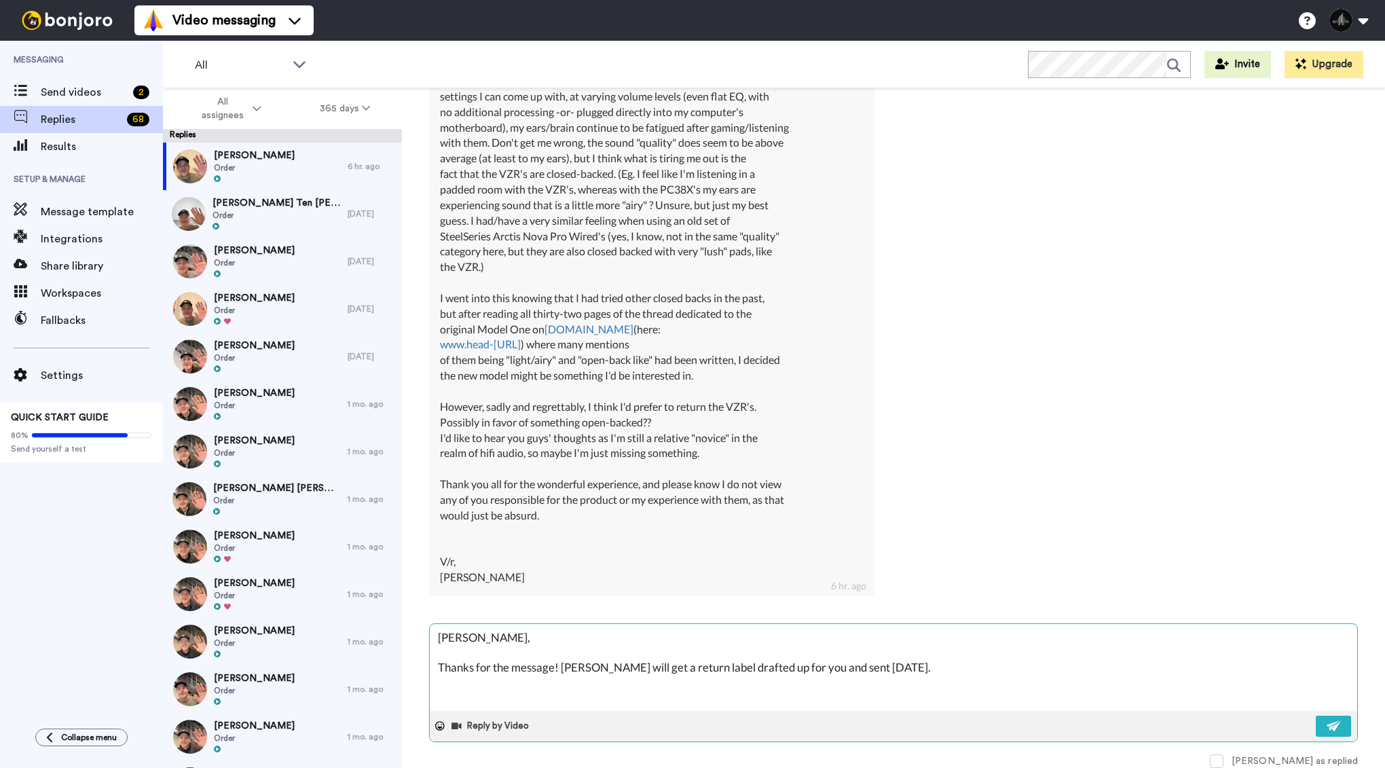
type textarea "x"
type textarea "[PERSON_NAME], Thanks for the message! [PERSON_NAME] will get a return label dr…"
type textarea "x"
type textarea "[PERSON_NAME], Thanks for the message! [PERSON_NAME] will get a return label dr…"
type textarea "x"
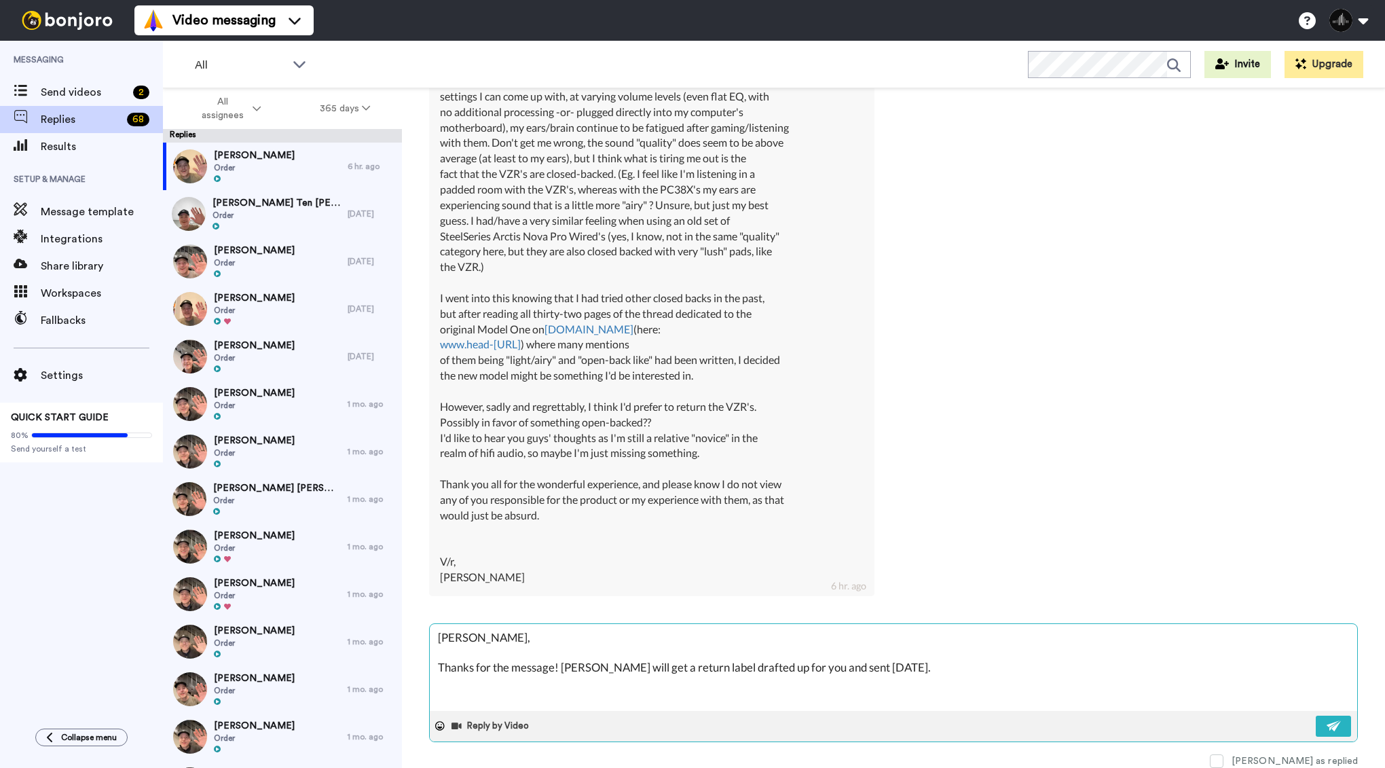
type textarea "[PERSON_NAME], Thanks for the message! [PERSON_NAME] will get a return label dr…"
type textarea "x"
type textarea "[PERSON_NAME], Thanks for the message! [PERSON_NAME] will get a return label dr…"
type textarea "x"
type textarea "[PERSON_NAME], Thanks for the message! [PERSON_NAME] will get a return label dr…"
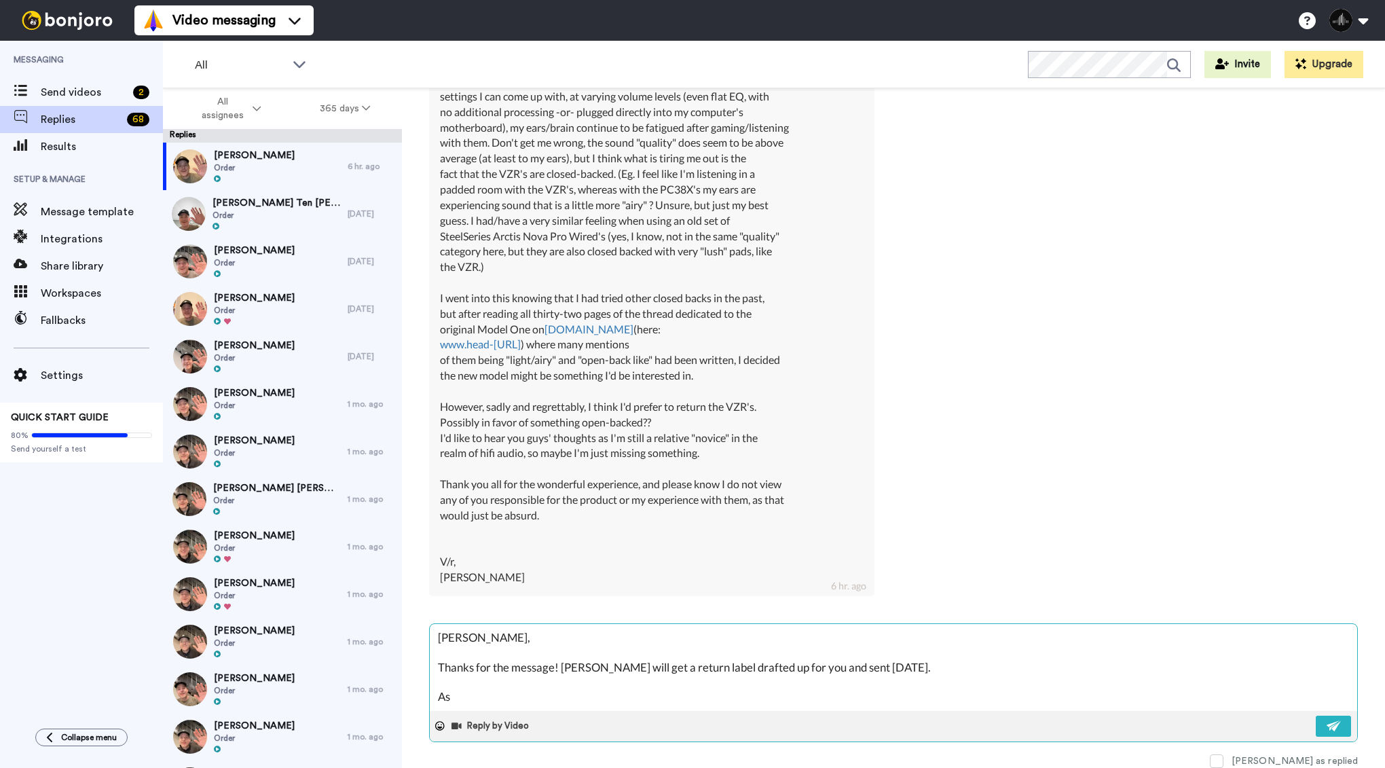
type textarea "x"
type textarea "[PERSON_NAME], Thanks for the message! [PERSON_NAME] will get a return label dr…"
type textarea "x"
type textarea "[PERSON_NAME], Thanks for the message! [PERSON_NAME] will get a return label dr…"
type textarea "x"
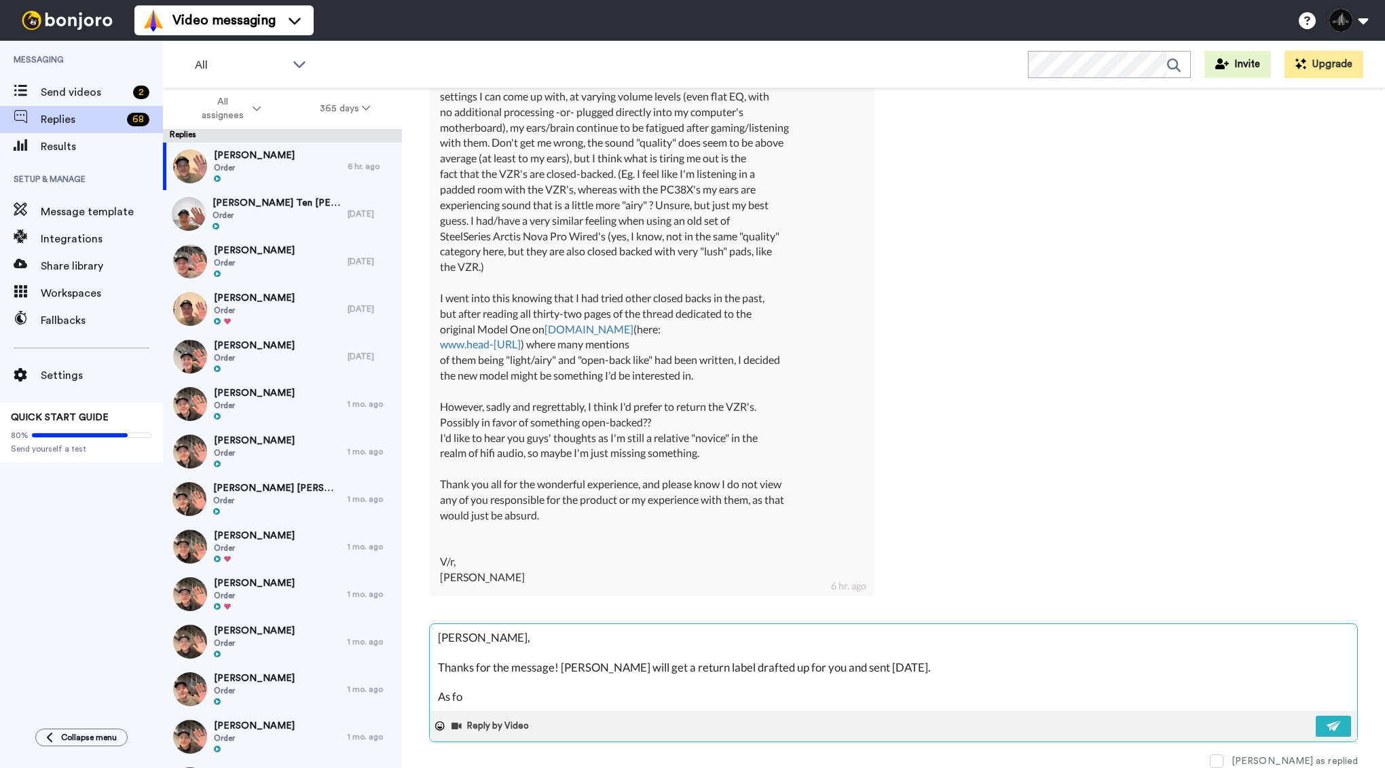
type textarea "[PERSON_NAME], Thanks for the message! [PERSON_NAME] will get a return label dr…"
paste textarea "[URL][DOMAIN_NAME]"
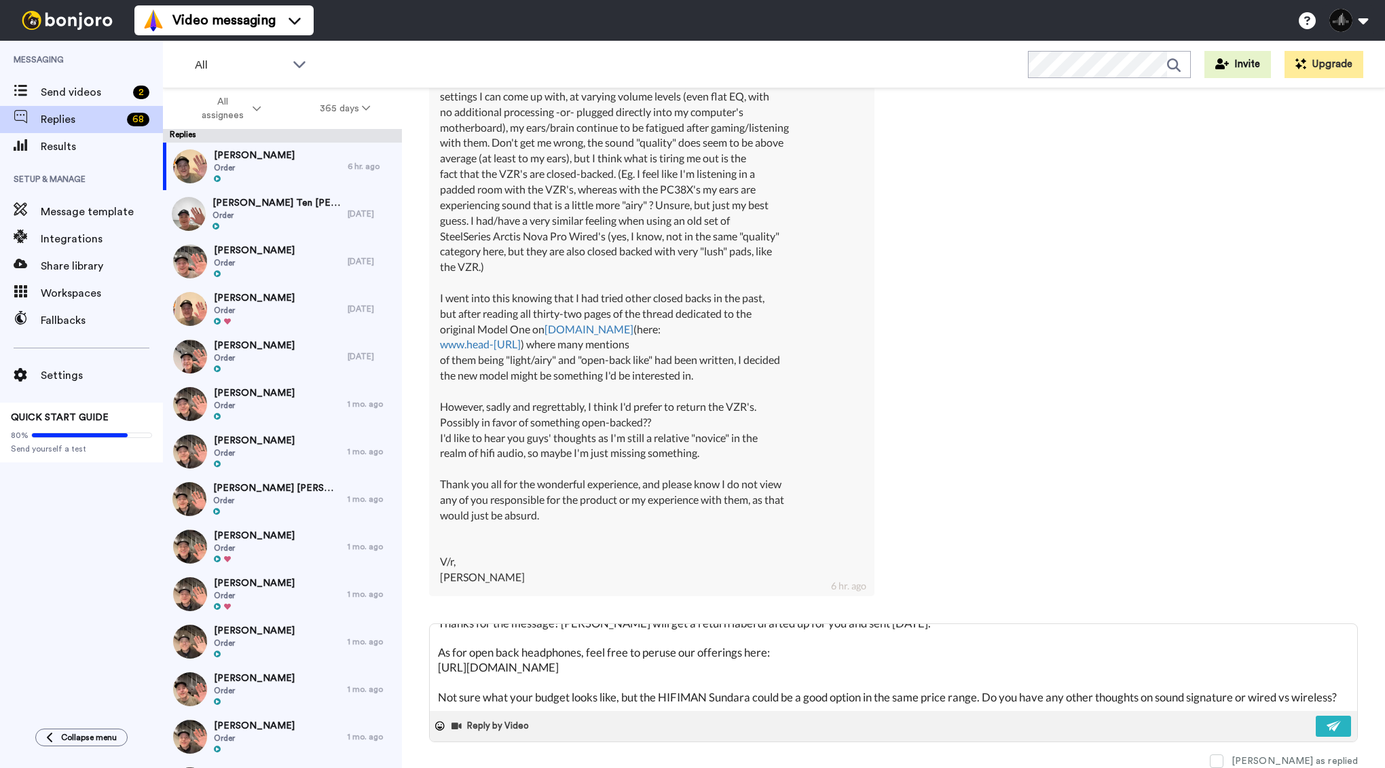
scroll to position [67, 0]
drag, startPoint x: 1310, startPoint y: 725, endPoint x: 1294, endPoint y: 708, distance: 23.1
click at [1316, 725] on button at bounding box center [1333, 726] width 35 height 21
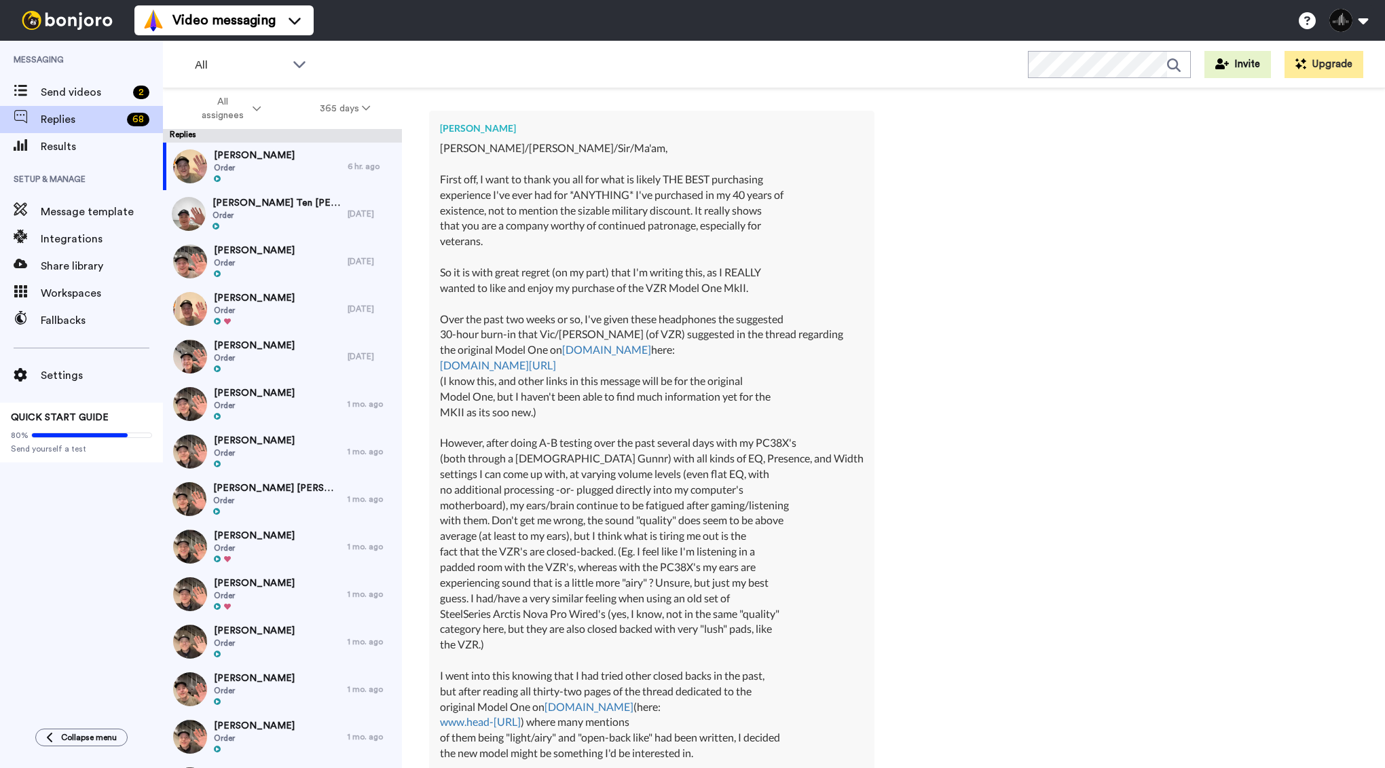
scroll to position [261, 0]
